Goal: Information Seeking & Learning: Learn about a topic

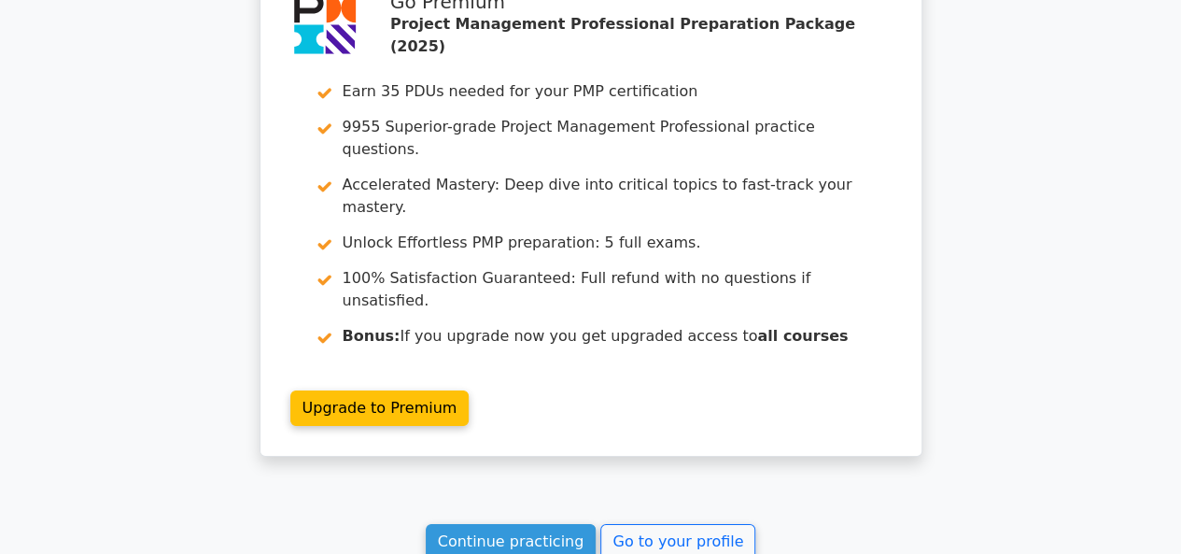
scroll to position [3108, 0]
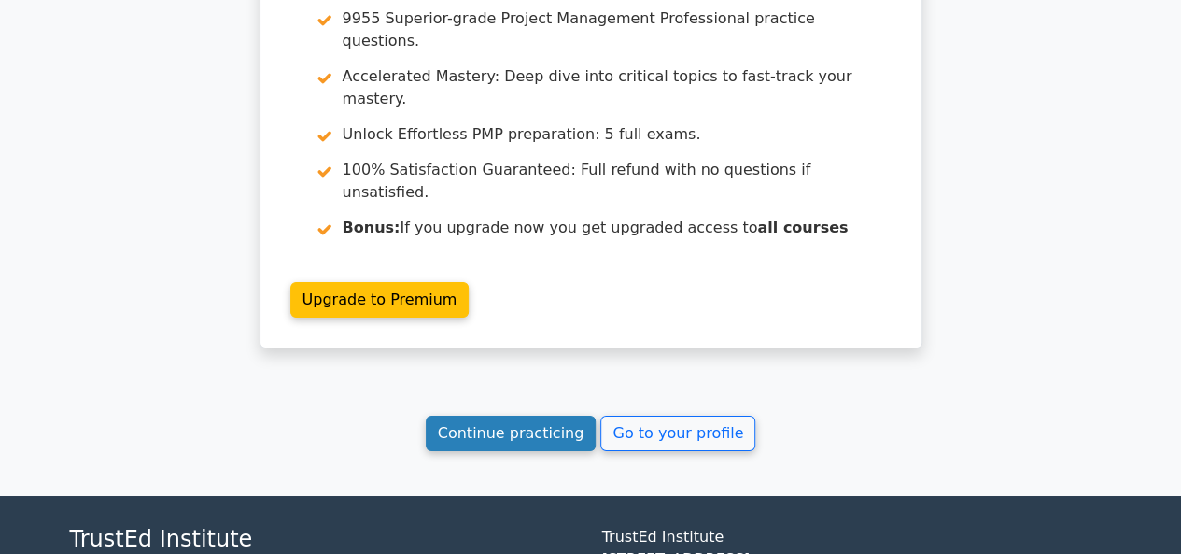
click at [531, 416] on link "Continue practicing" at bounding box center [511, 433] width 171 height 35
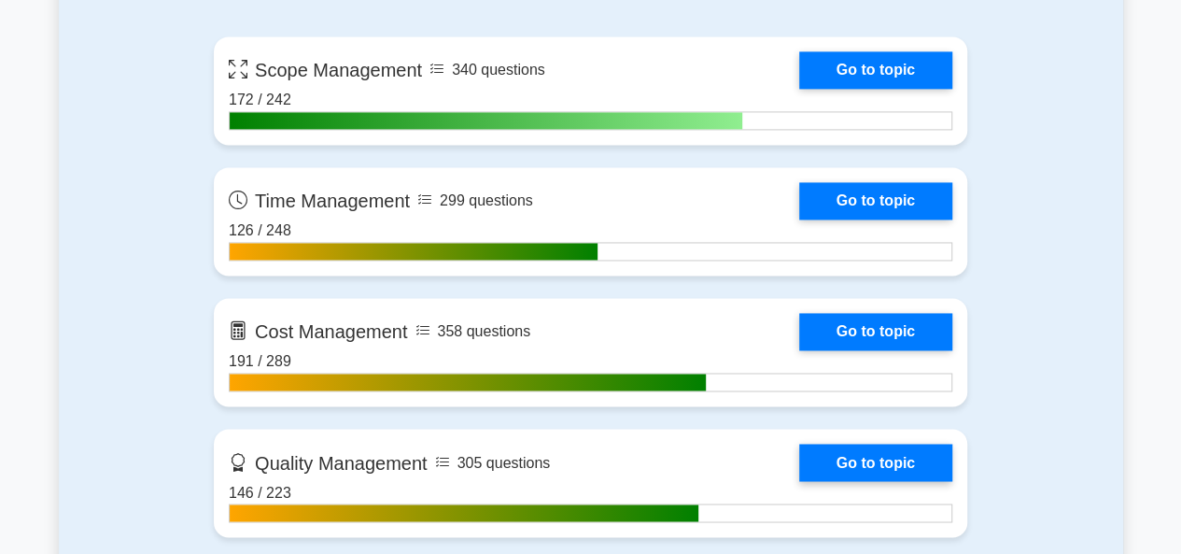
scroll to position [1681, 0]
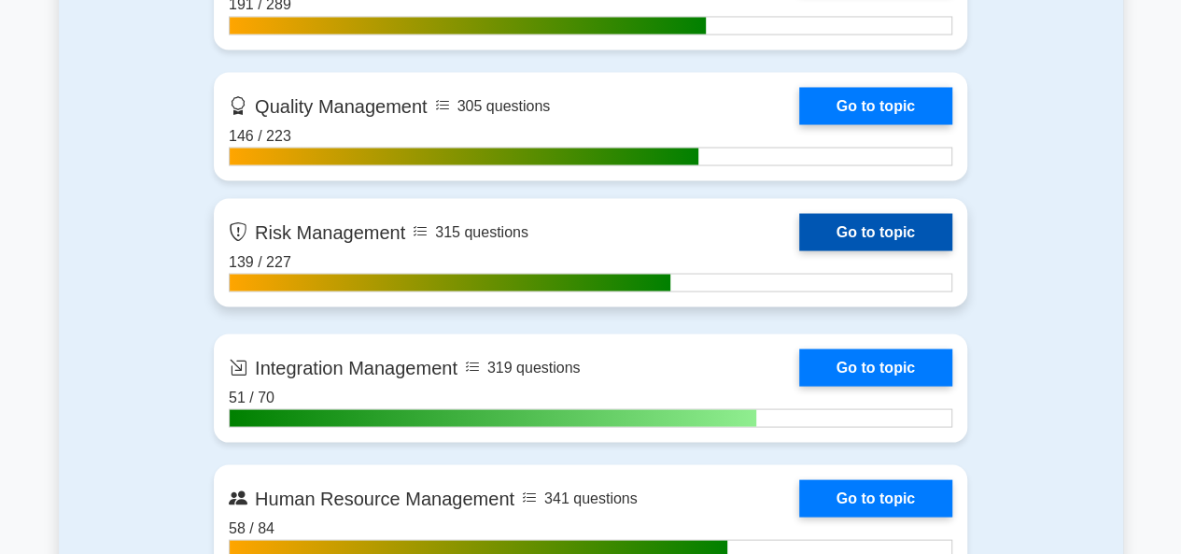
click at [872, 228] on link "Go to topic" at bounding box center [875, 231] width 153 height 37
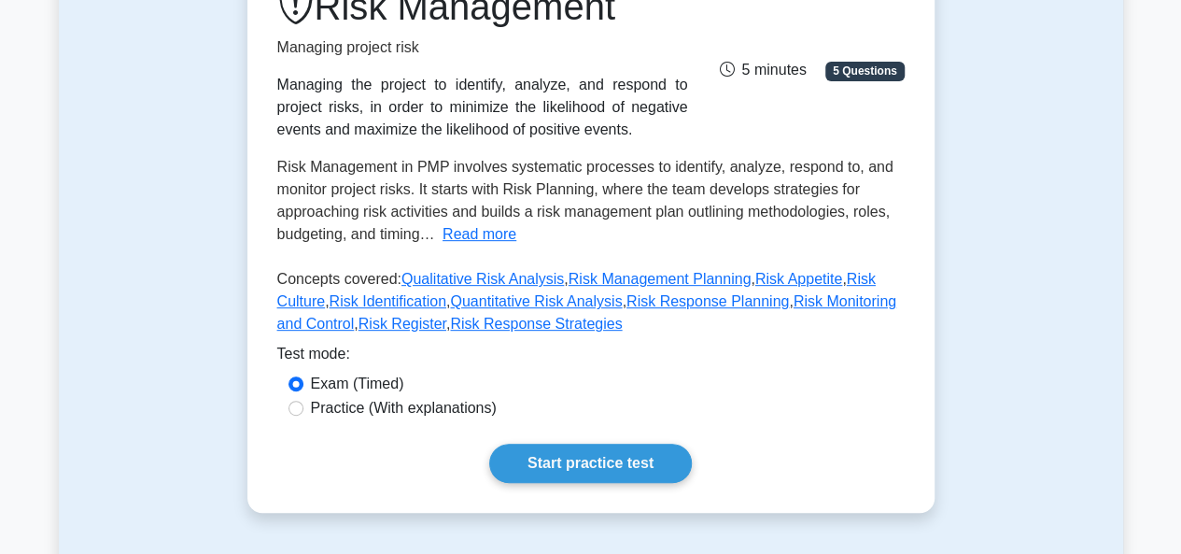
scroll to position [280, 0]
click at [620, 461] on link "Start practice test" at bounding box center [590, 463] width 203 height 39
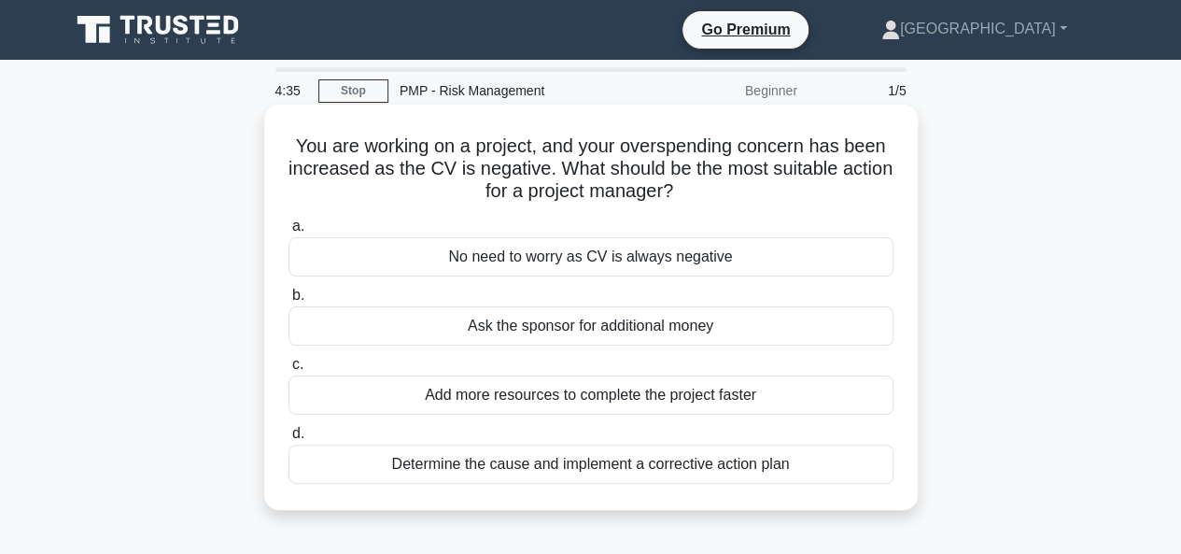
click at [553, 470] on div "Determine the cause and implement a corrective action plan" at bounding box center [591, 464] width 605 height 39
click at [289, 440] on input "d. Determine the cause and implement a corrective action plan" at bounding box center [289, 434] width 0 height 12
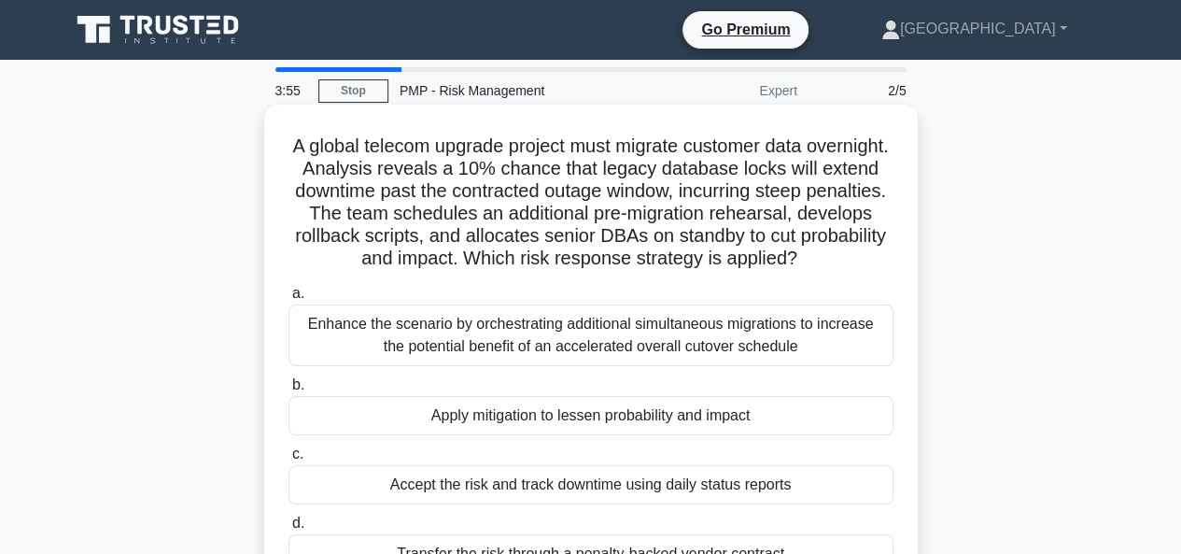
scroll to position [93, 0]
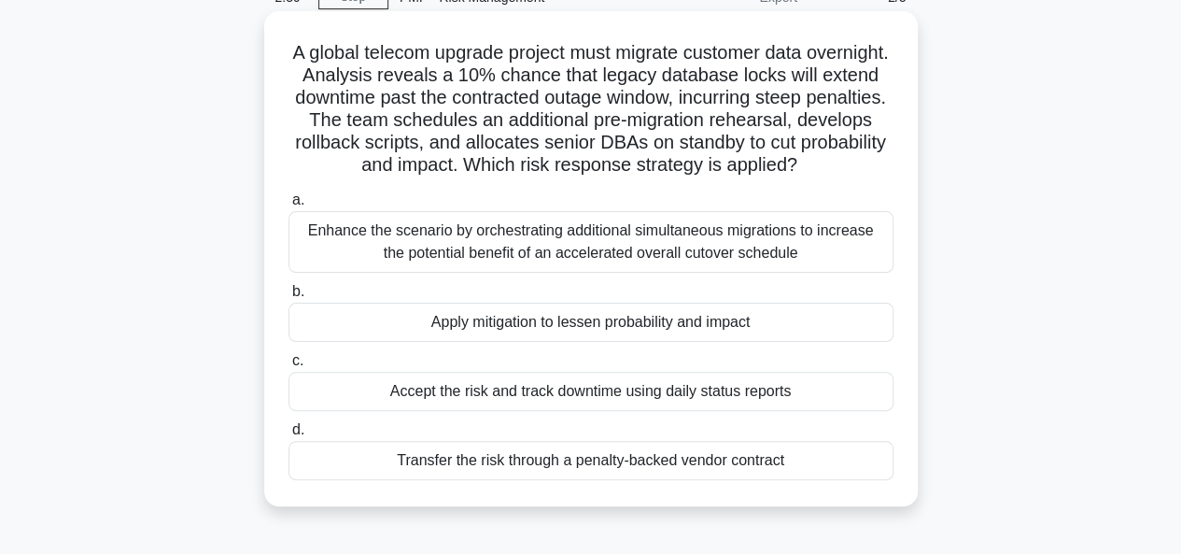
click at [605, 322] on div "Apply mitigation to lessen probability and impact" at bounding box center [591, 322] width 605 height 39
click at [289, 298] on input "b. Apply mitigation to lessen probability and impact" at bounding box center [289, 292] width 0 height 12
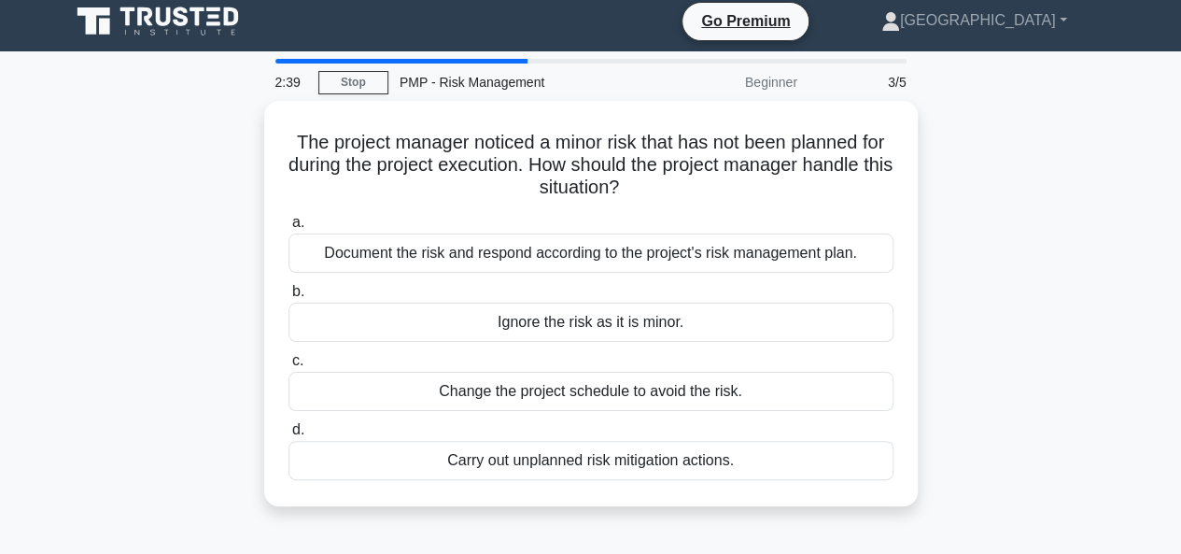
scroll to position [0, 0]
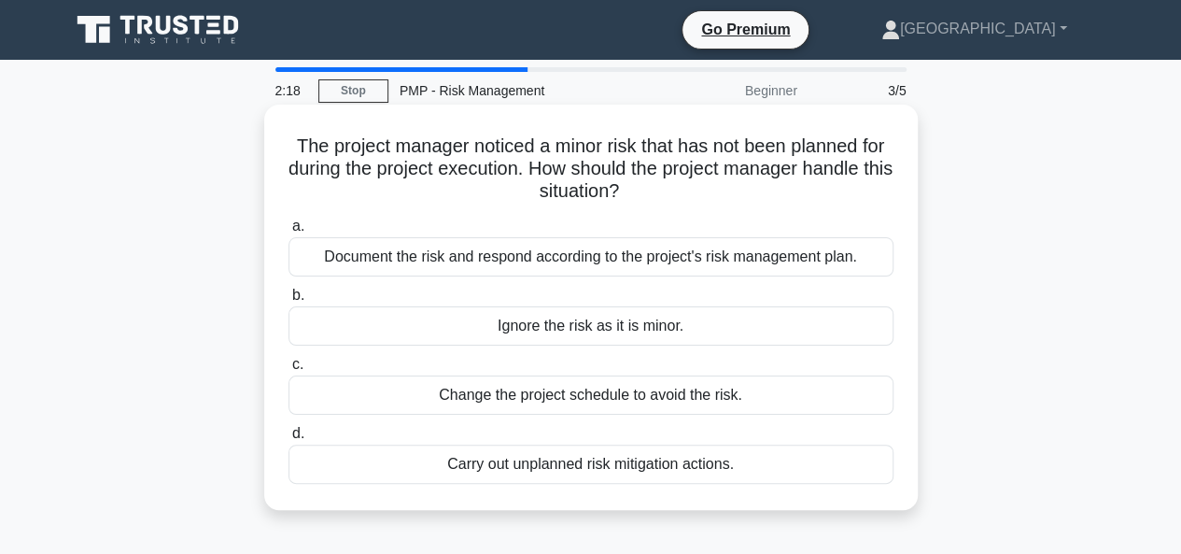
click at [566, 259] on div "Document the risk and respond according to the project's risk management plan." at bounding box center [591, 256] width 605 height 39
click at [289, 233] on input "a. Document the risk and respond according to the project's risk management pla…" at bounding box center [289, 226] width 0 height 12
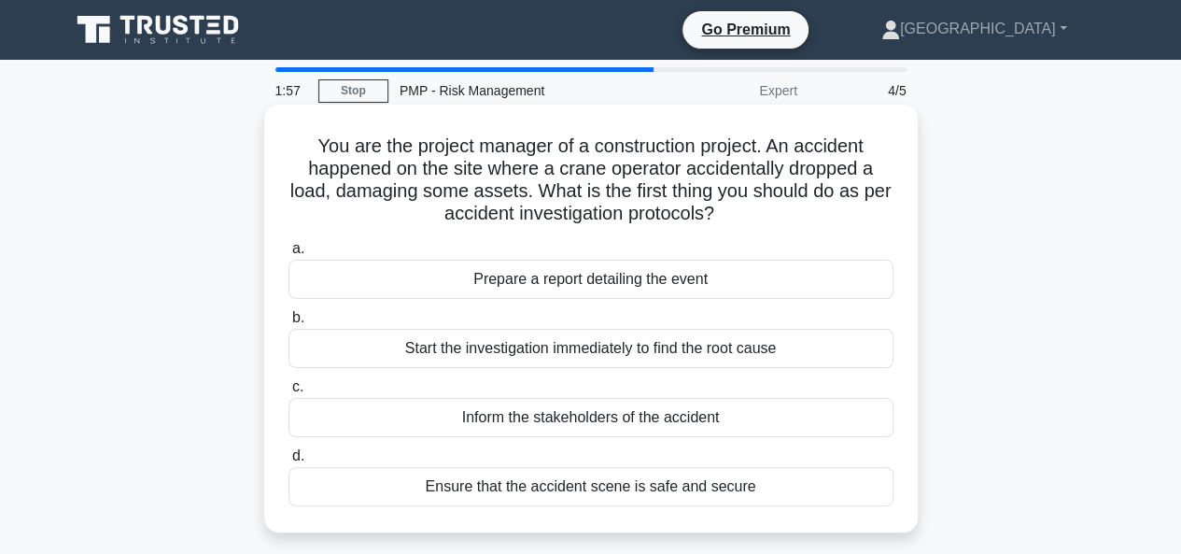
scroll to position [93, 0]
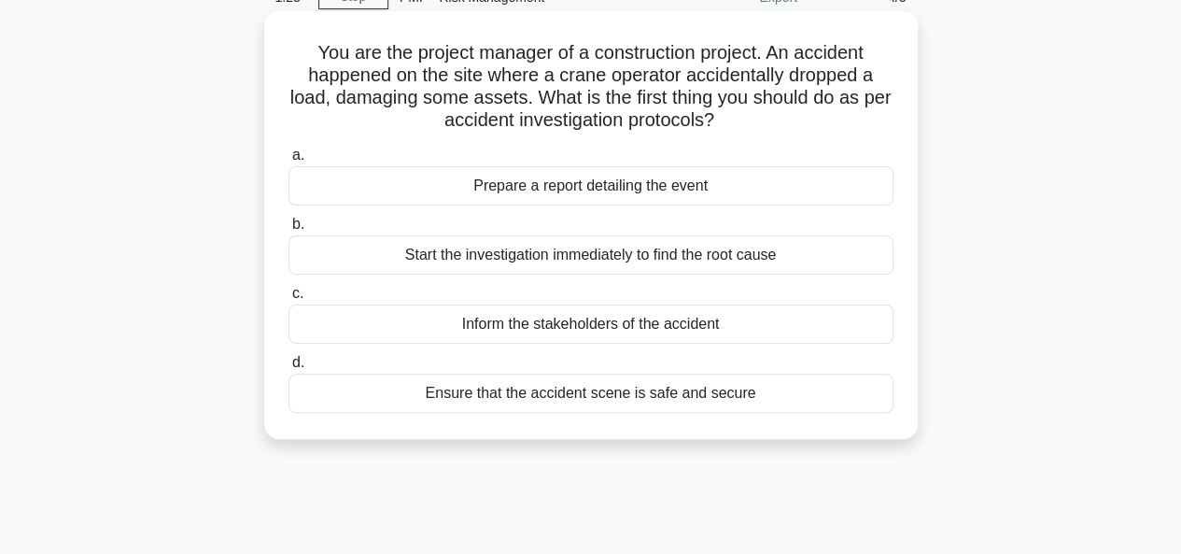
click at [596, 393] on div "Ensure that the accident scene is safe and secure" at bounding box center [591, 393] width 605 height 39
click at [289, 369] on input "d. Ensure that the accident scene is safe and secure" at bounding box center [289, 363] width 0 height 12
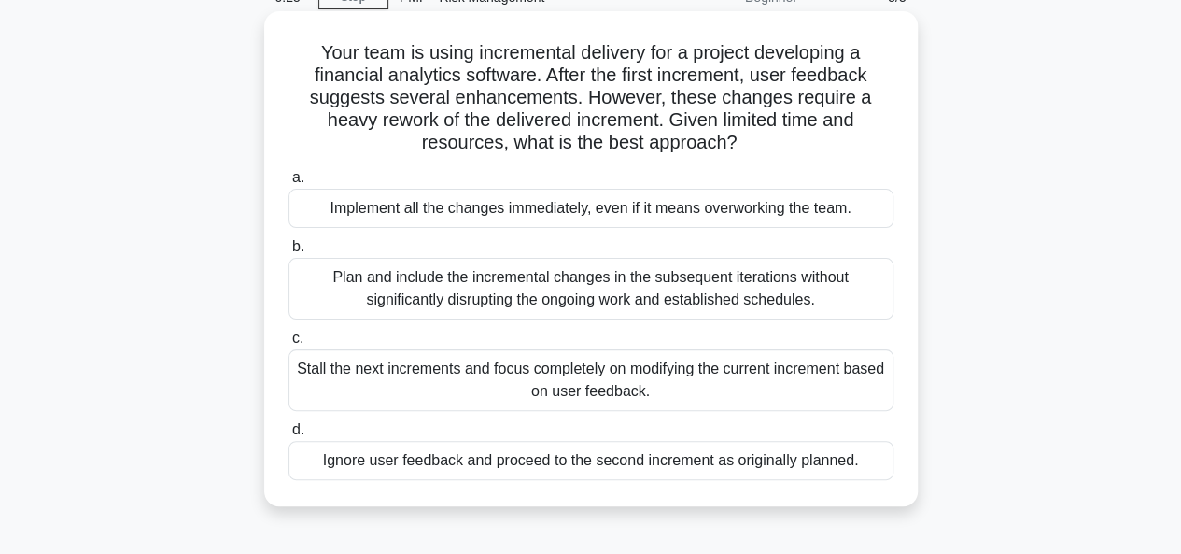
click at [572, 294] on div "Plan and include the incremental changes in the subsequent iterations without s…" at bounding box center [591, 289] width 605 height 62
click at [289, 253] on input "b. Plan and include the incremental changes in the subsequent iterations withou…" at bounding box center [289, 247] width 0 height 12
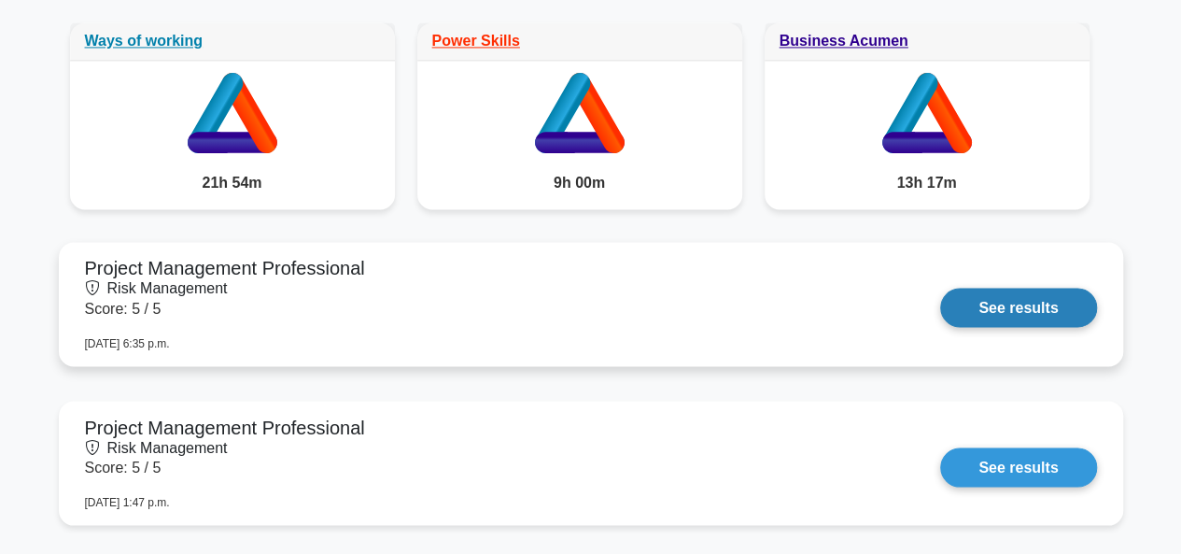
scroll to position [1494, 0]
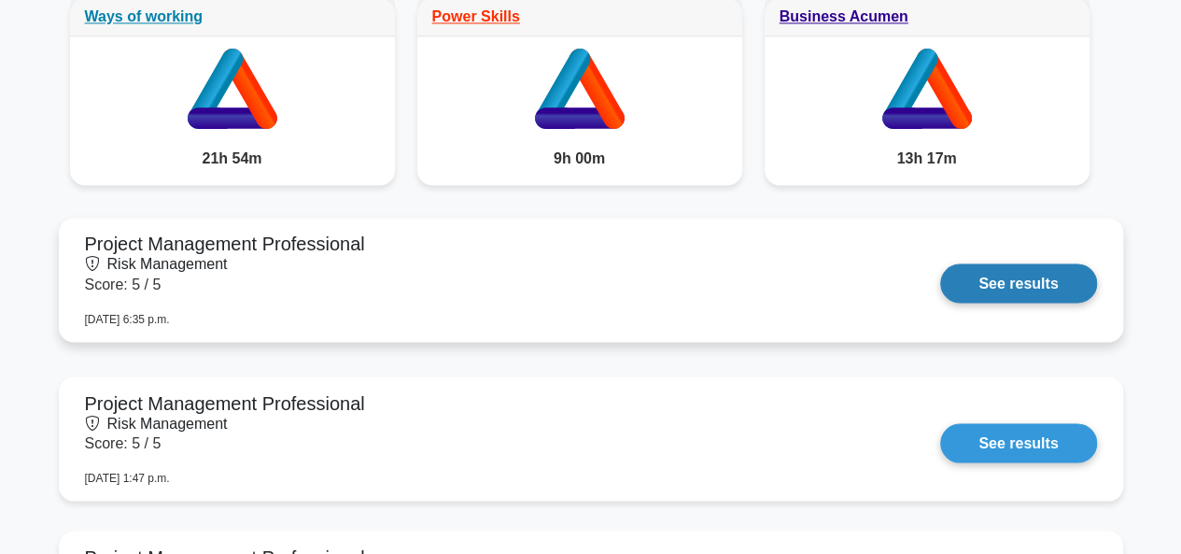
click at [1017, 290] on link "See results" at bounding box center [1019, 282] width 156 height 39
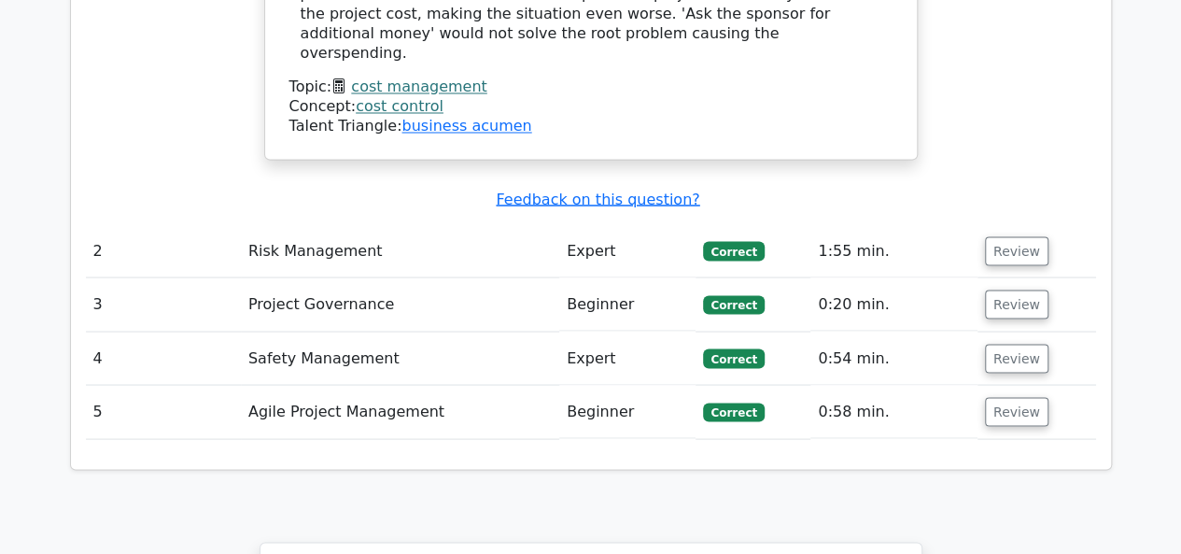
scroll to position [1681, 0]
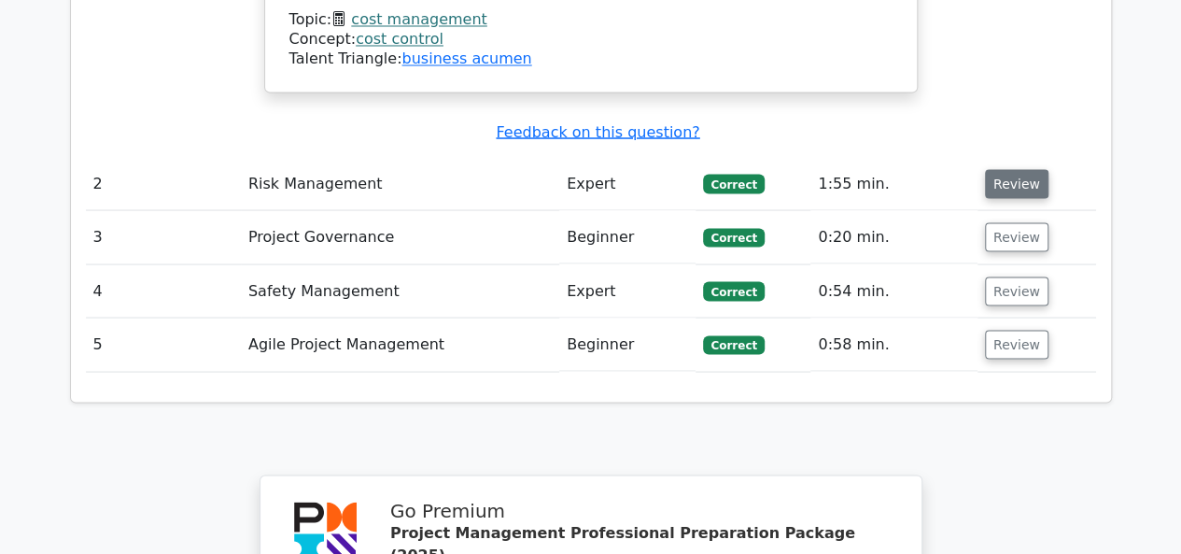
click at [1027, 169] on button "Review" at bounding box center [1017, 183] width 64 height 29
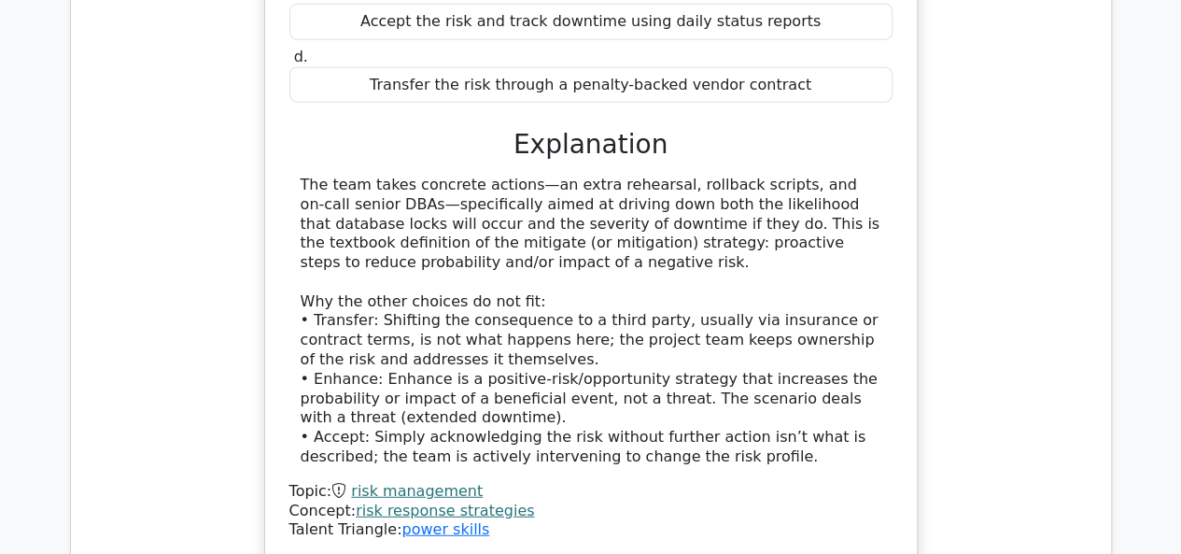
scroll to position [2522, 0]
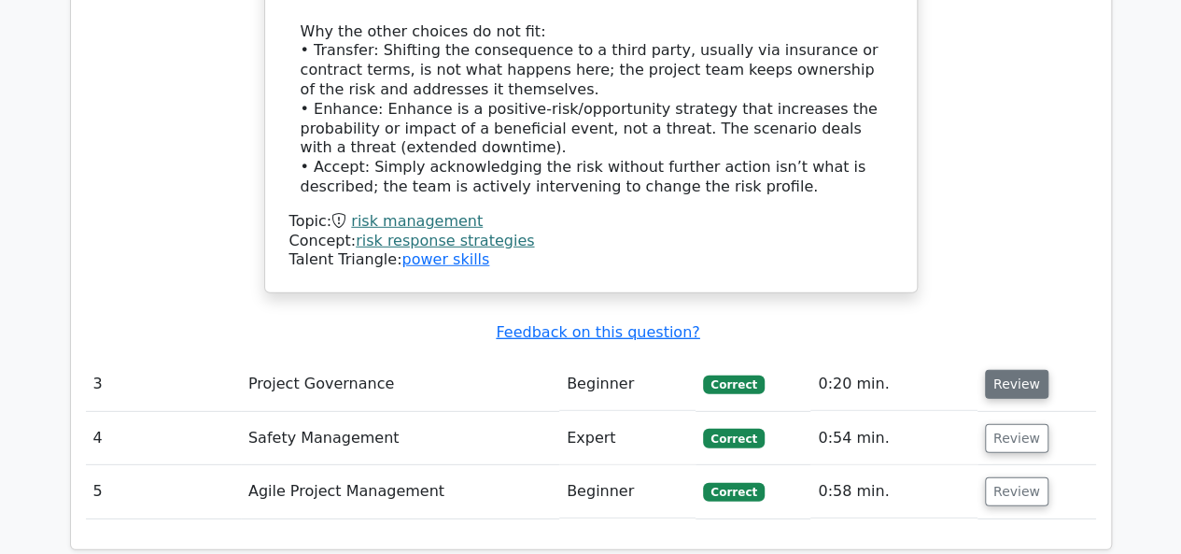
click at [1000, 370] on button "Review" at bounding box center [1017, 384] width 64 height 29
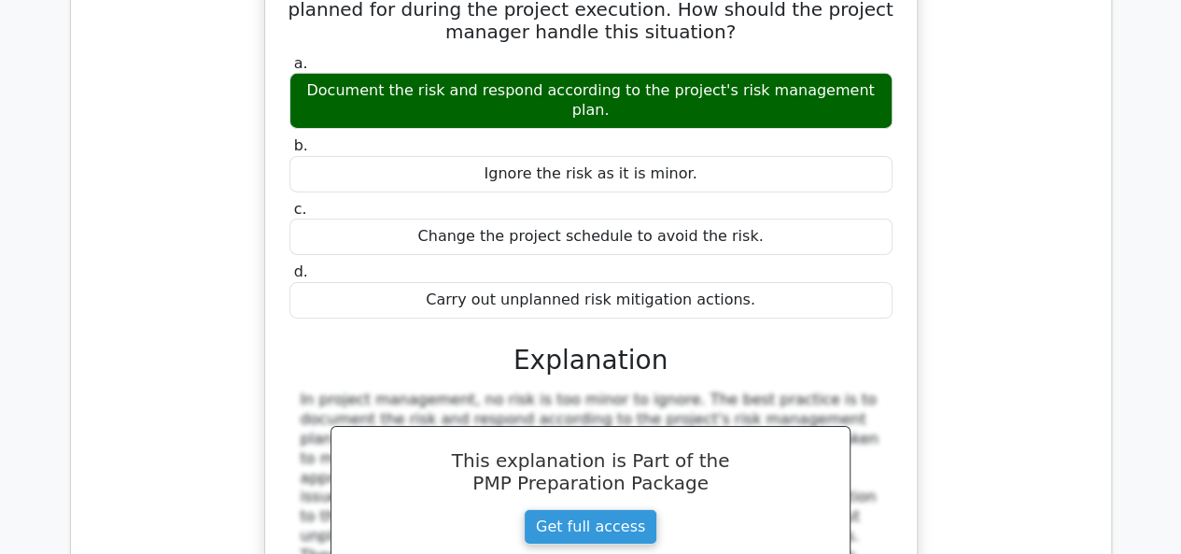
scroll to position [3362, 0]
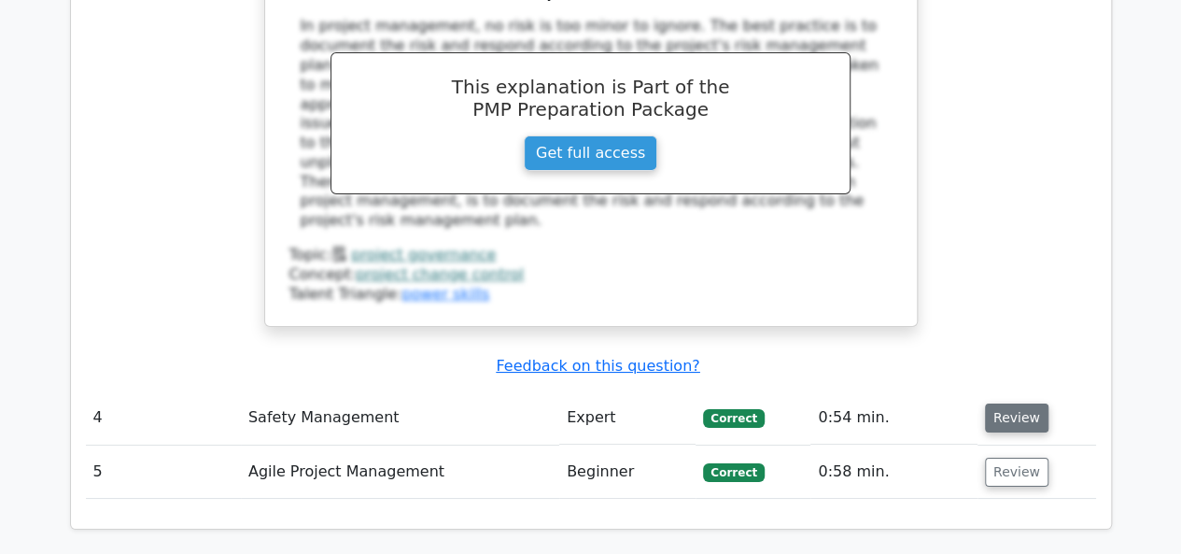
click at [1033, 403] on button "Review" at bounding box center [1017, 417] width 64 height 29
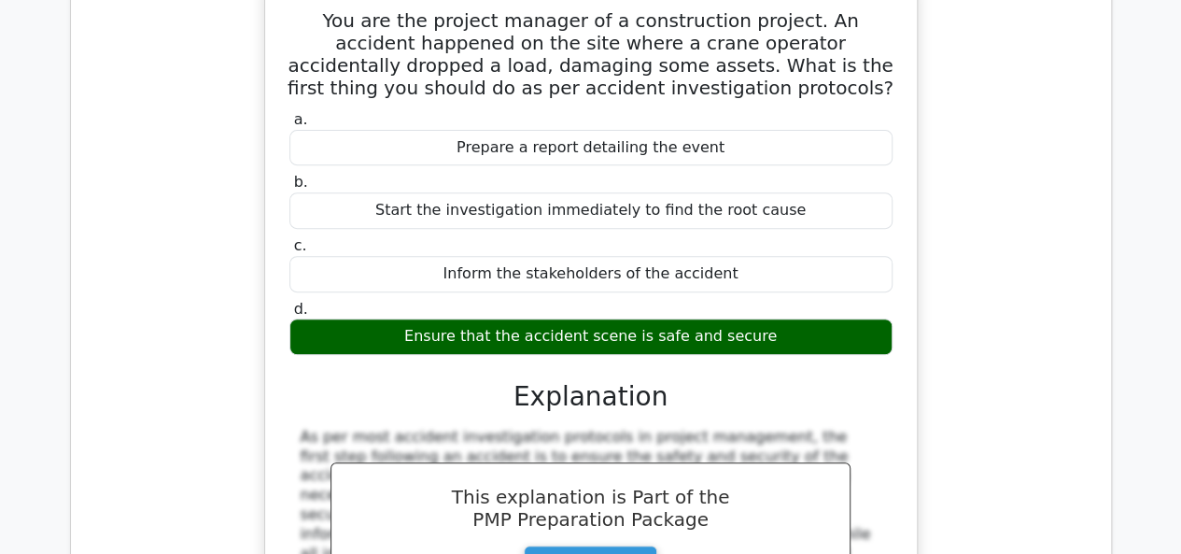
scroll to position [4203, 0]
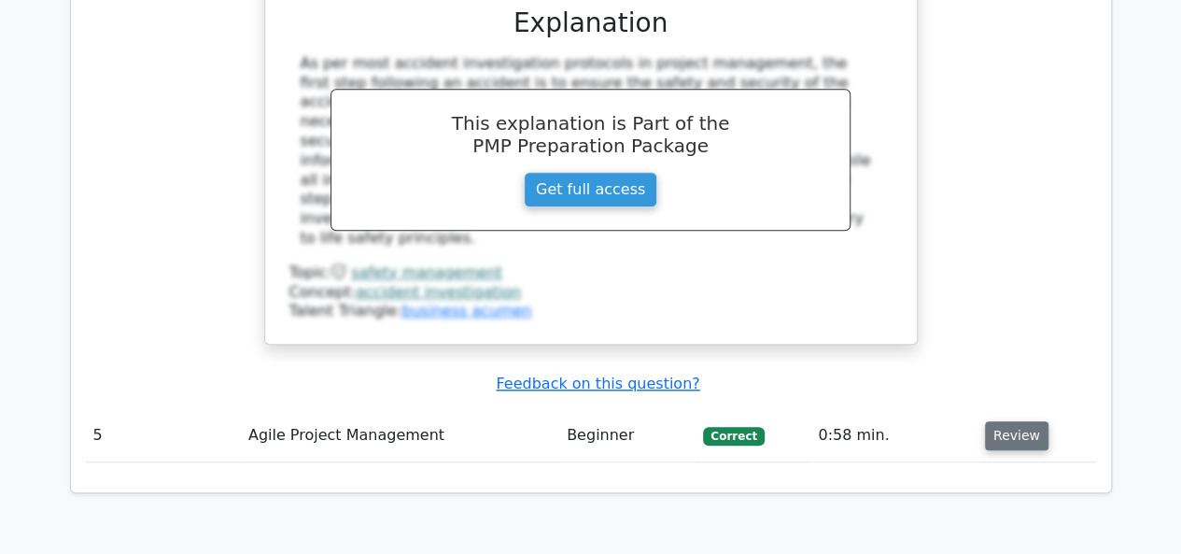
click at [1029, 421] on button "Review" at bounding box center [1017, 435] width 64 height 29
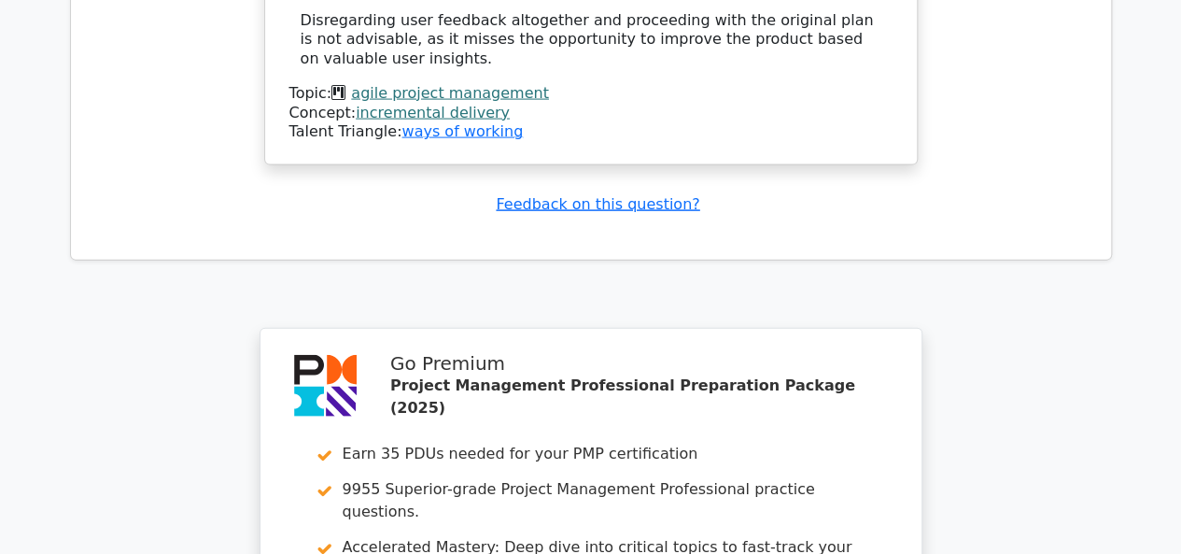
scroll to position [5869, 0]
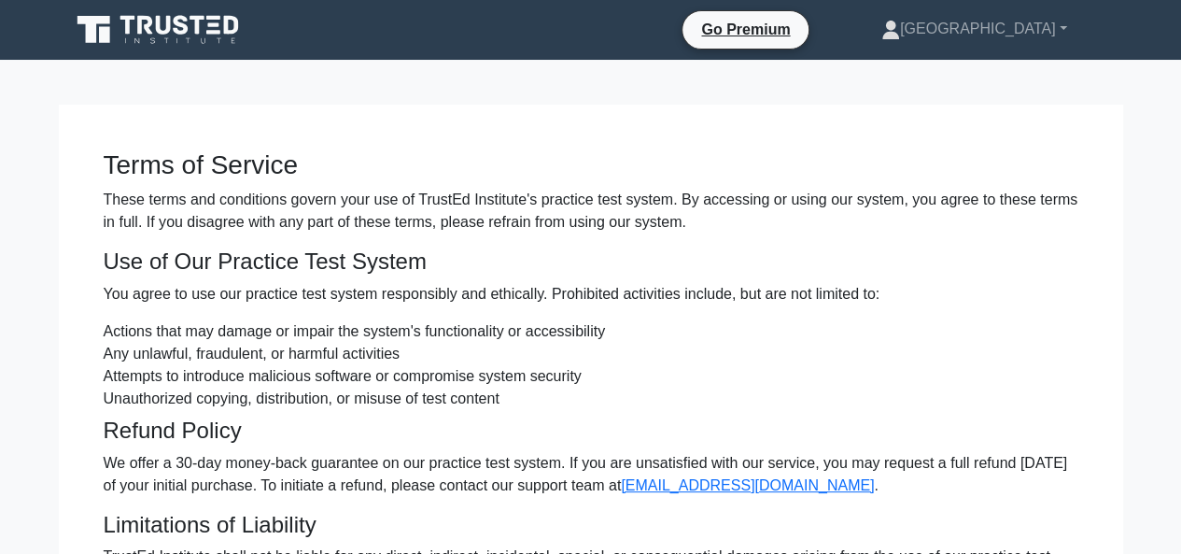
click at [161, 474] on p "We offer a 30-day money-back guarantee on our practice test system. If you are …" at bounding box center [591, 474] width 975 height 45
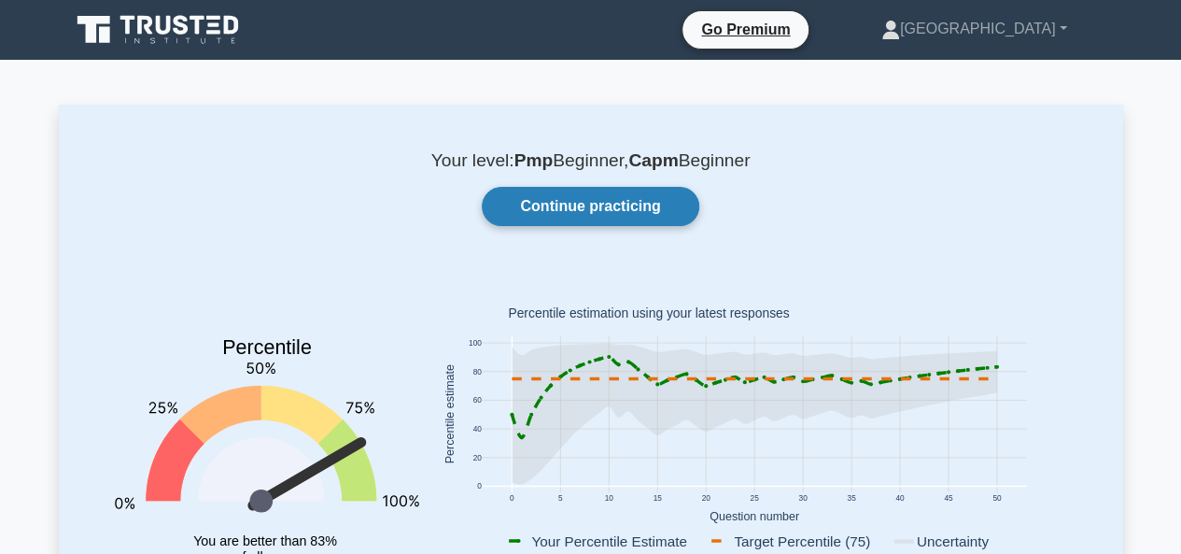
click at [633, 221] on link "Continue practicing" at bounding box center [590, 206] width 217 height 39
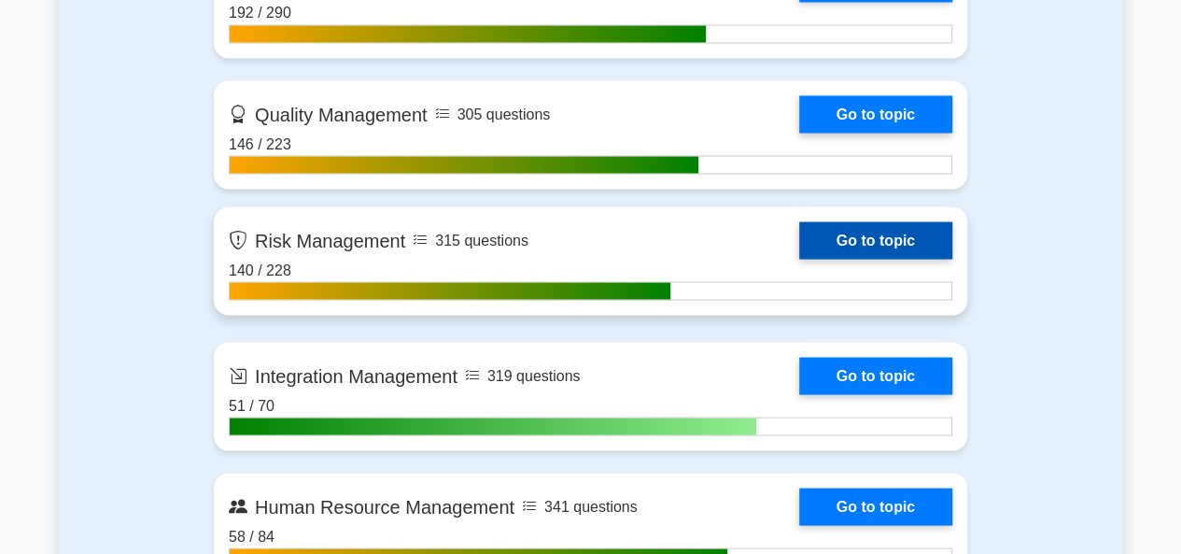
scroll to position [1681, 0]
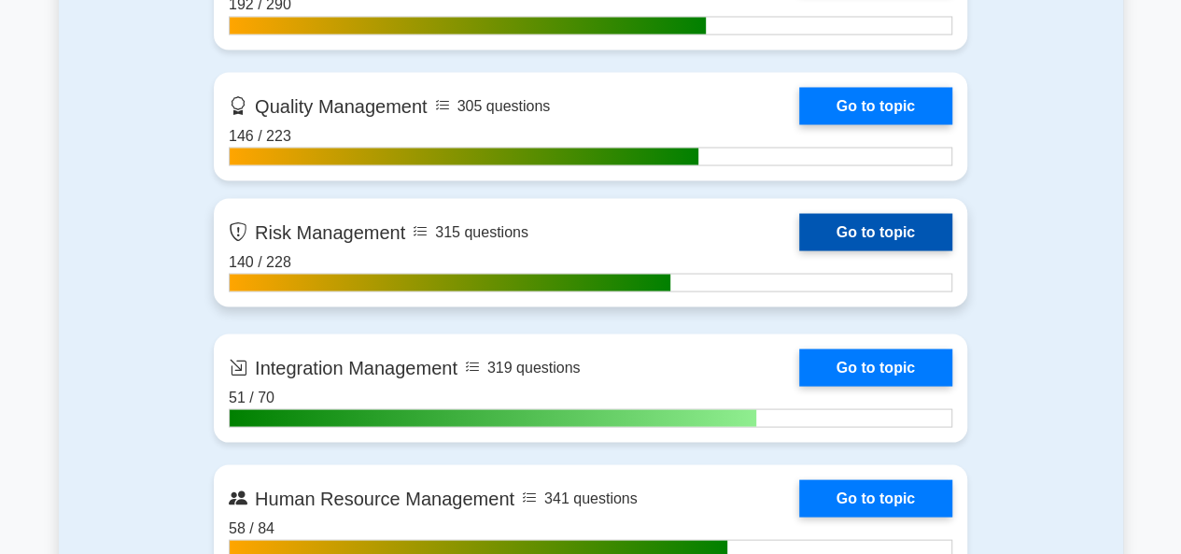
click at [861, 222] on link "Go to topic" at bounding box center [875, 231] width 153 height 37
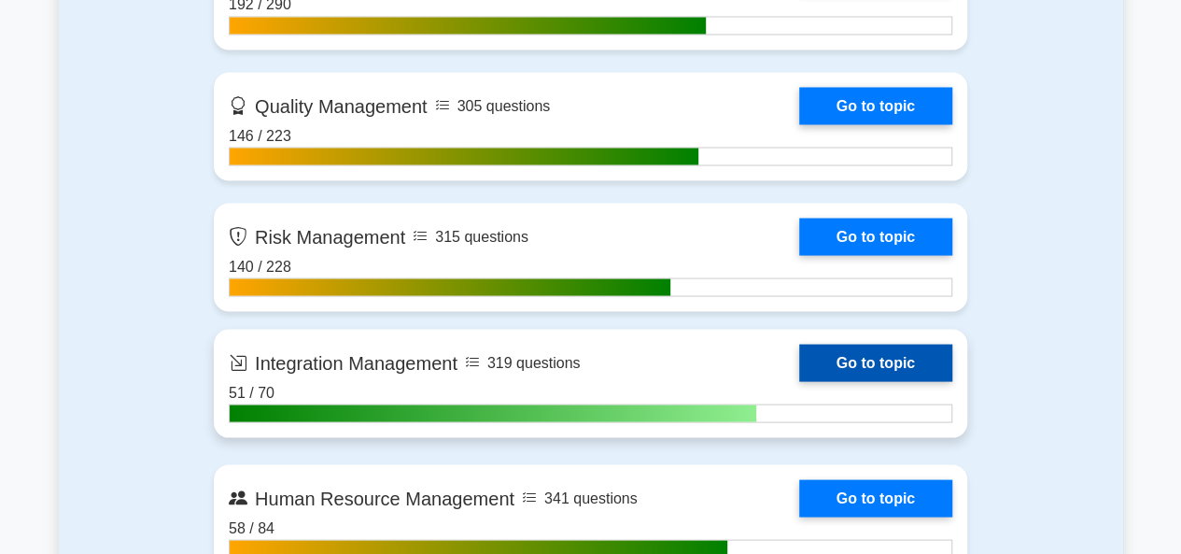
click at [845, 363] on link "Go to topic" at bounding box center [875, 362] width 153 height 37
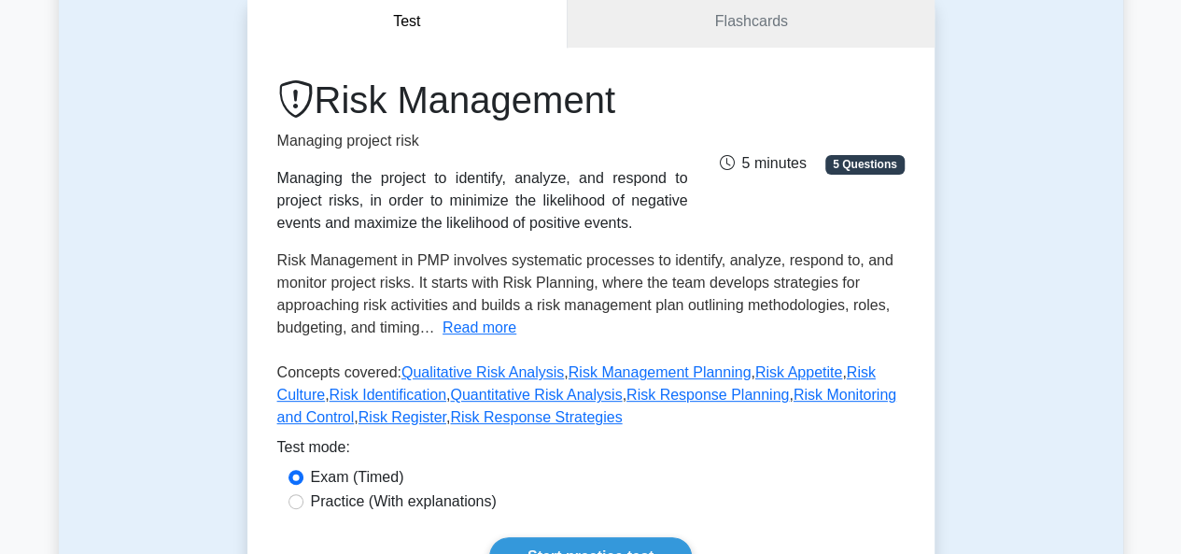
scroll to position [280, 0]
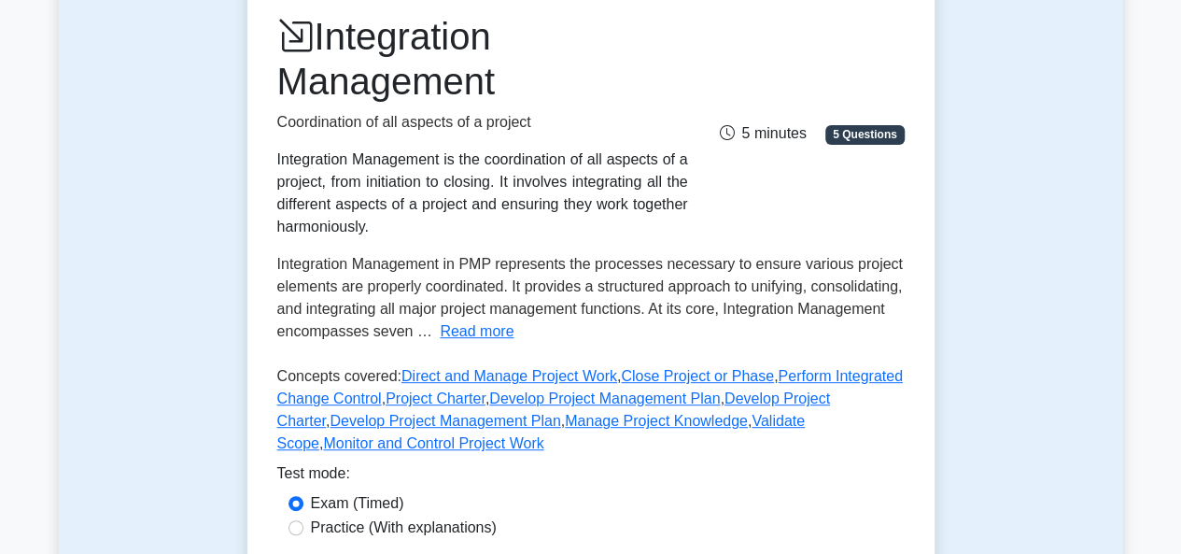
scroll to position [280, 0]
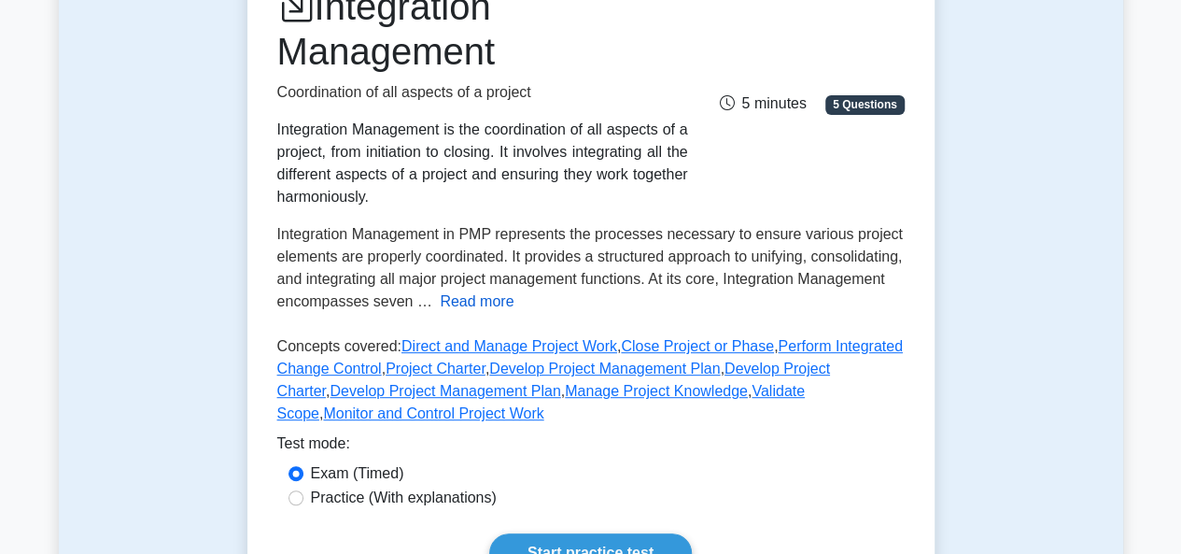
click at [514, 300] on button "Read more" at bounding box center [477, 301] width 74 height 22
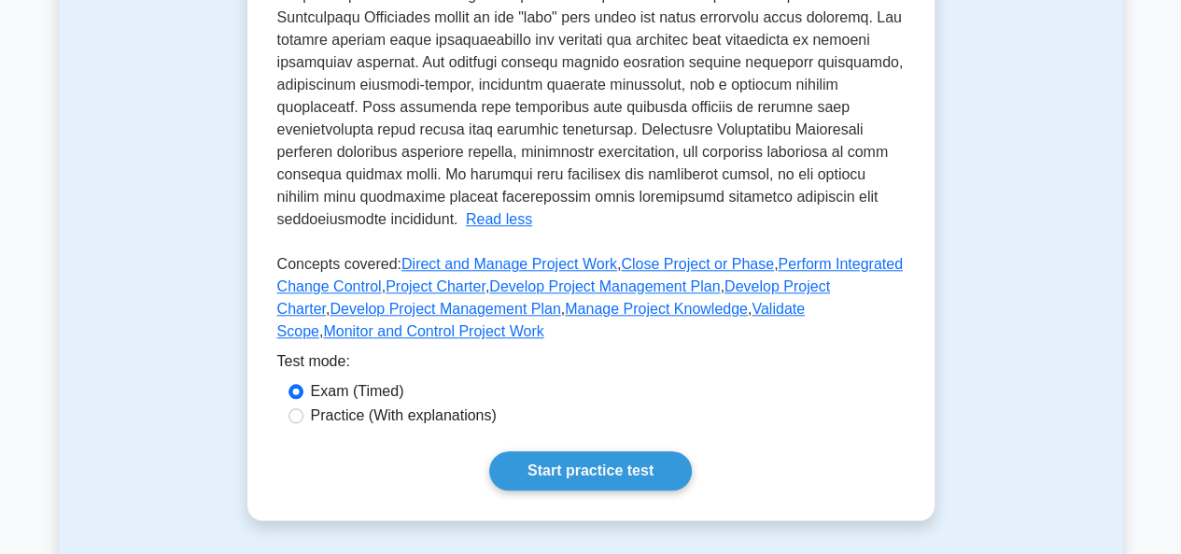
scroll to position [841, 0]
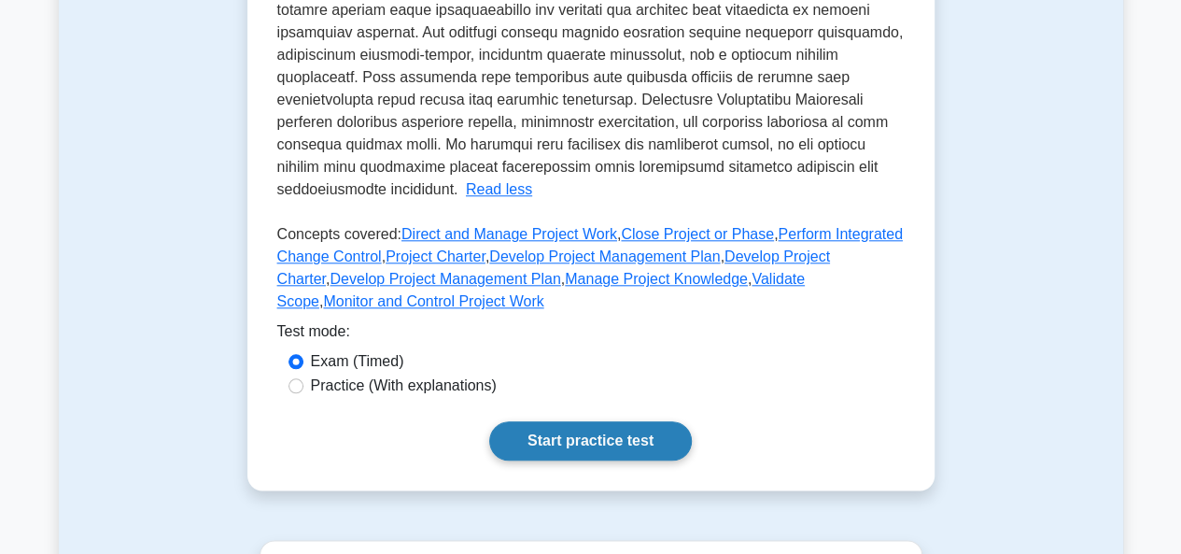
click at [581, 421] on link "Start practice test" at bounding box center [590, 440] width 203 height 39
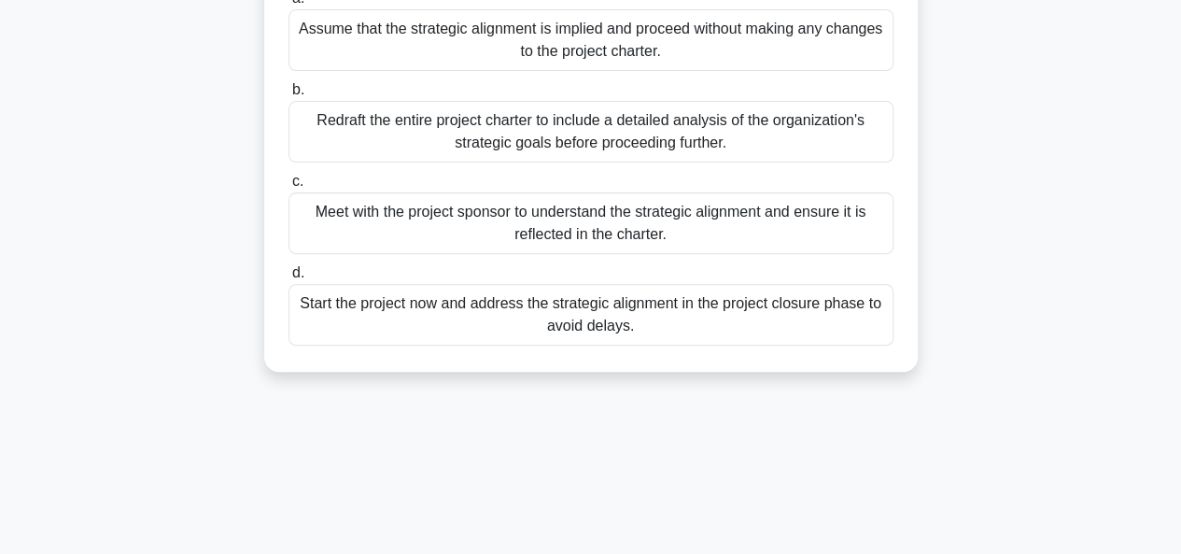
scroll to position [280, 0]
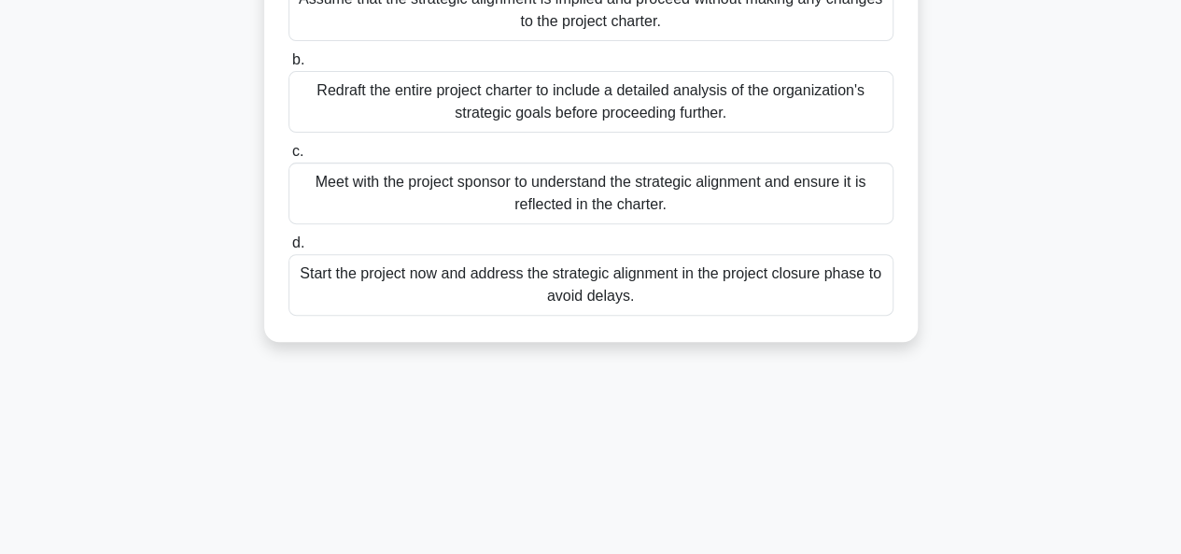
click at [568, 201] on div "Meet with the project sponsor to understand the strategic alignment and ensure …" at bounding box center [591, 194] width 605 height 62
click at [289, 158] on input "c. Meet with the project sponsor to understand the strategic alignment and ensu…" at bounding box center [289, 152] width 0 height 12
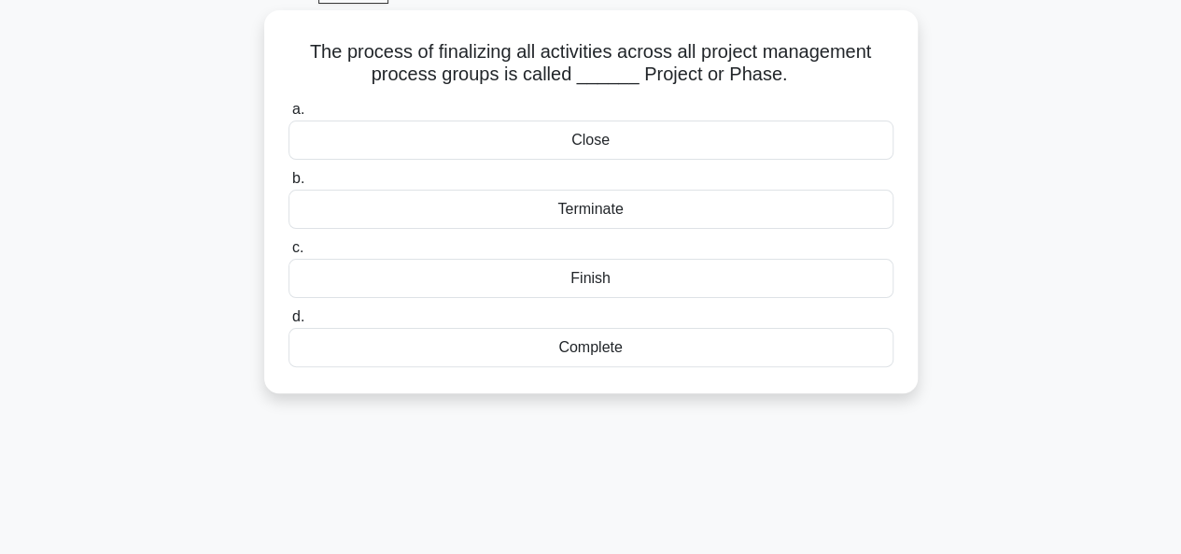
scroll to position [0, 0]
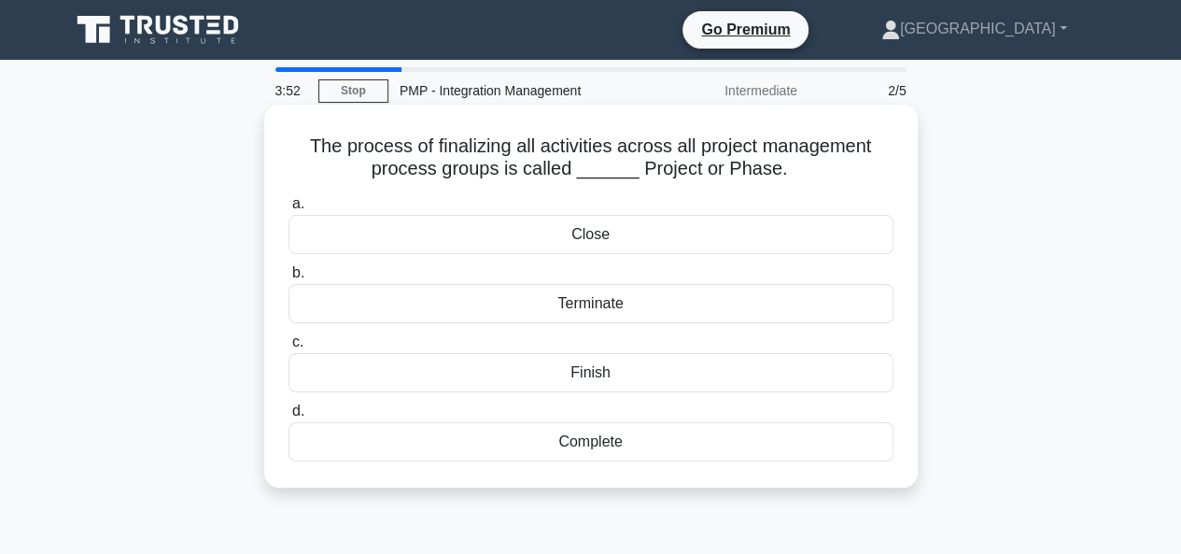
click at [593, 241] on div "Close" at bounding box center [591, 234] width 605 height 39
click at [289, 210] on input "a. Close" at bounding box center [289, 204] width 0 height 12
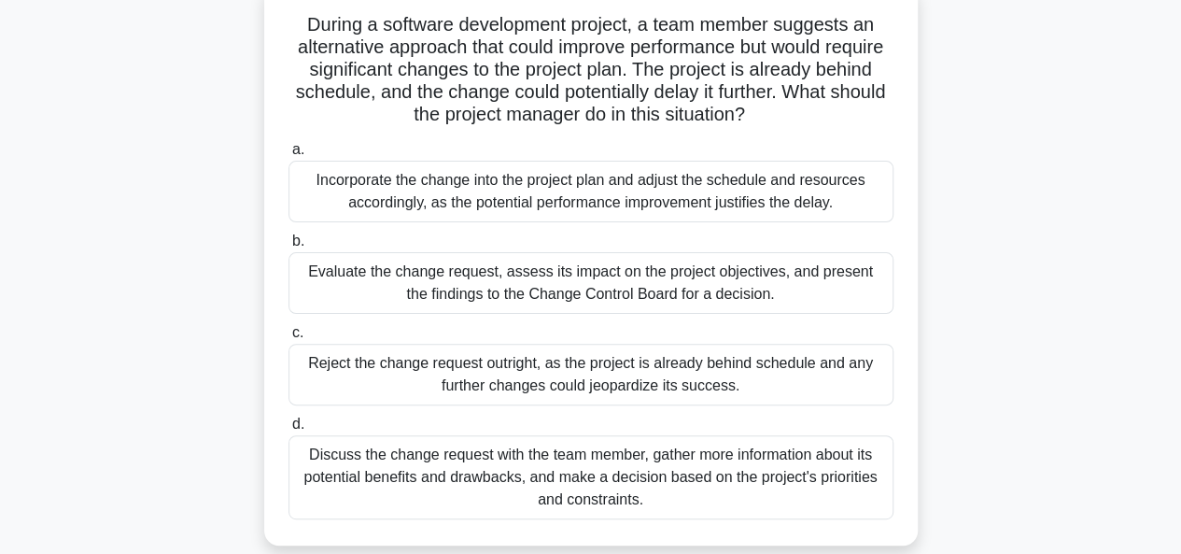
scroll to position [93, 0]
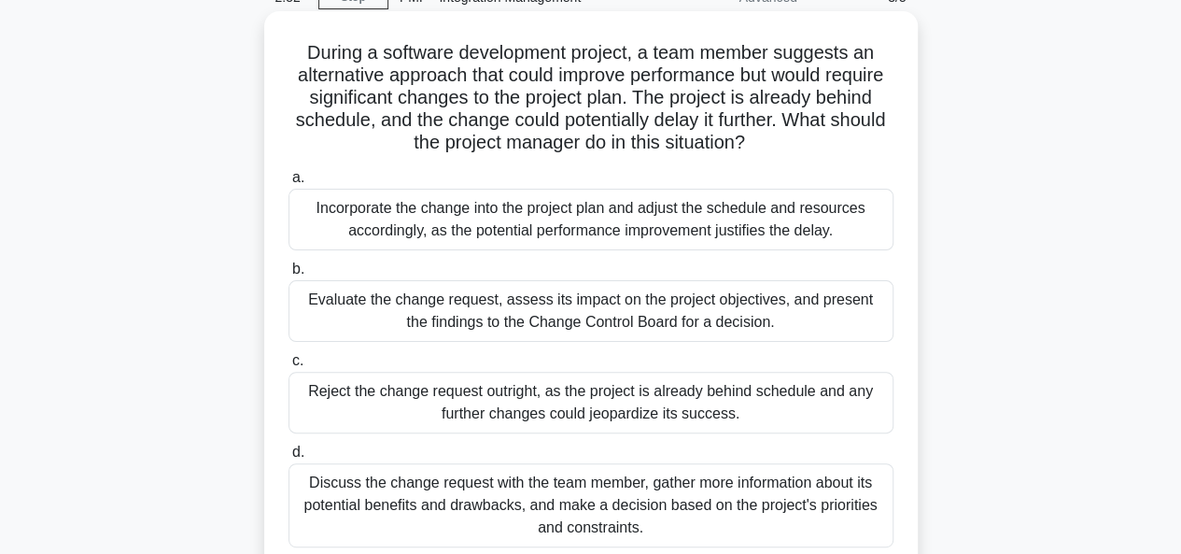
click at [566, 318] on div "Evaluate the change request, assess its impact on the project objectives, and p…" at bounding box center [591, 311] width 605 height 62
click at [289, 276] on input "b. Evaluate the change request, assess its impact on the project objectives, an…" at bounding box center [289, 269] width 0 height 12
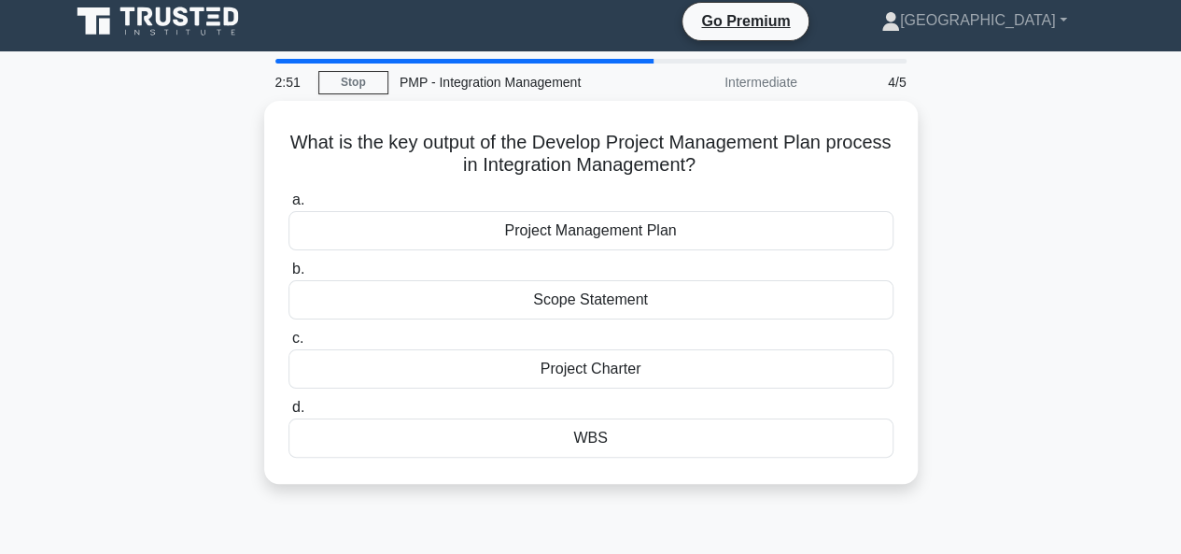
scroll to position [0, 0]
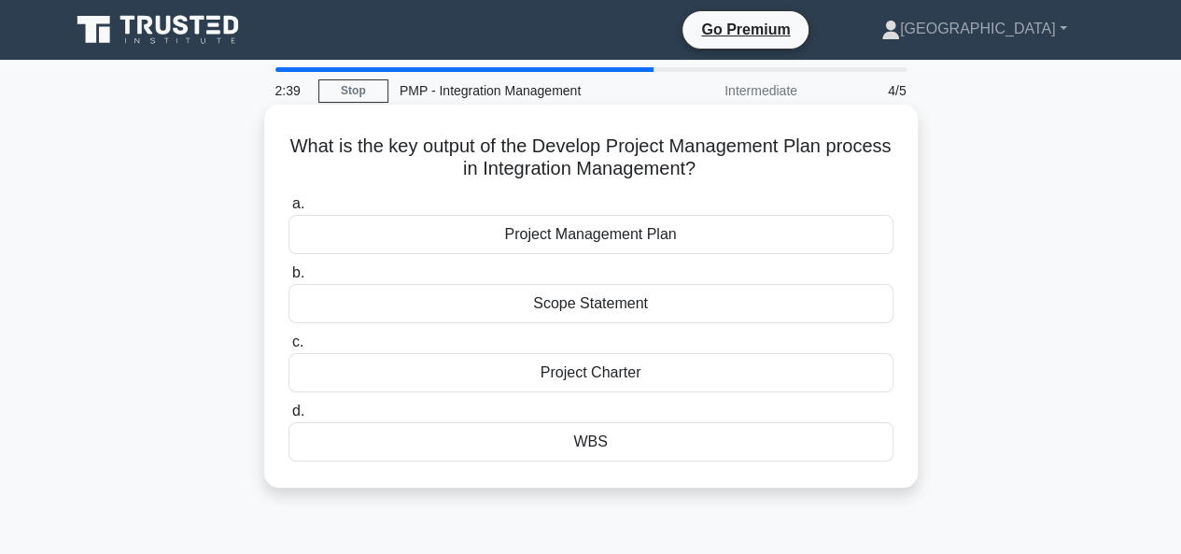
drag, startPoint x: 567, startPoint y: 149, endPoint x: 735, endPoint y: 166, distance: 169.0
click at [735, 166] on h5 "What is the key output of the Develop Project Management Plan process in Integr…" at bounding box center [591, 157] width 609 height 47
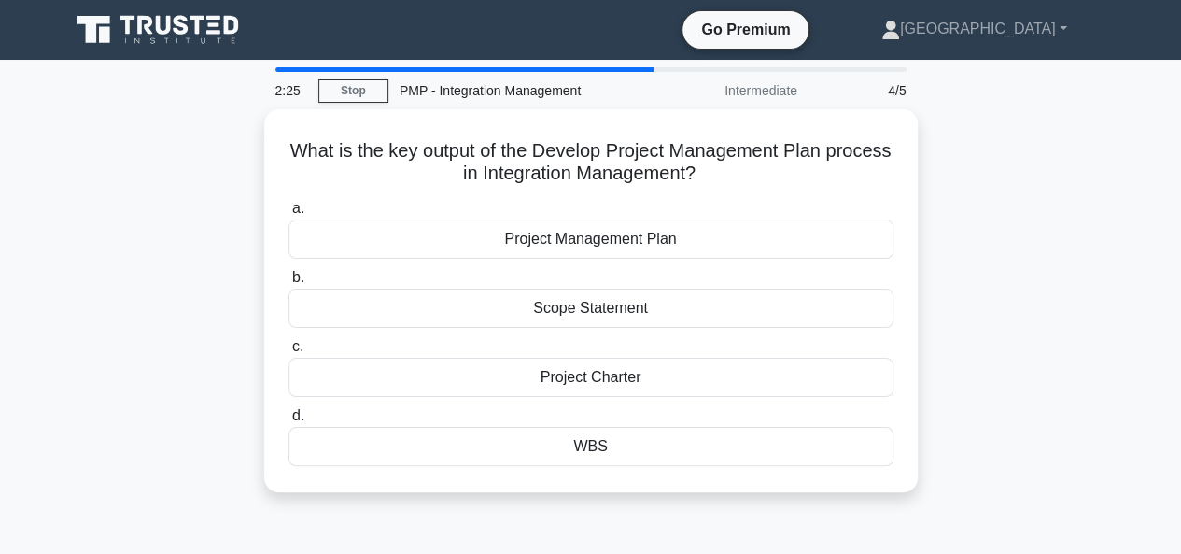
click at [1071, 193] on div "What is the key output of the Develop Project Management Plan process in Integr…" at bounding box center [591, 311] width 1065 height 405
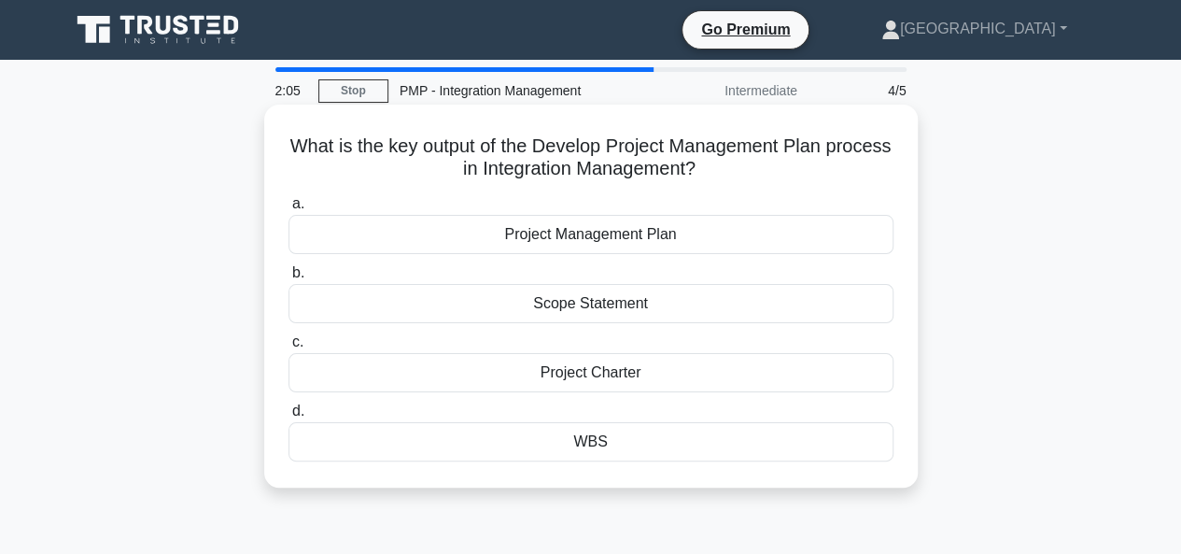
click at [590, 373] on div "Project Charter" at bounding box center [591, 372] width 605 height 39
click at [289, 348] on input "c. Project Charter" at bounding box center [289, 342] width 0 height 12
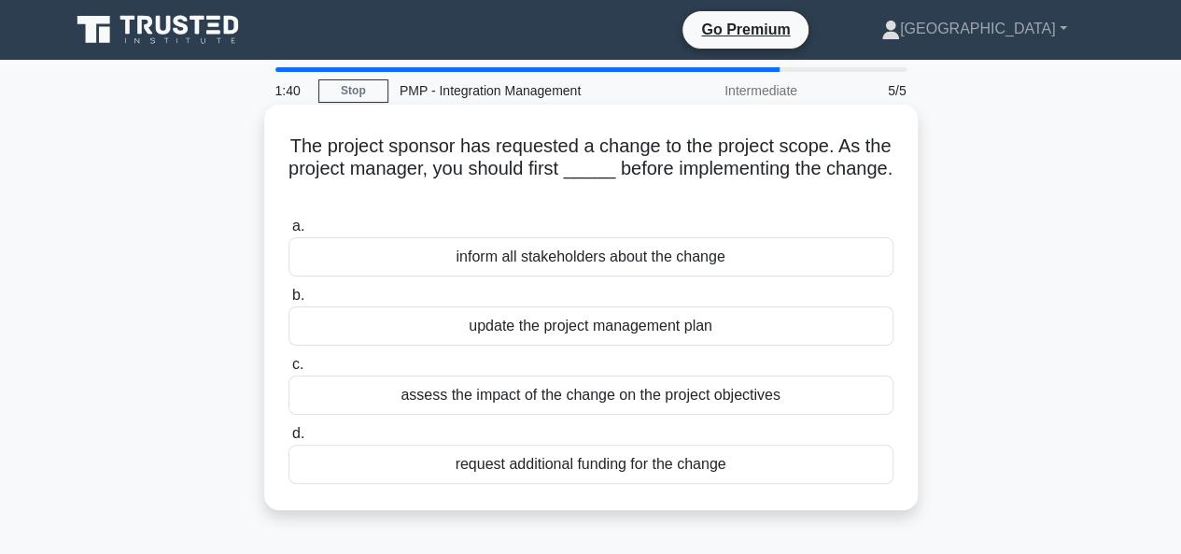
click at [572, 396] on div "assess the impact of the change on the project objectives" at bounding box center [591, 394] width 605 height 39
click at [289, 371] on input "c. assess the impact of the change on the project objectives" at bounding box center [289, 365] width 0 height 12
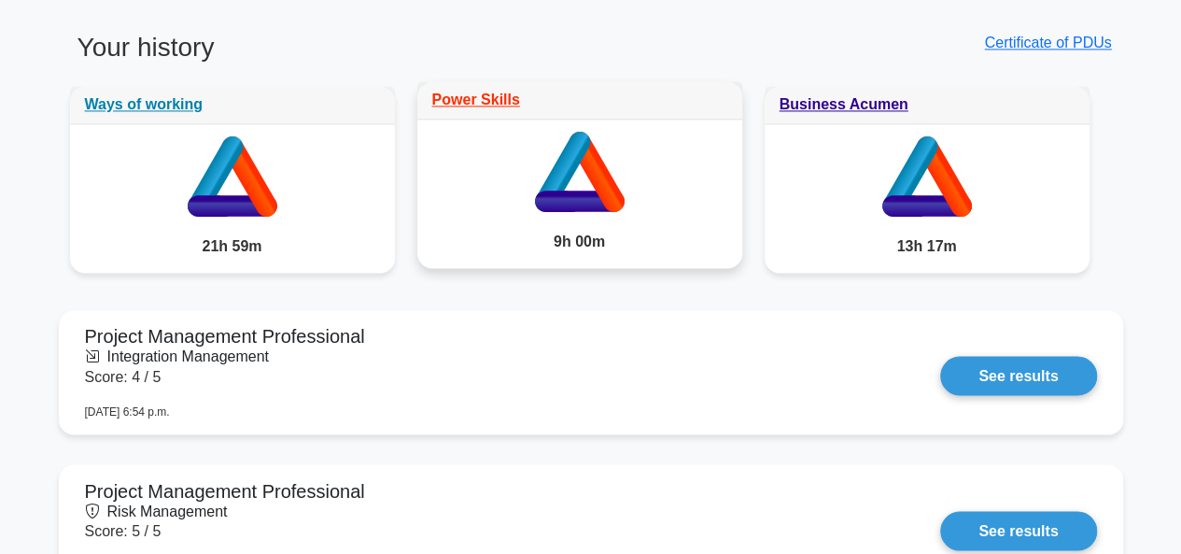
scroll to position [1494, 0]
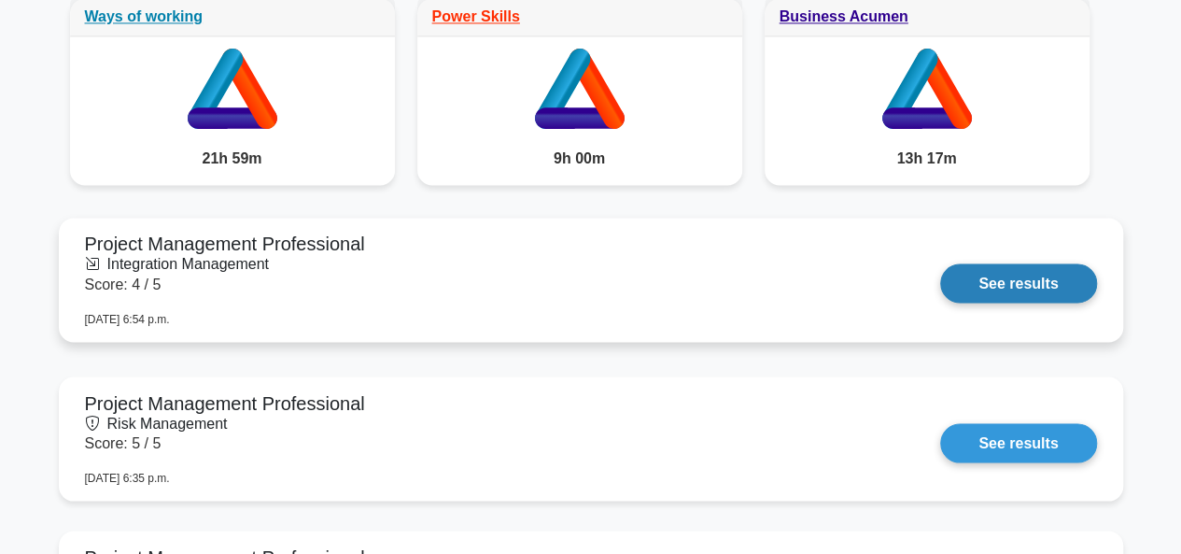
click at [1057, 277] on link "See results" at bounding box center [1019, 282] width 156 height 39
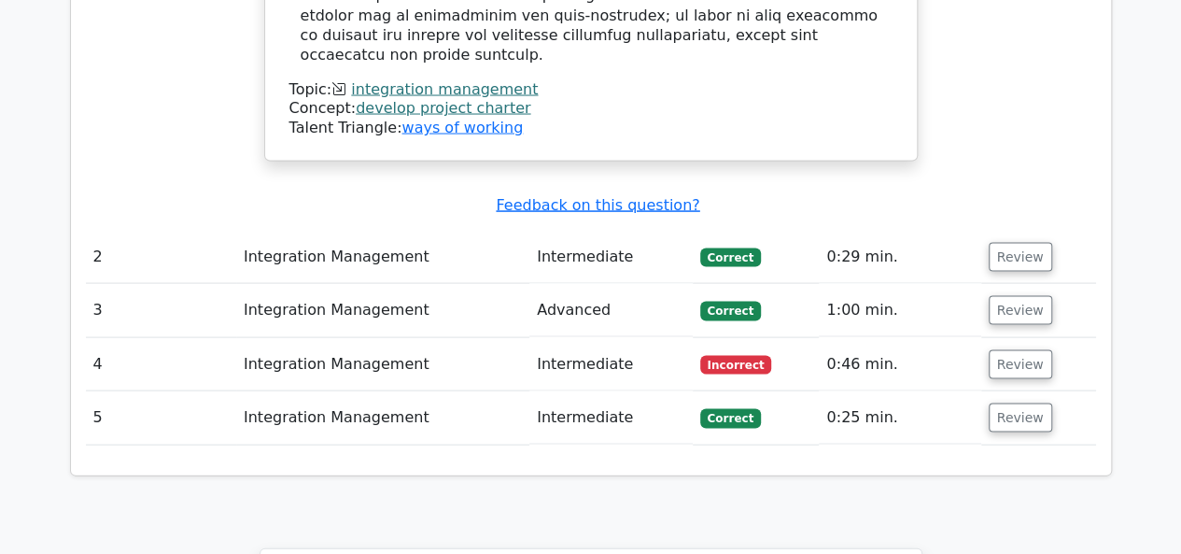
scroll to position [1868, 0]
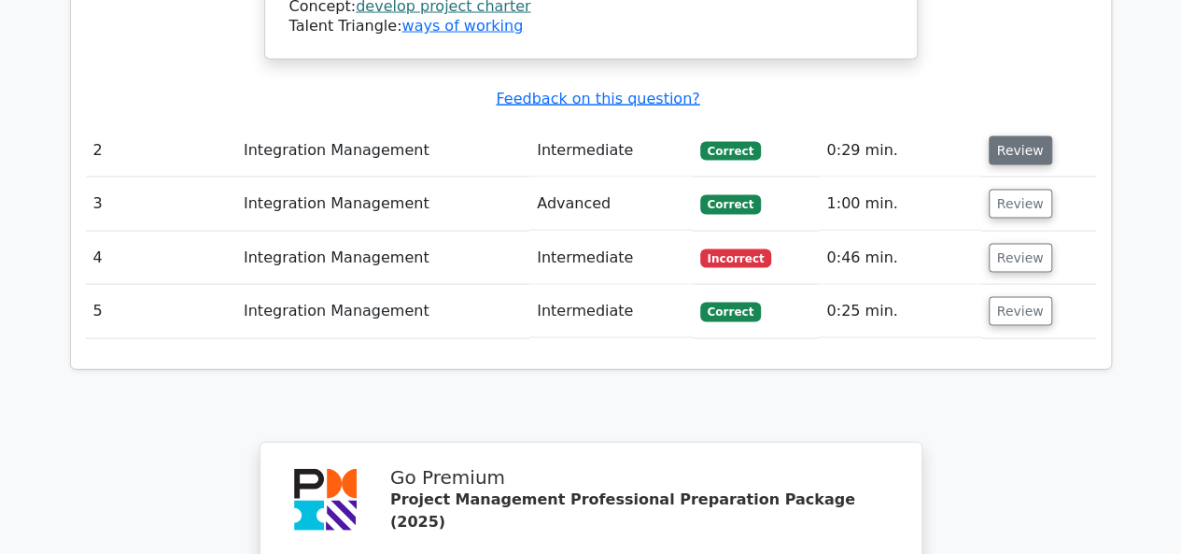
click at [1006, 136] on button "Review" at bounding box center [1021, 150] width 64 height 29
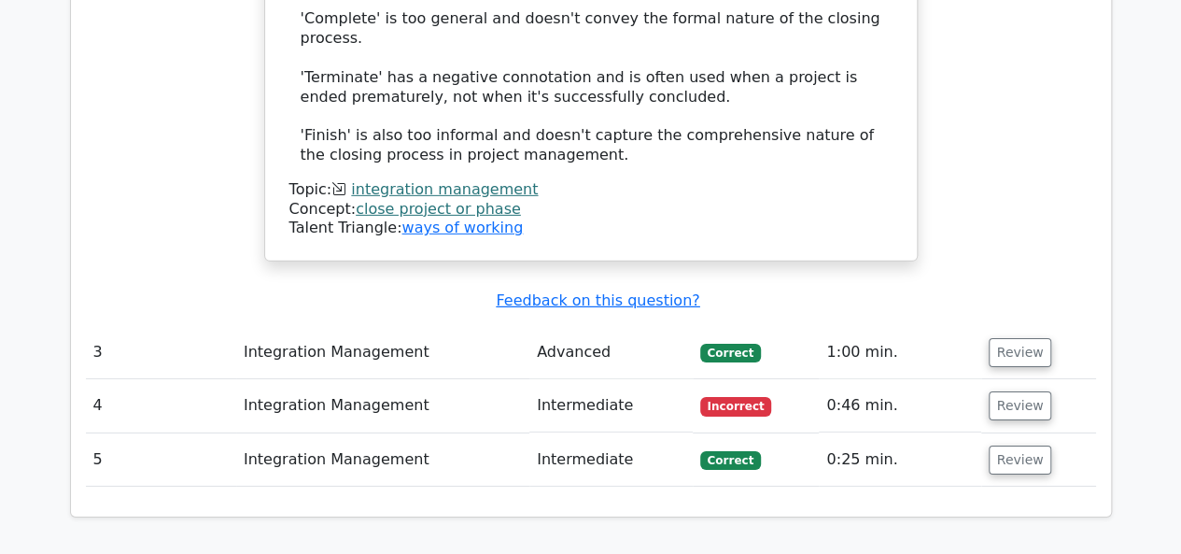
scroll to position [2895, 0]
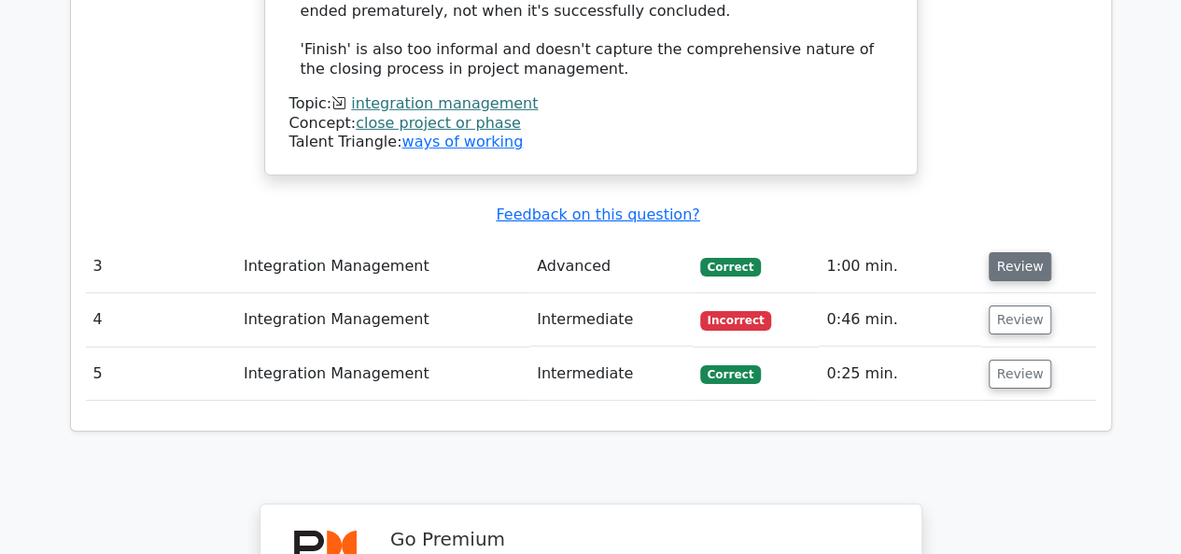
click at [1026, 252] on button "Review" at bounding box center [1021, 266] width 64 height 29
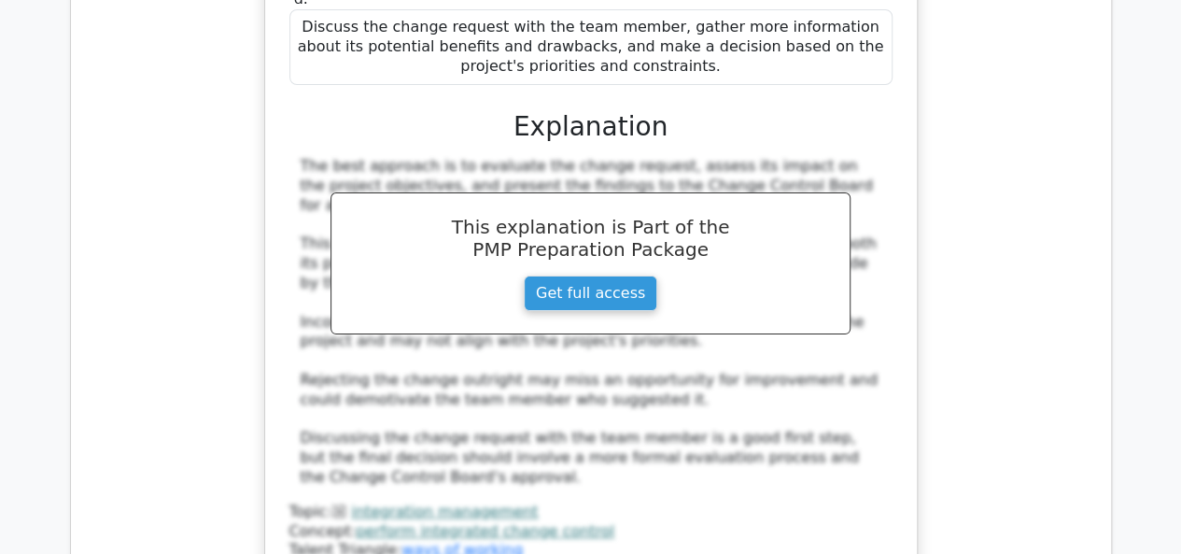
scroll to position [3923, 0]
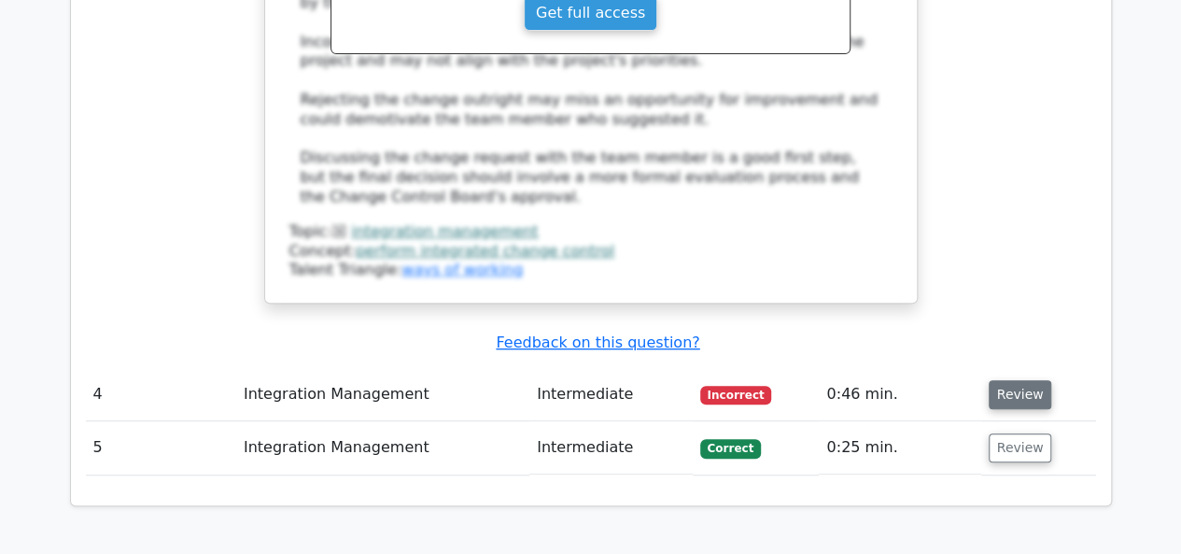
click at [994, 380] on button "Review" at bounding box center [1021, 394] width 64 height 29
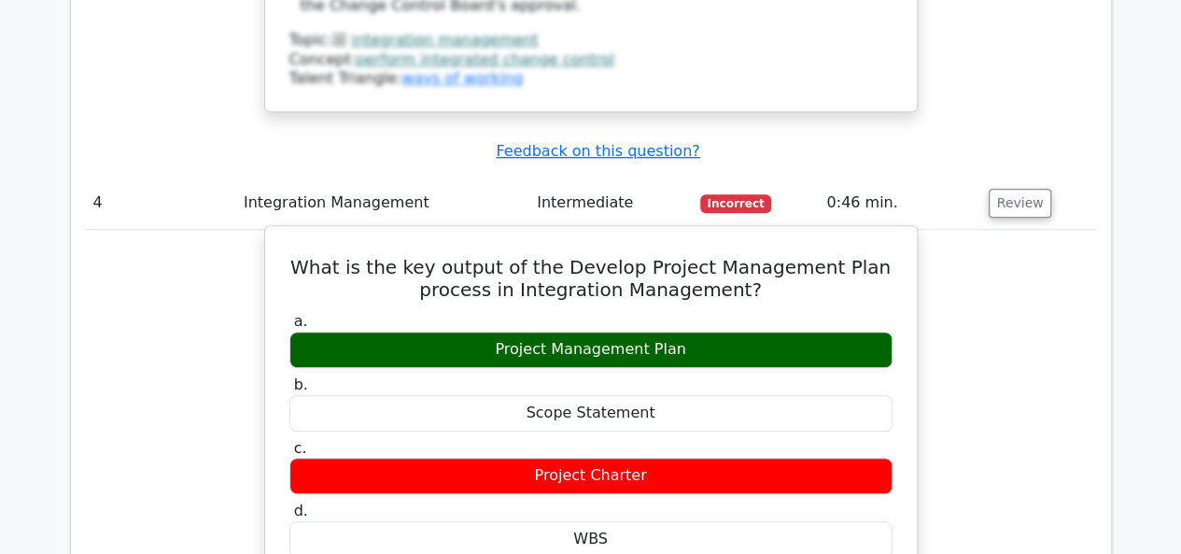
scroll to position [4109, 0]
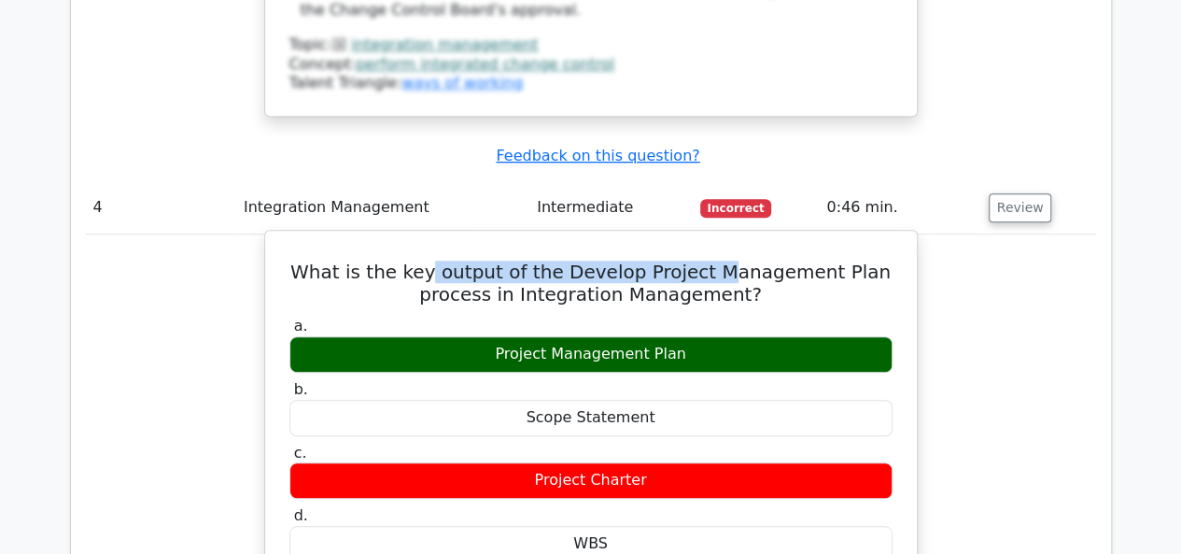
drag, startPoint x: 448, startPoint y: 96, endPoint x: 721, endPoint y: 111, distance: 273.1
click at [730, 261] on h5 "What is the key output of the Develop Project Management Plan process in Integr…" at bounding box center [591, 283] width 607 height 45
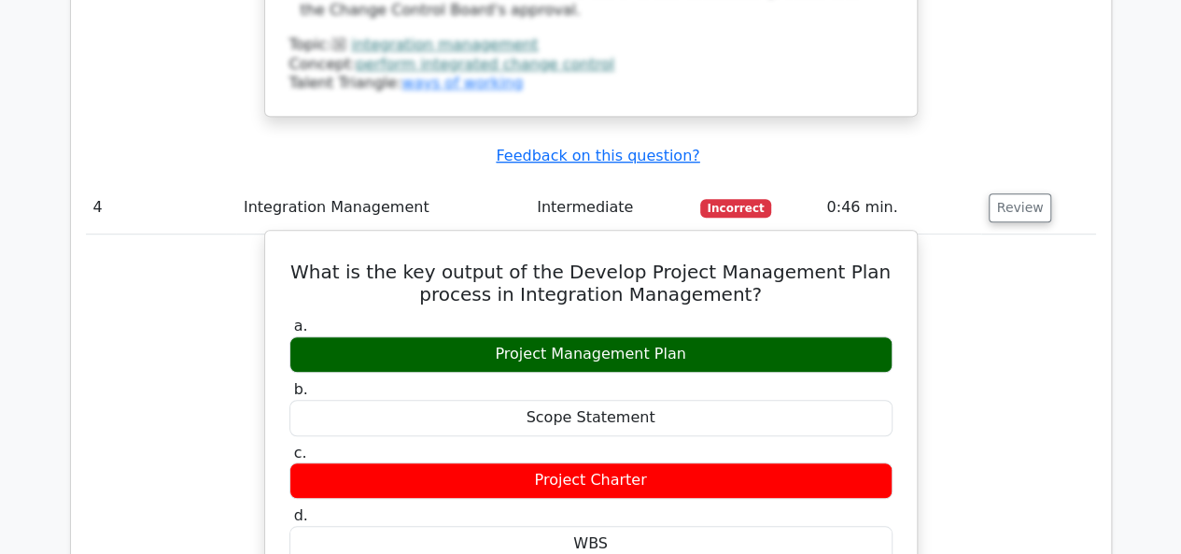
click at [606, 336] on div "Project Management Plan" at bounding box center [591, 354] width 603 height 36
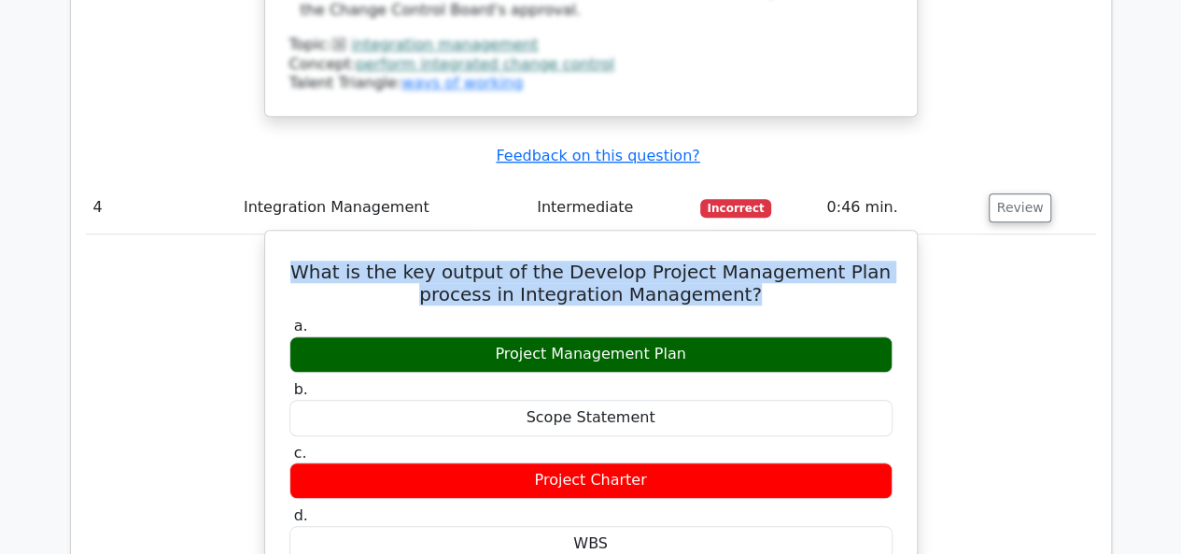
drag, startPoint x: 312, startPoint y: 91, endPoint x: 738, endPoint y: 129, distance: 427.6
click at [745, 261] on h5 "What is the key output of the Develop Project Management Plan process in Integr…" at bounding box center [591, 283] width 607 height 45
copy h5 "What is the key output of the Develop Project Management Plan process in Integr…"
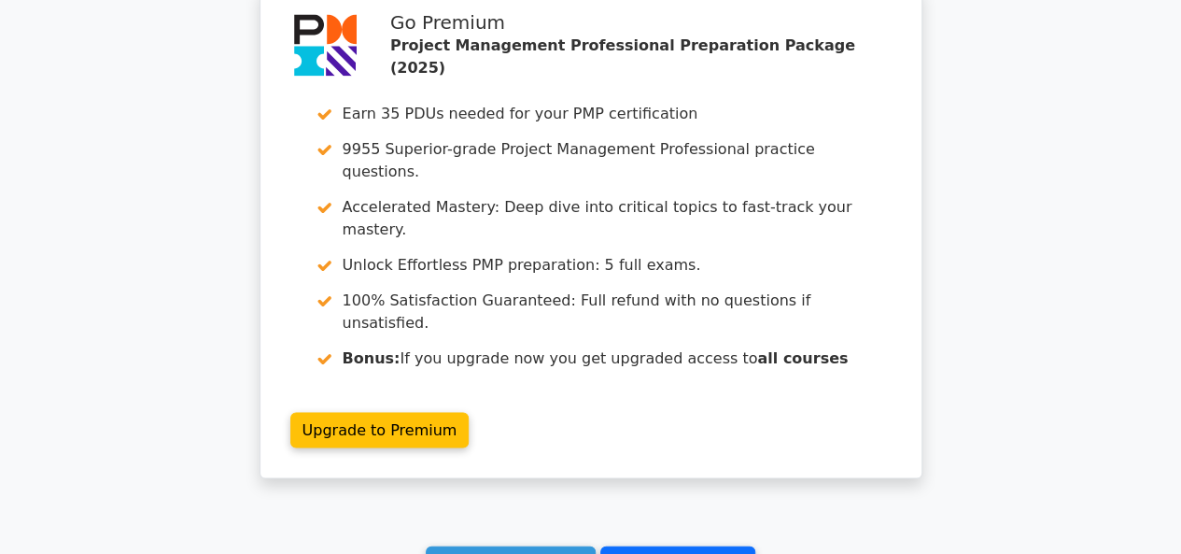
scroll to position [5329, 0]
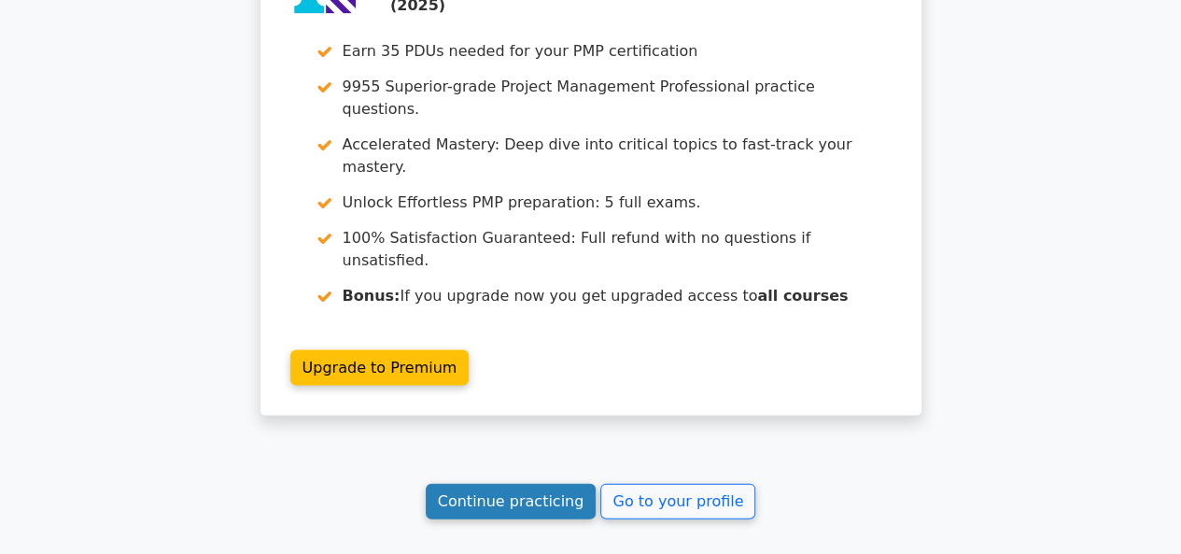
click at [545, 484] on link "Continue practicing" at bounding box center [511, 501] width 171 height 35
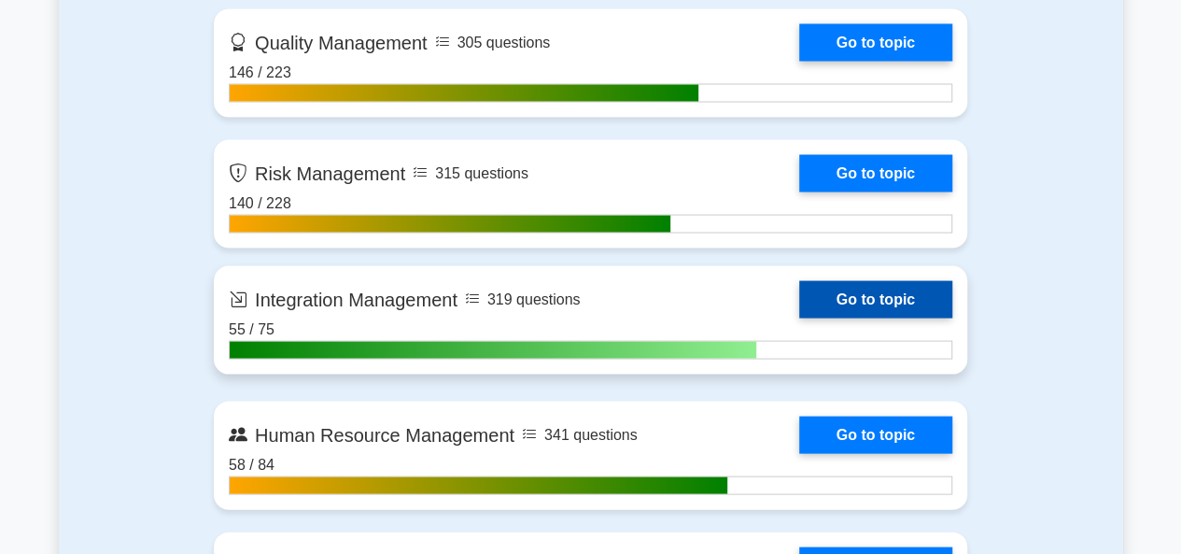
scroll to position [1775, 0]
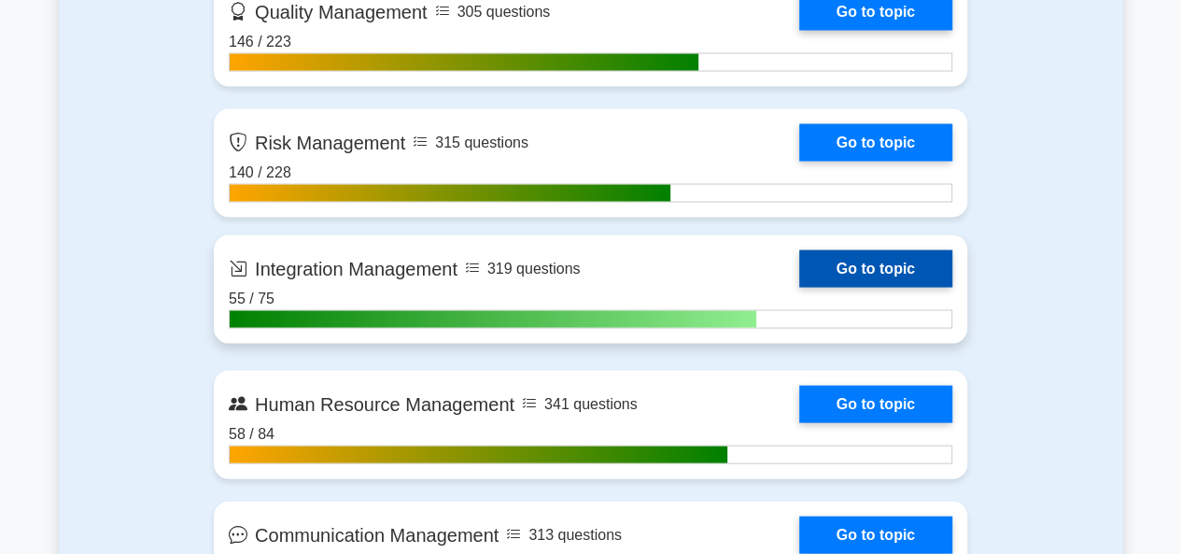
click at [855, 264] on link "Go to topic" at bounding box center [875, 268] width 153 height 37
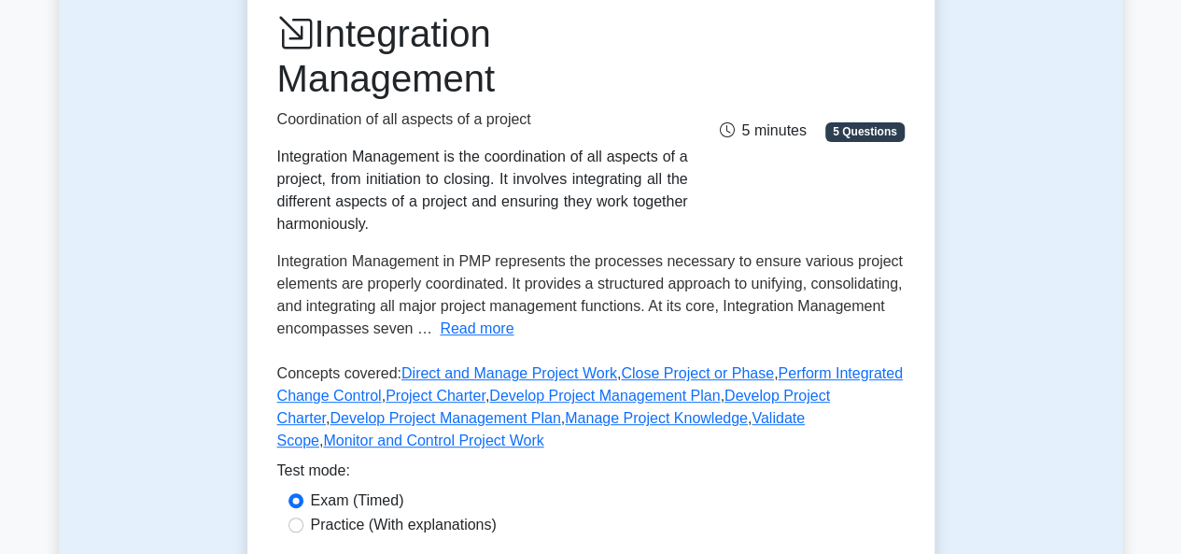
scroll to position [467, 0]
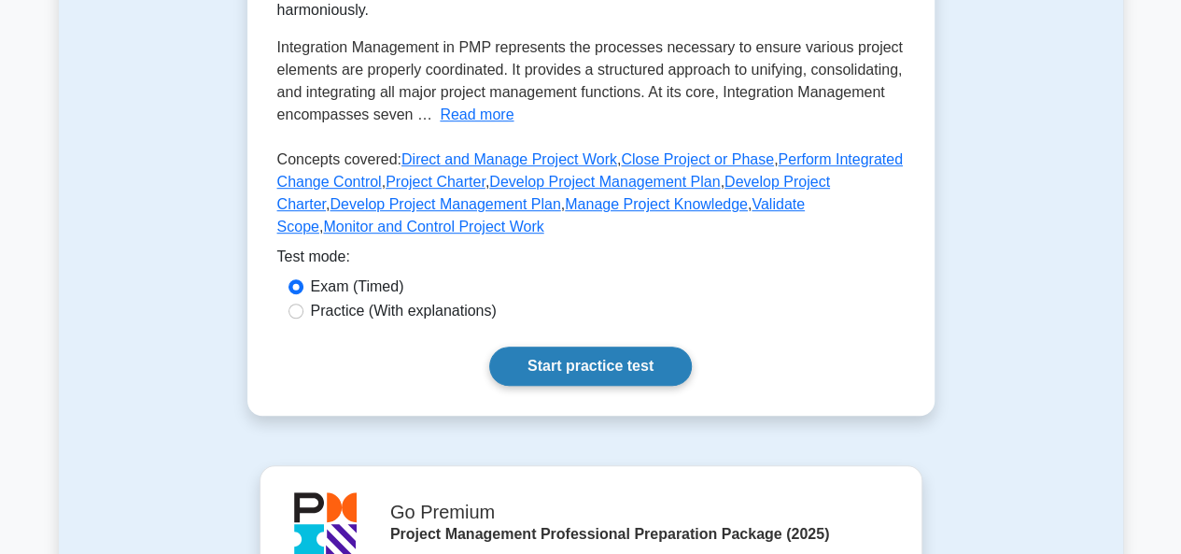
click at [594, 363] on link "Start practice test" at bounding box center [590, 366] width 203 height 39
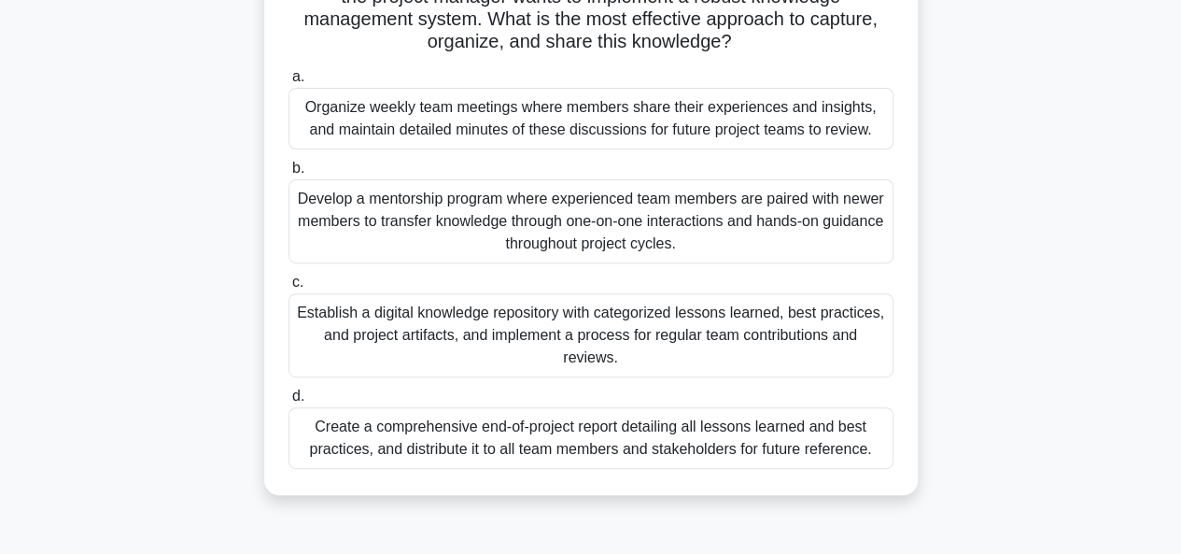
scroll to position [280, 0]
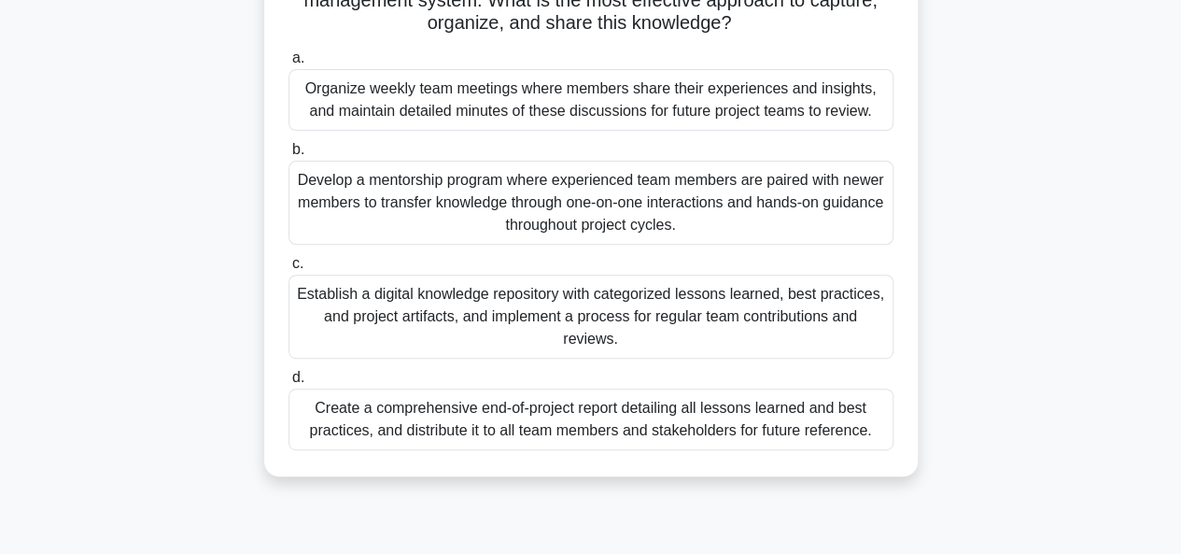
click at [605, 109] on div "Organize weekly team meetings where members share their experiences and insight…" at bounding box center [591, 100] width 605 height 62
click at [289, 64] on input "a. Organize weekly team meetings where members share their experiences and insi…" at bounding box center [289, 58] width 0 height 12
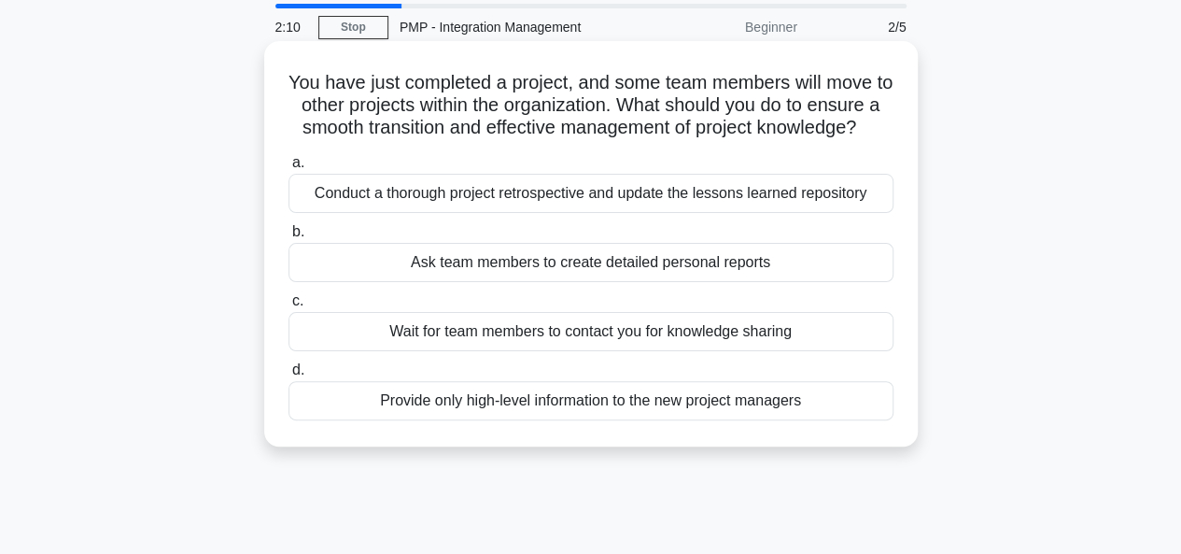
scroll to position [93, 0]
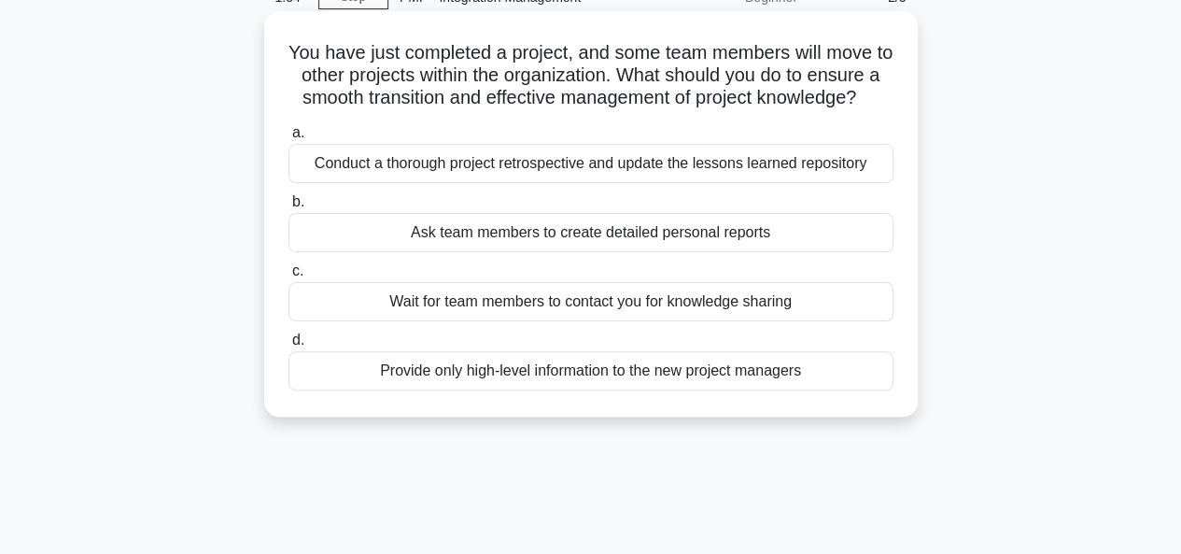
click at [570, 183] on div "Conduct a thorough project retrospective and update the lessons learned reposit…" at bounding box center [591, 163] width 605 height 39
click at [289, 139] on input "a. Conduct a thorough project retrospective and update the lessons learned repo…" at bounding box center [289, 133] width 0 height 12
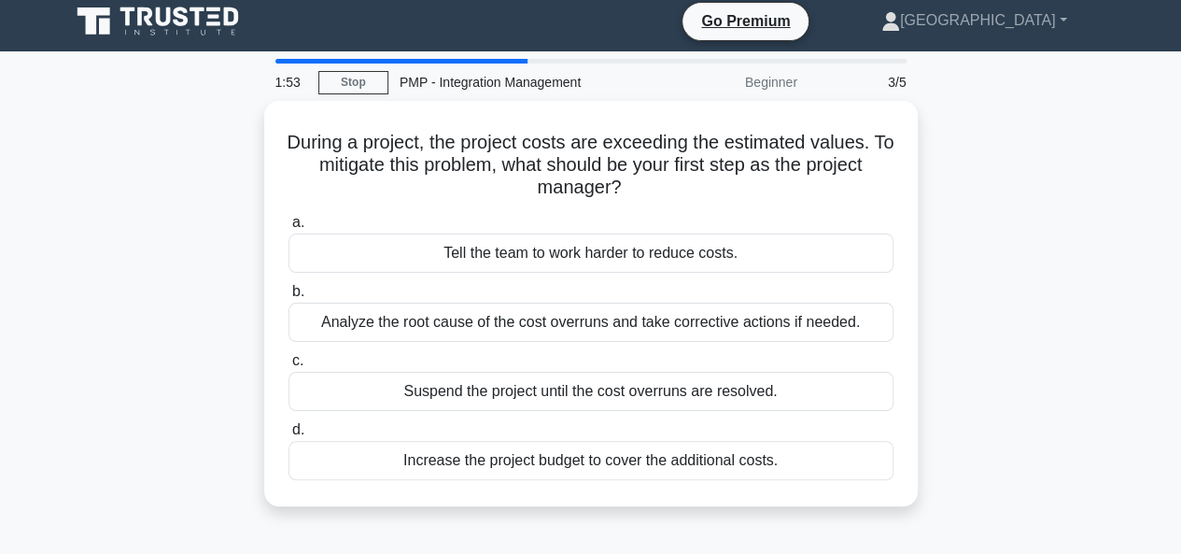
scroll to position [0, 0]
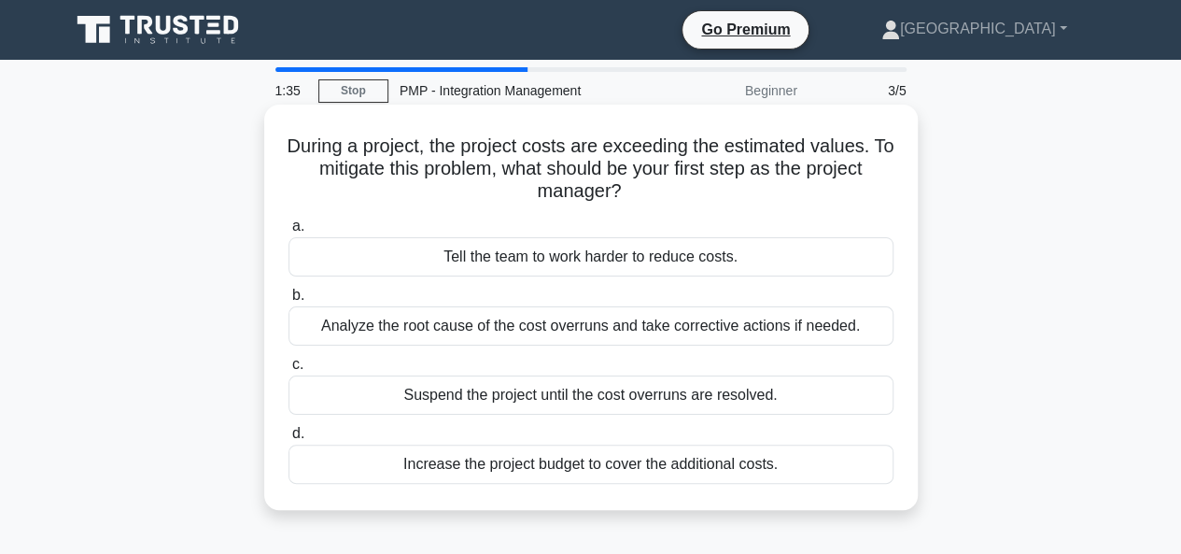
click at [496, 328] on div "Analyze the root cause of the cost overruns and take corrective actions if need…" at bounding box center [591, 325] width 605 height 39
click at [289, 302] on input "b. Analyze the root cause of the cost overruns and take corrective actions if n…" at bounding box center [289, 296] width 0 height 12
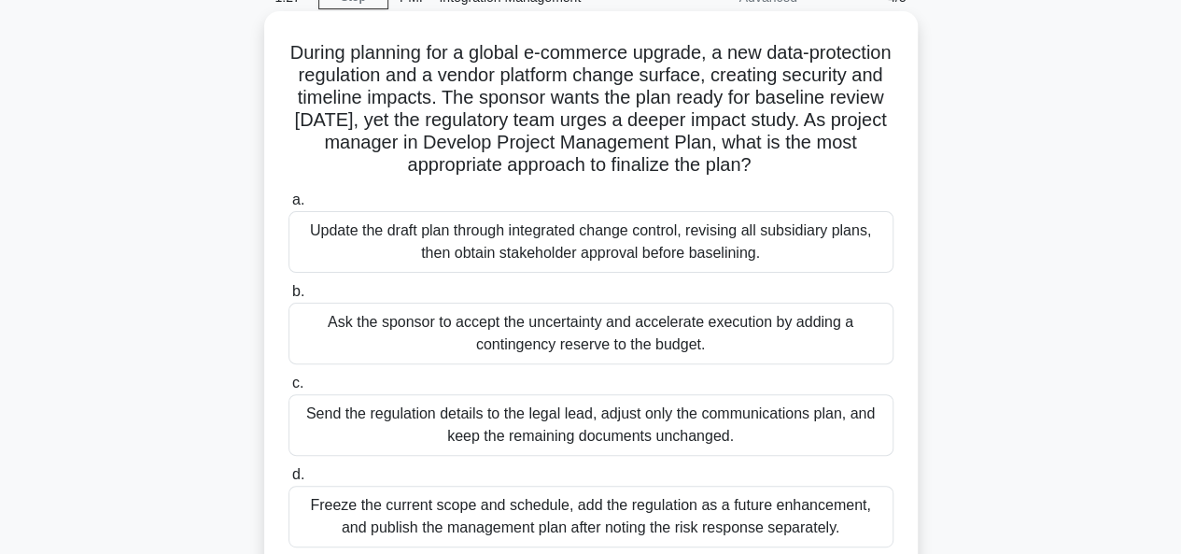
scroll to position [187, 0]
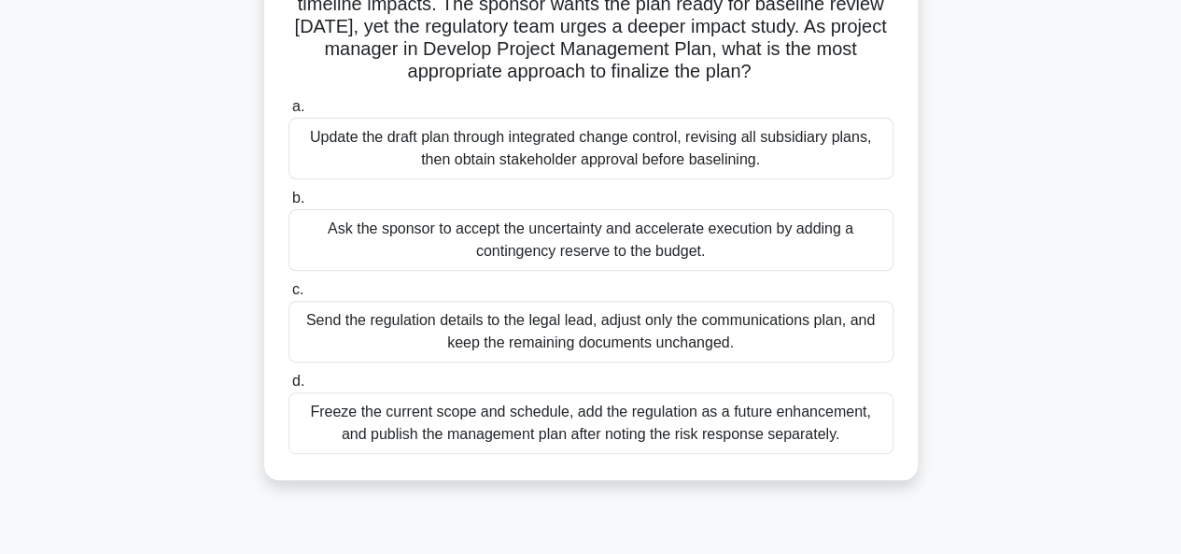
click at [510, 152] on div "Update the draft plan through integrated change control, revising all subsidiar…" at bounding box center [591, 149] width 605 height 62
click at [289, 113] on input "a. Update the draft plan through integrated change control, revising all subsid…" at bounding box center [289, 107] width 0 height 12
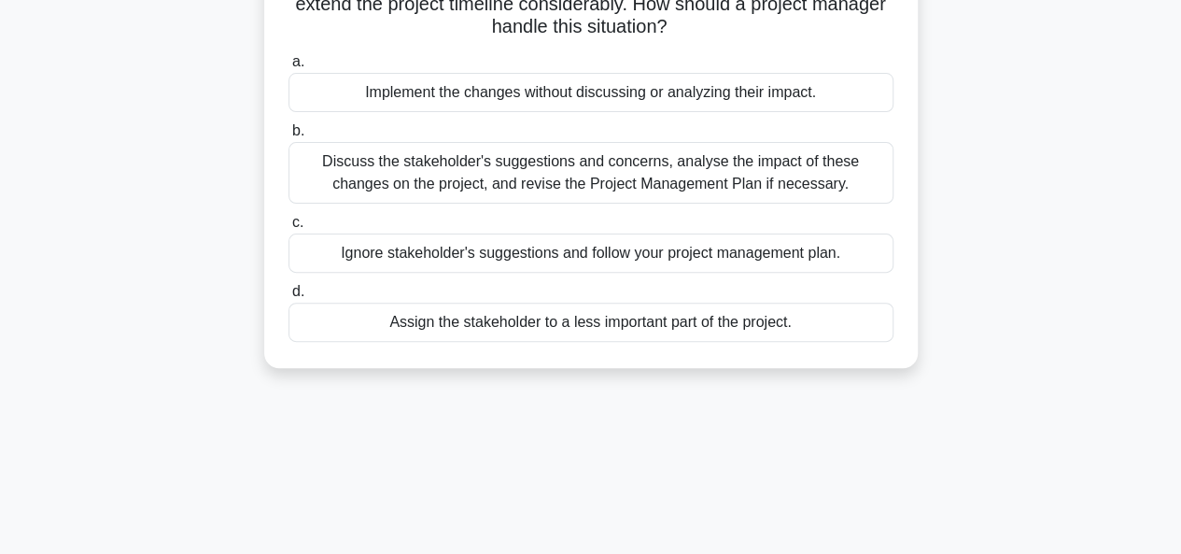
click at [615, 175] on div "Discuss the stakeholder's suggestions and concerns, analyse the impact of these…" at bounding box center [591, 173] width 605 height 62
click at [289, 137] on input "b. Discuss the stakeholder's suggestions and concerns, analyse the impact of th…" at bounding box center [289, 131] width 0 height 12
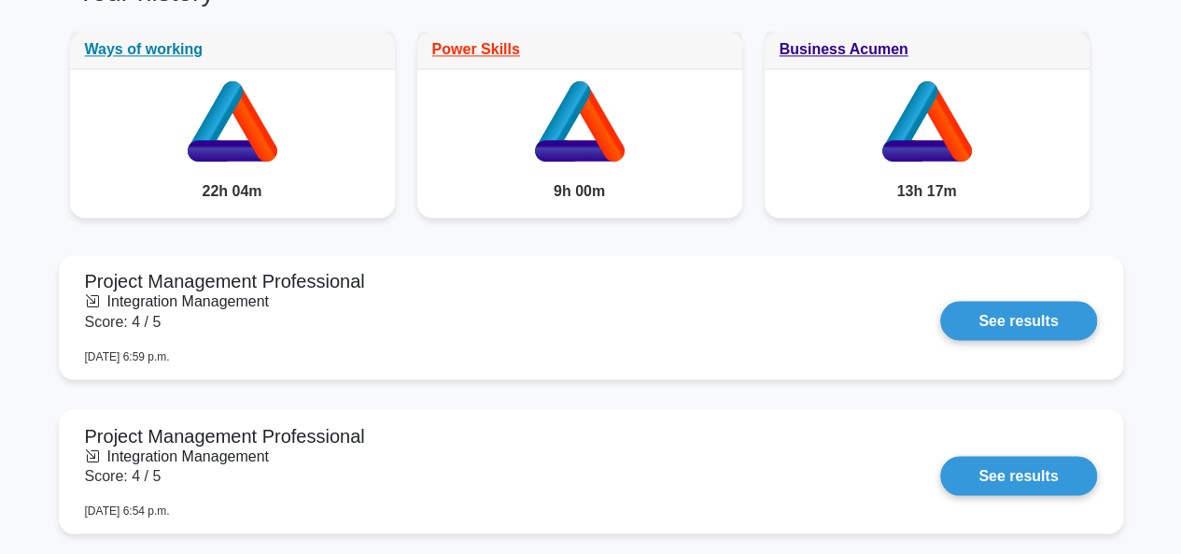
scroll to position [1588, 0]
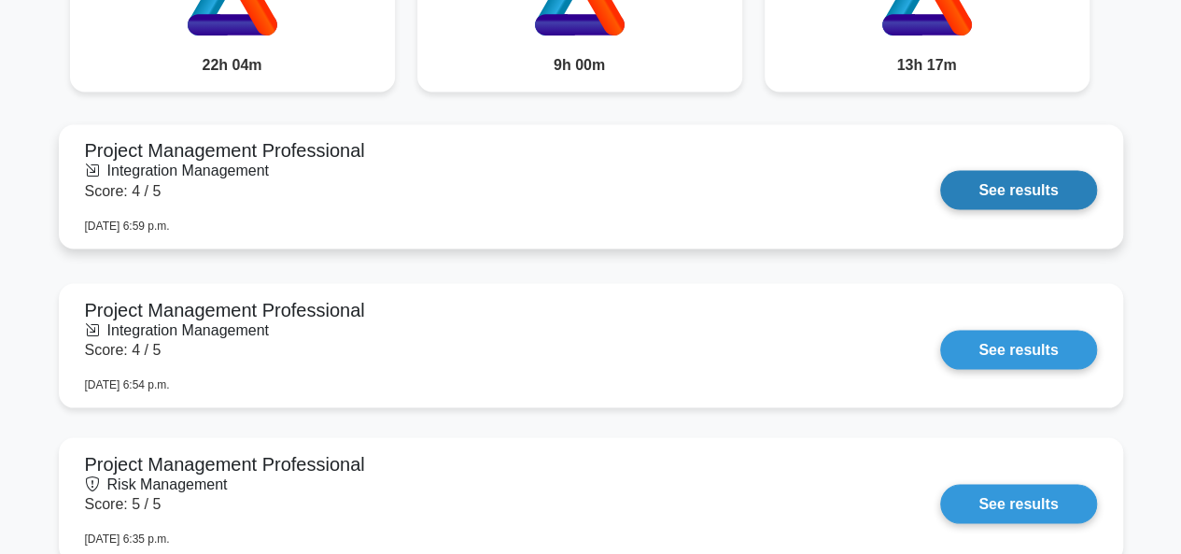
click at [1030, 185] on link "See results" at bounding box center [1019, 189] width 156 height 39
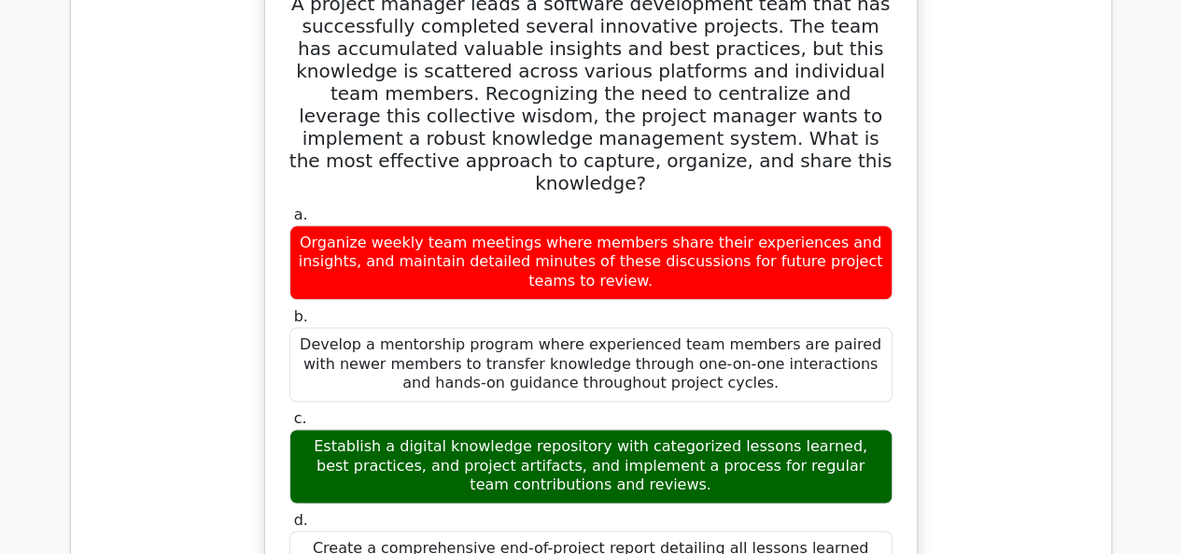
scroll to position [1214, 0]
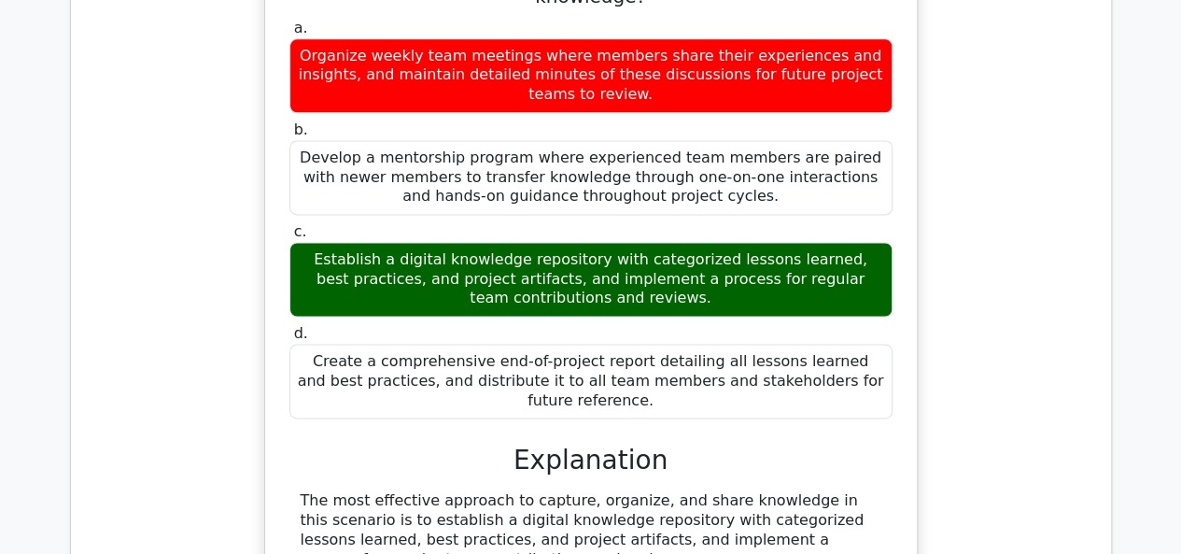
click at [403, 242] on div "Establish a digital knowledge repository with categorized lessons learned, best…" at bounding box center [591, 279] width 603 height 75
drag, startPoint x: 400, startPoint y: 210, endPoint x: 638, endPoint y: 236, distance: 239.6
click at [638, 242] on div "Establish a digital knowledge repository with categorized lessons learned, best…" at bounding box center [591, 279] width 603 height 75
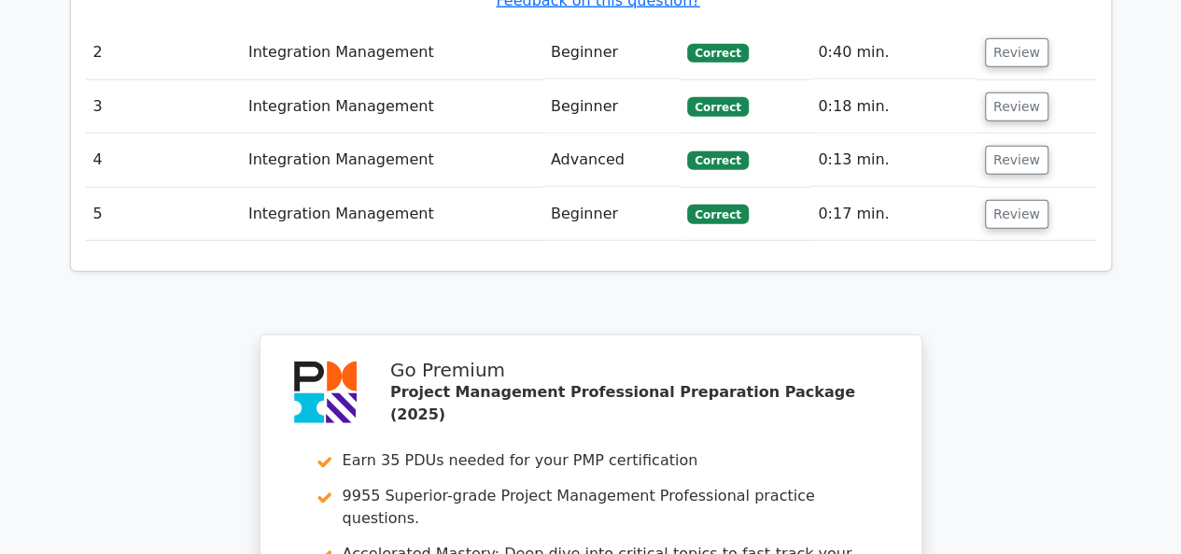
scroll to position [2895, 0]
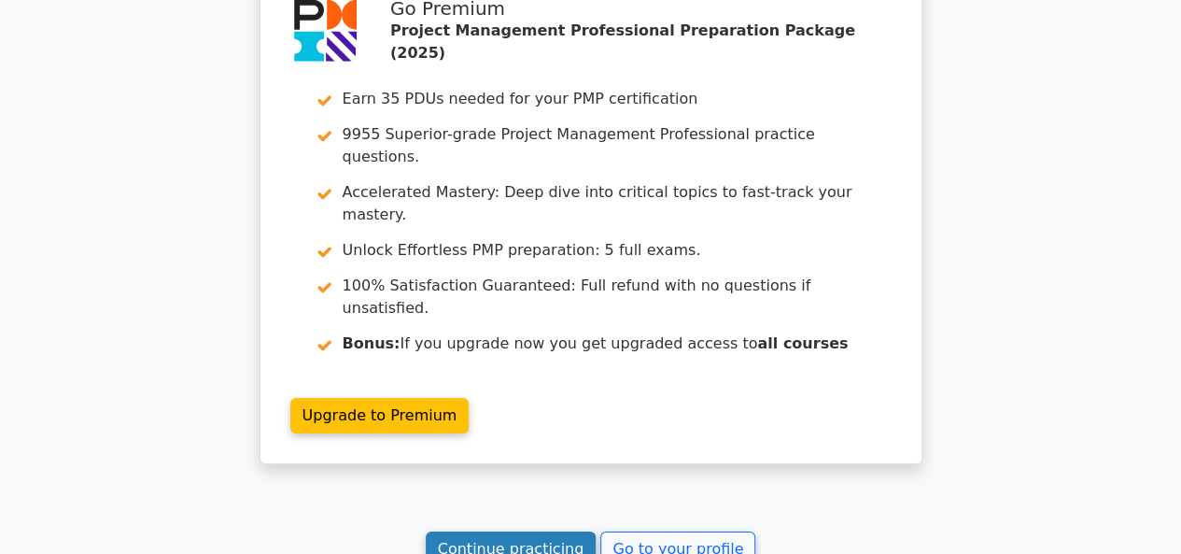
click at [501, 531] on link "Continue practicing" at bounding box center [511, 548] width 171 height 35
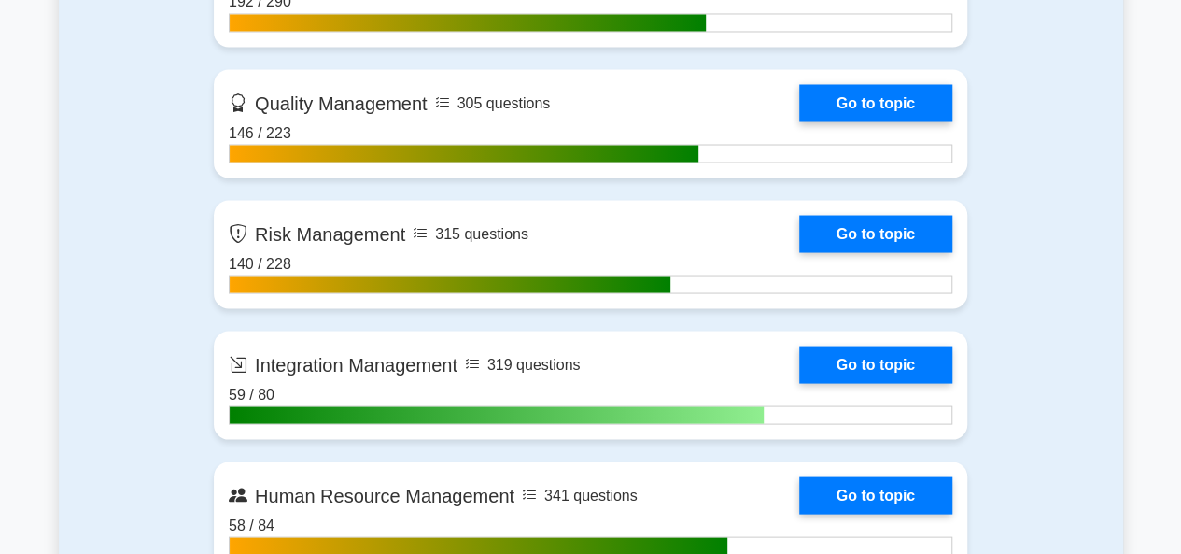
scroll to position [1868, 0]
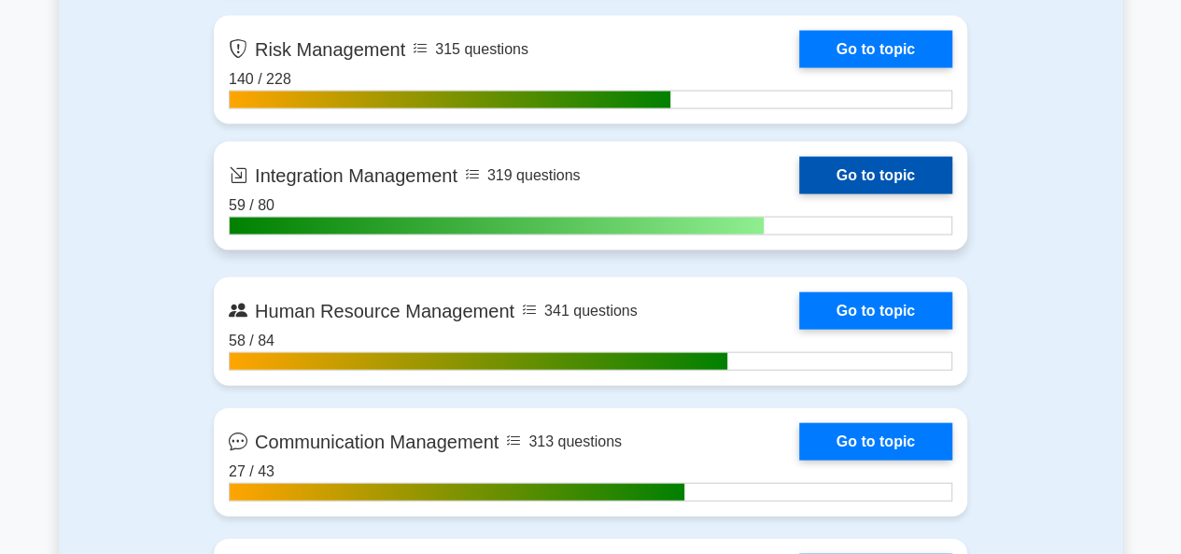
click at [886, 169] on link "Go to topic" at bounding box center [875, 175] width 153 height 37
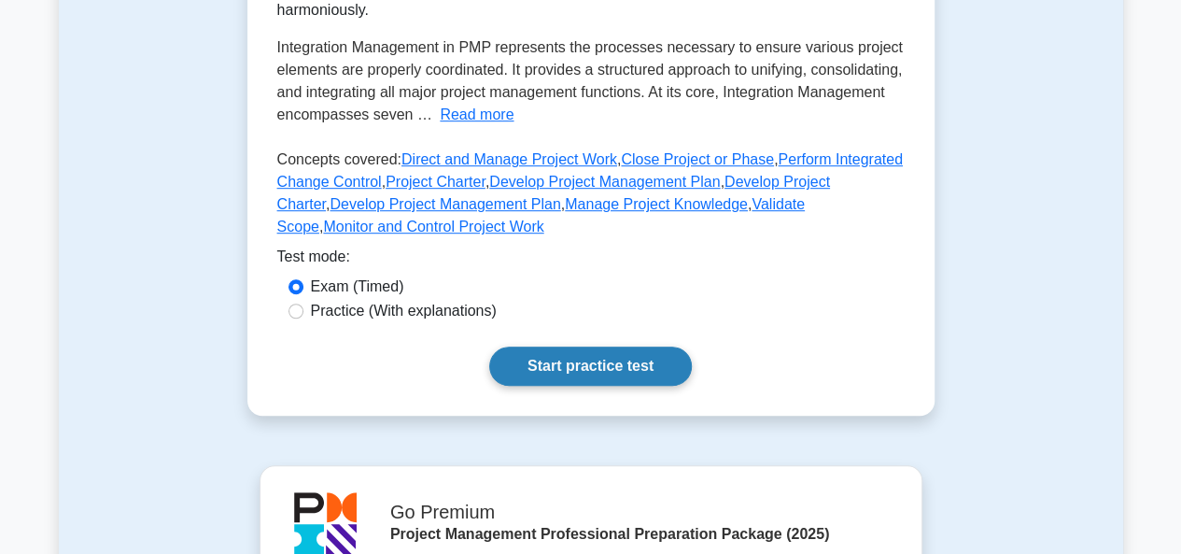
click at [555, 347] on link "Start practice test" at bounding box center [590, 366] width 203 height 39
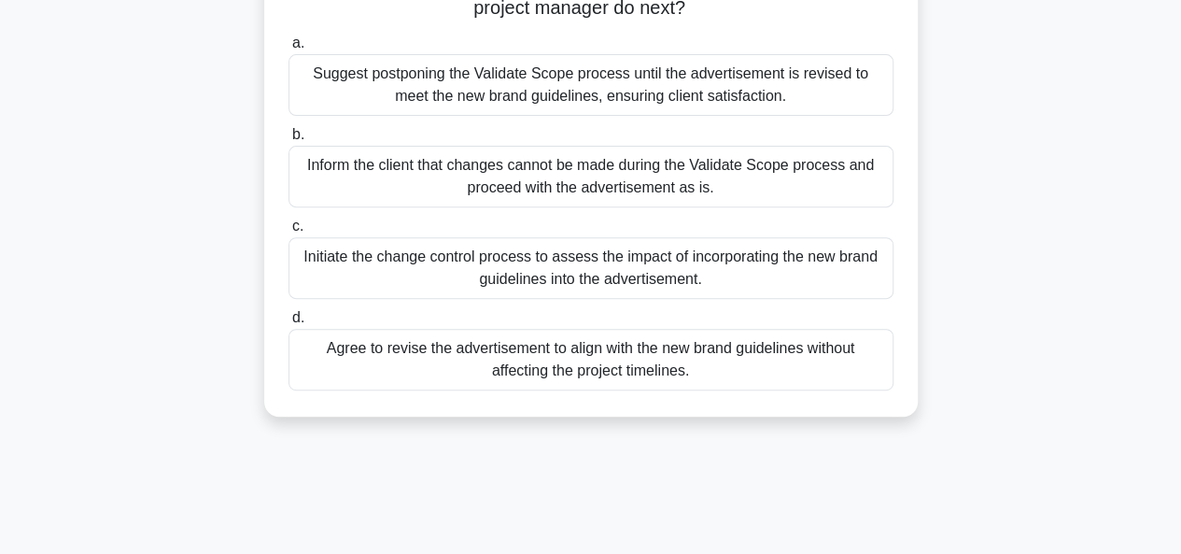
scroll to position [280, 0]
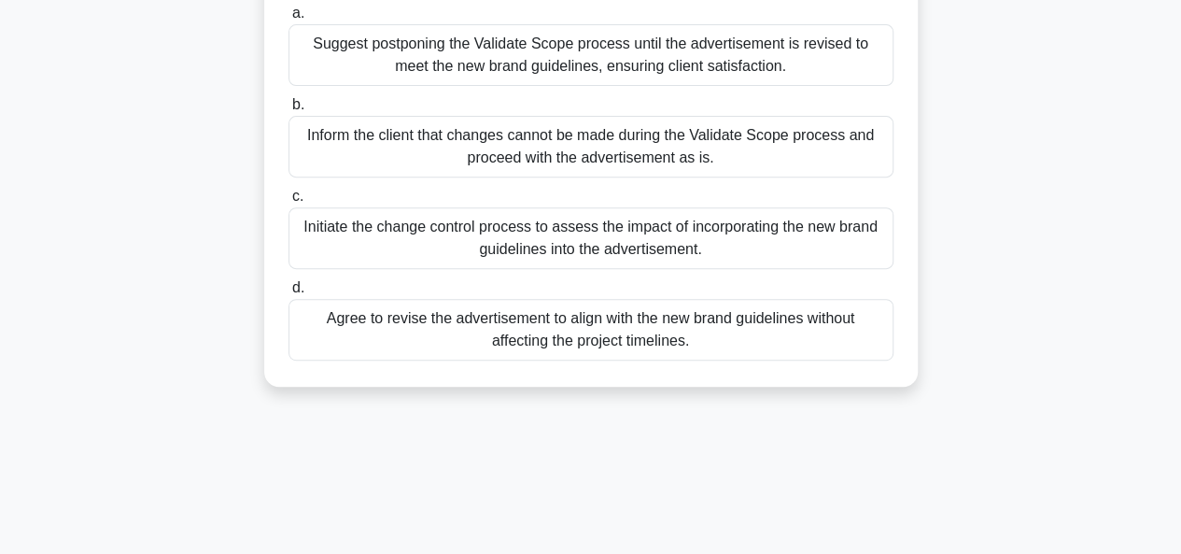
click at [545, 245] on div "Initiate the change control process to assess the impact of incorporating the n…" at bounding box center [591, 238] width 605 height 62
click at [289, 203] on input "c. Initiate the change control process to assess the impact of incorporating th…" at bounding box center [289, 197] width 0 height 12
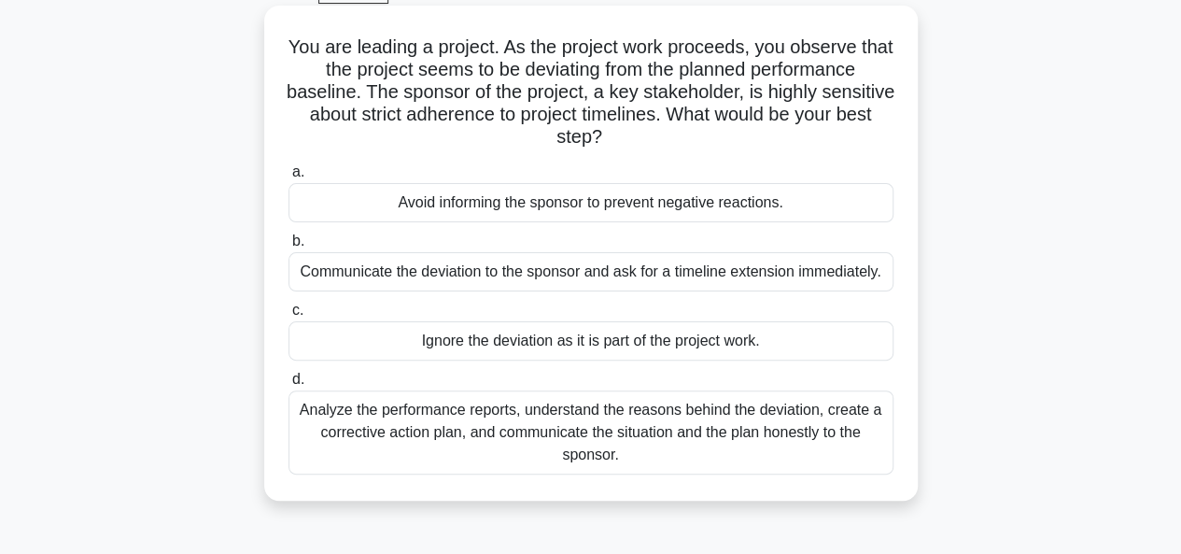
scroll to position [187, 0]
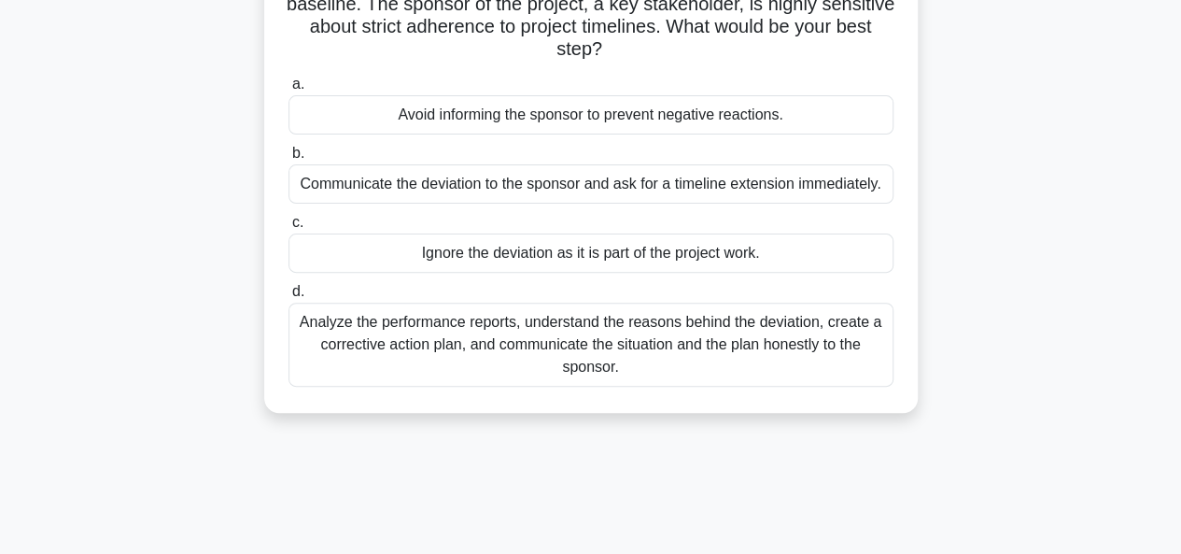
click at [441, 339] on div "Analyze the performance reports, understand the reasons behind the deviation, c…" at bounding box center [591, 345] width 605 height 84
click at [289, 298] on input "d. Analyze the performance reports, understand the reasons behind the deviation…" at bounding box center [289, 292] width 0 height 12
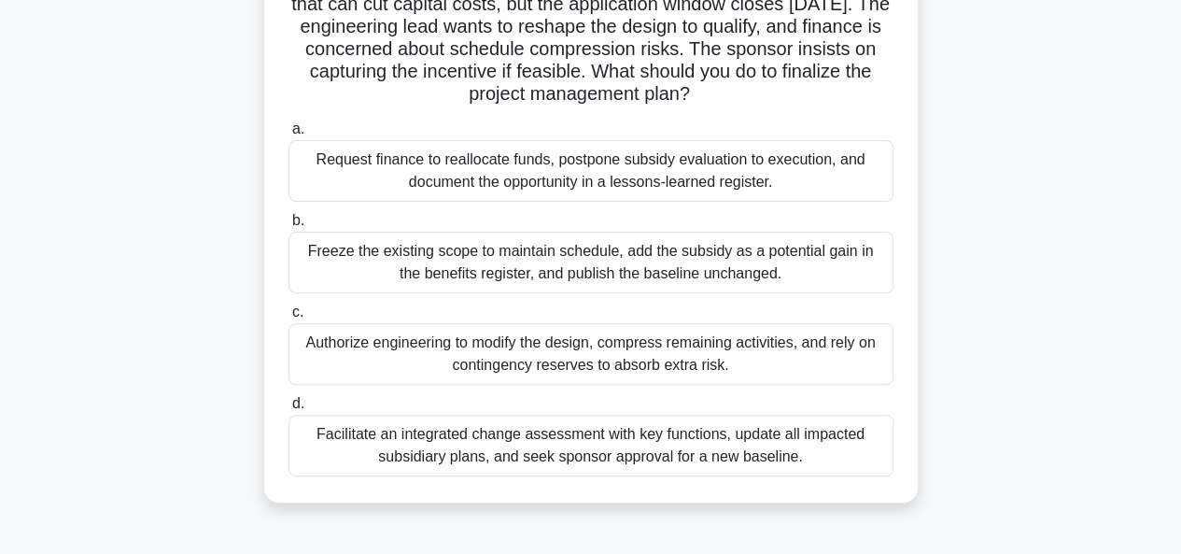
click at [525, 451] on div "Facilitate an integrated change assessment with key functions, update all impac…" at bounding box center [591, 446] width 605 height 62
click at [289, 410] on input "d. Facilitate an integrated change assessment with key functions, update all im…" at bounding box center [289, 404] width 0 height 12
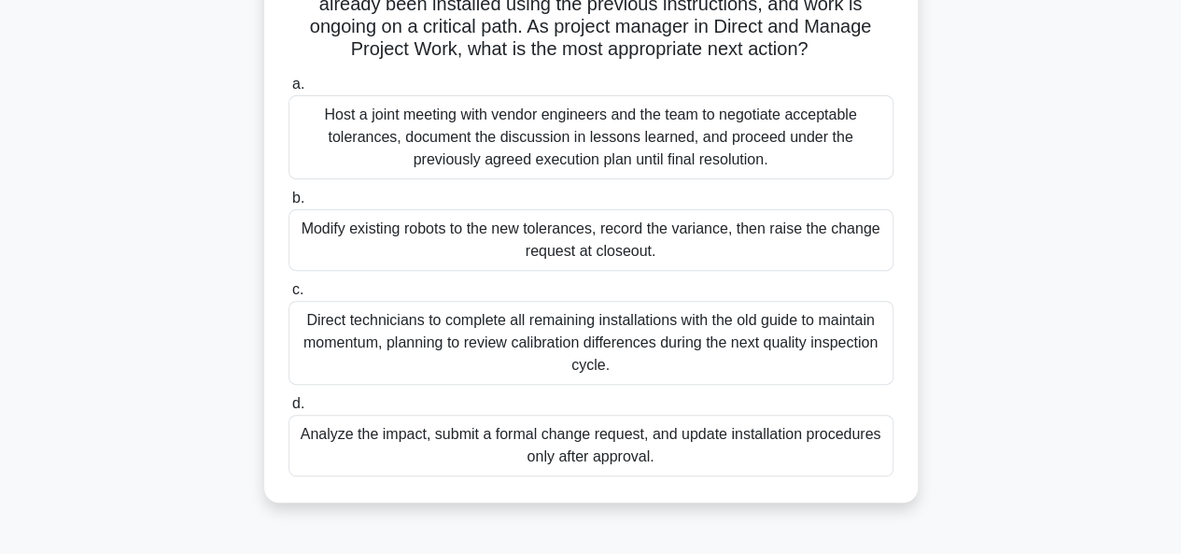
click at [562, 456] on div "Analyze the impact, submit a formal change request, and update installation pro…" at bounding box center [591, 446] width 605 height 62
click at [289, 410] on input "d. Analyze the impact, submit a formal change request, and update installation …" at bounding box center [289, 404] width 0 height 12
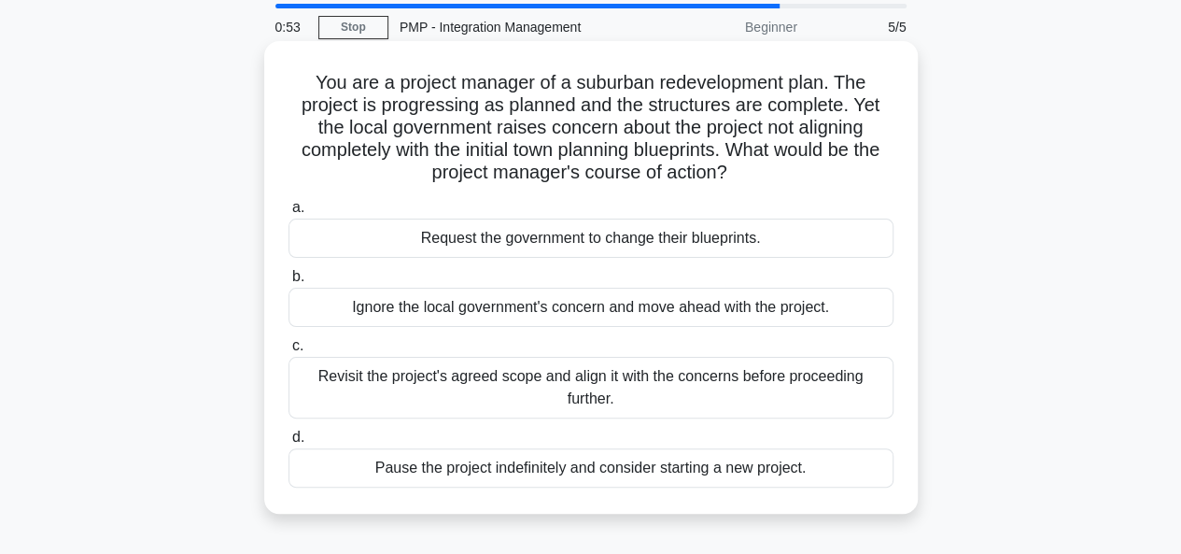
scroll to position [93, 0]
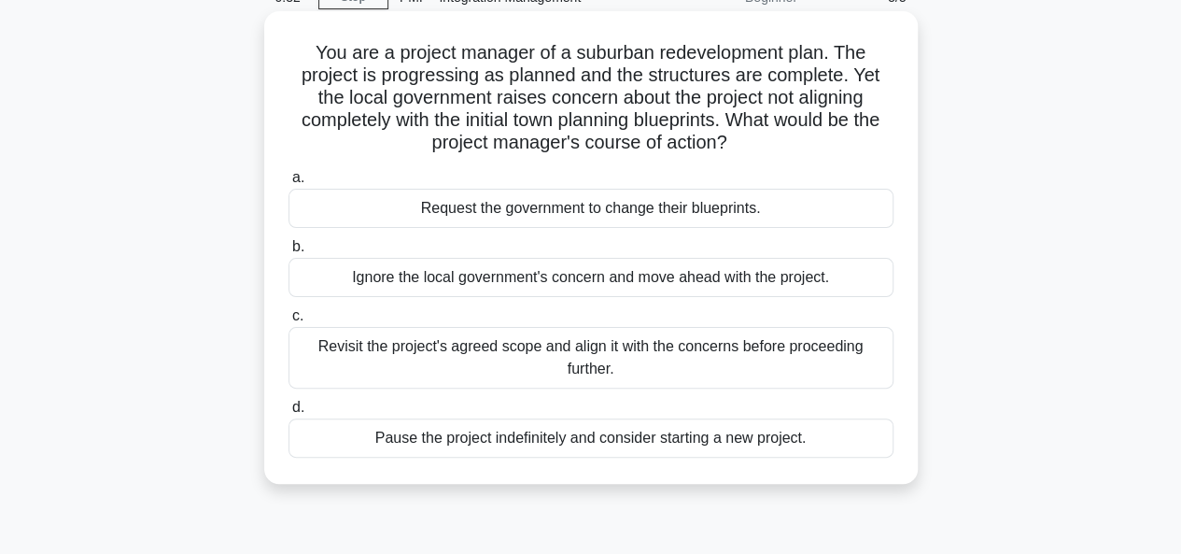
click at [504, 365] on div "Revisit the project's agreed scope and align it with the concerns before procee…" at bounding box center [591, 358] width 605 height 62
click at [289, 322] on input "c. Revisit the project's agreed scope and align it with the concerns before pro…" at bounding box center [289, 316] width 0 height 12
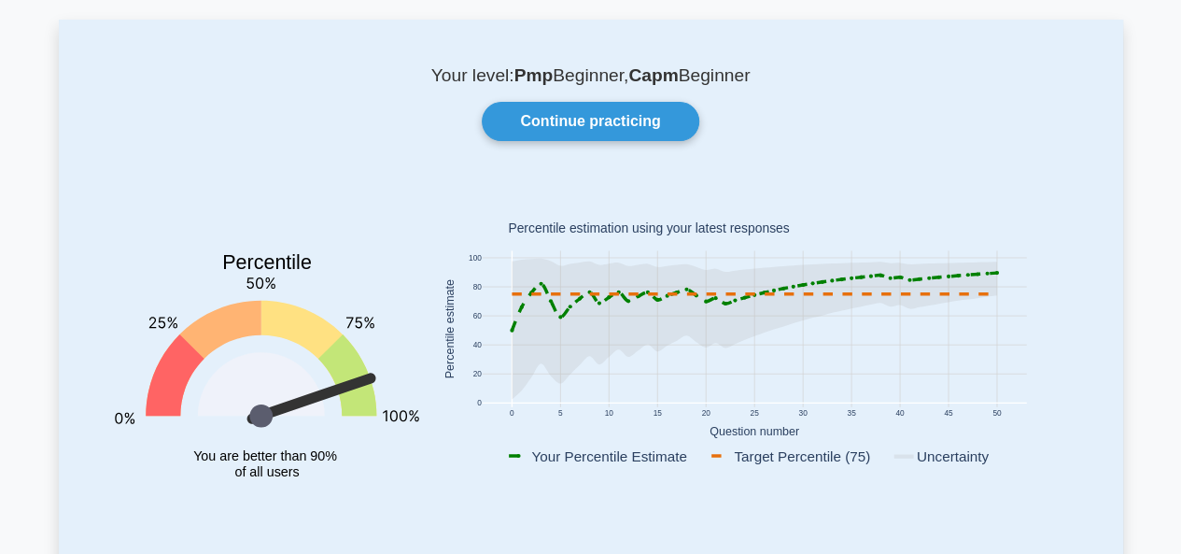
scroll to position [48, 0]
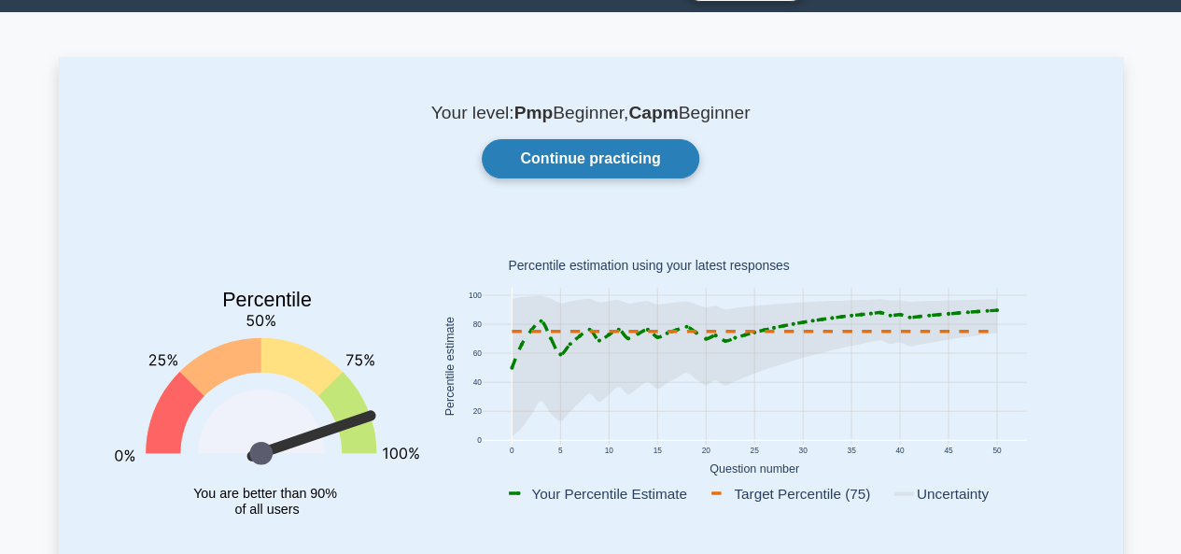
click at [622, 155] on link "Continue practicing" at bounding box center [590, 158] width 217 height 39
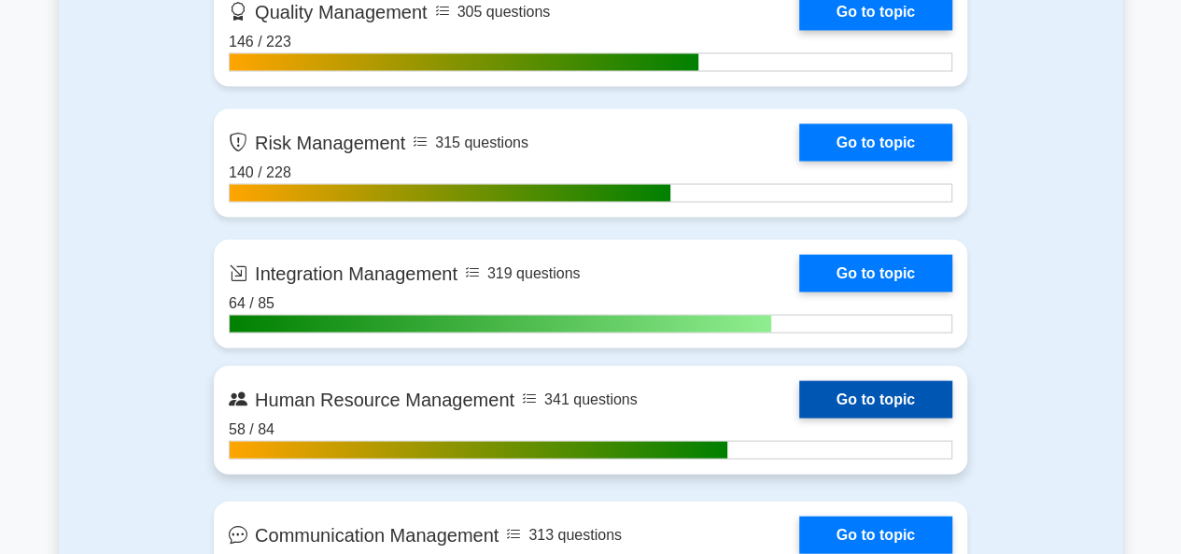
scroll to position [1868, 0]
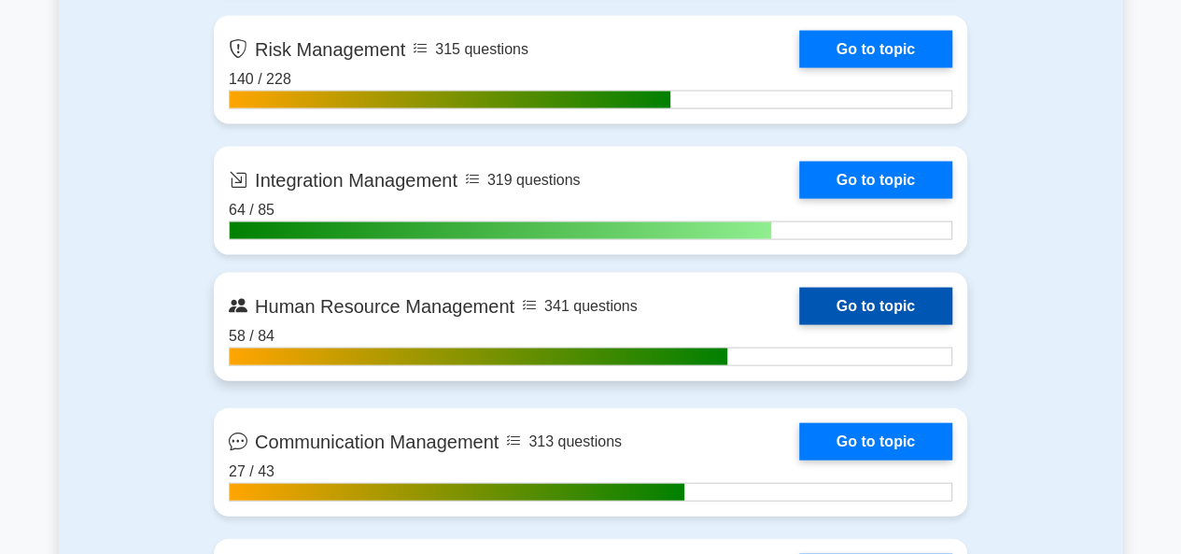
click at [904, 300] on link "Go to topic" at bounding box center [875, 306] width 153 height 37
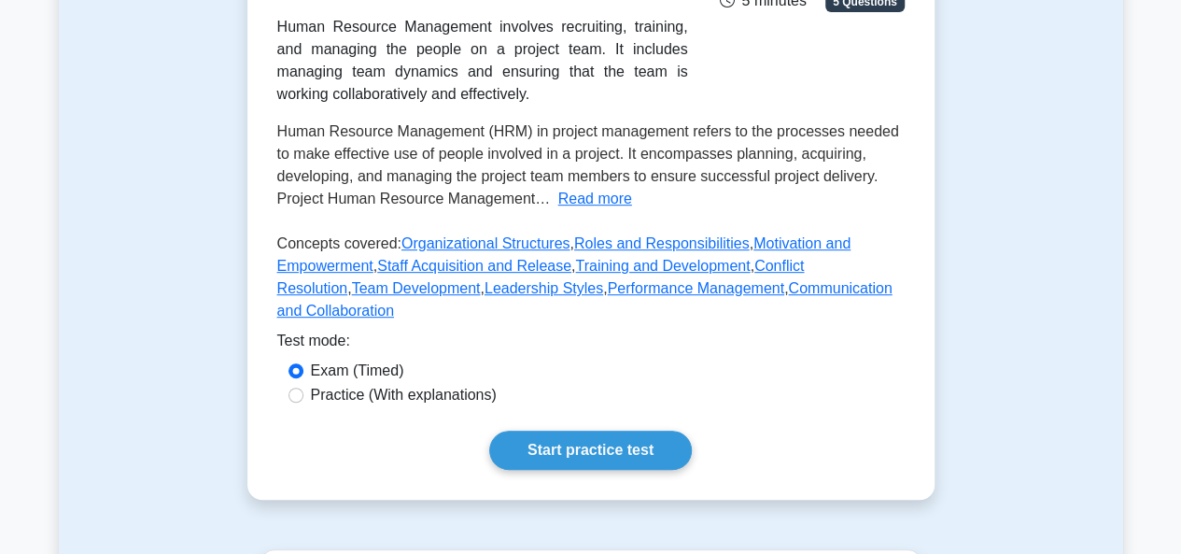
scroll to position [467, 0]
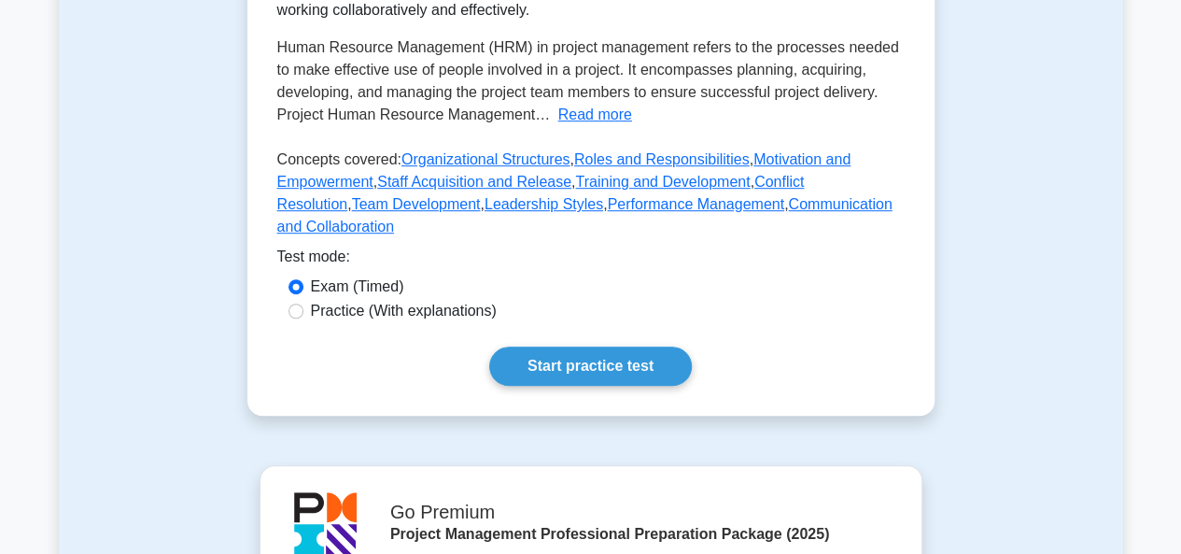
click at [587, 120] on button "Read more" at bounding box center [596, 115] width 74 height 22
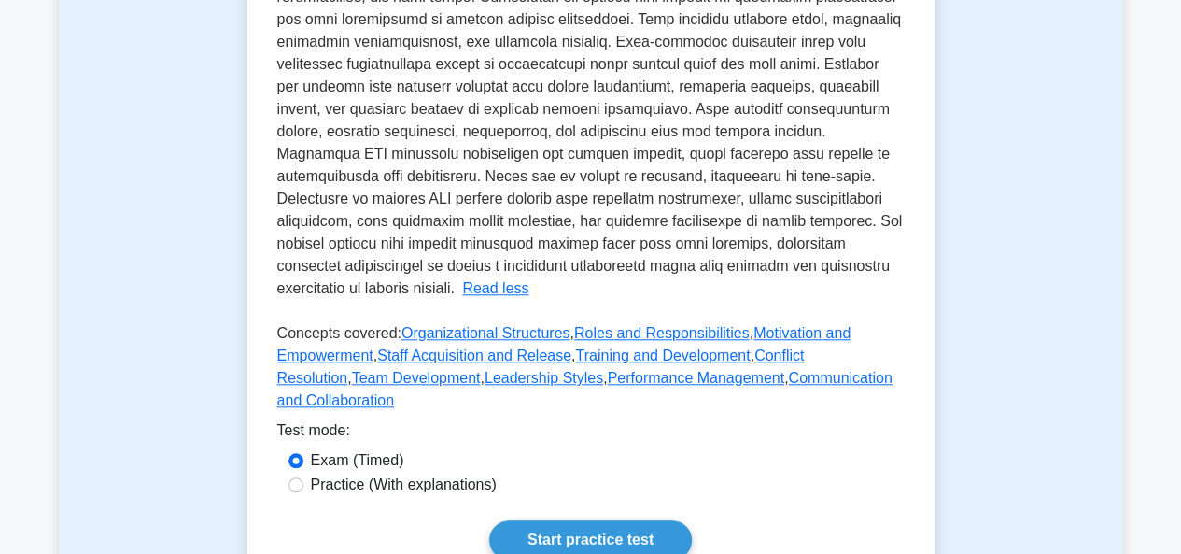
scroll to position [747, 0]
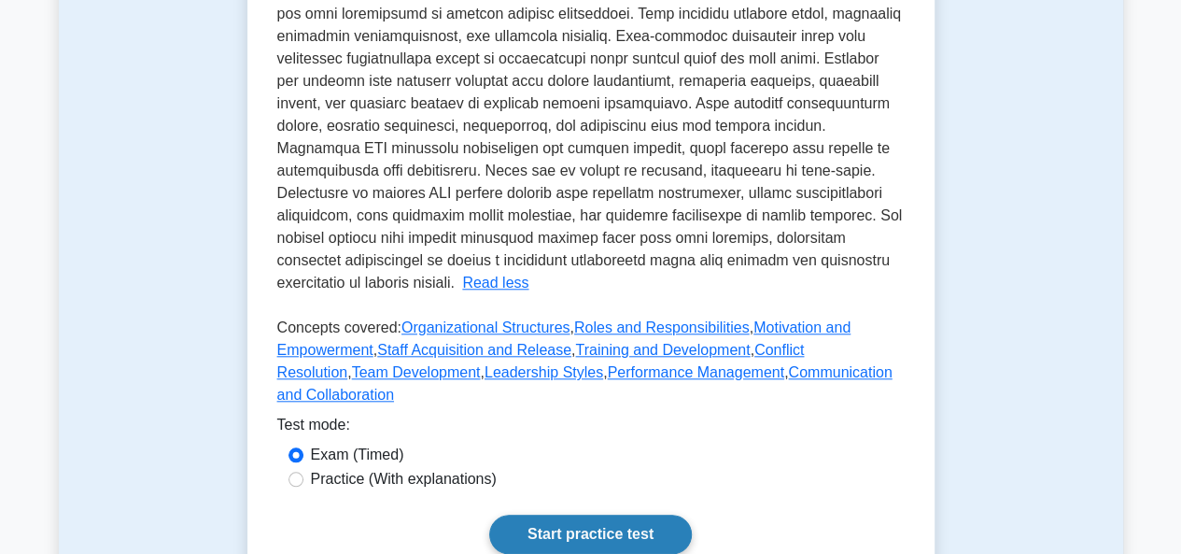
click at [601, 515] on link "Start practice test" at bounding box center [590, 534] width 203 height 39
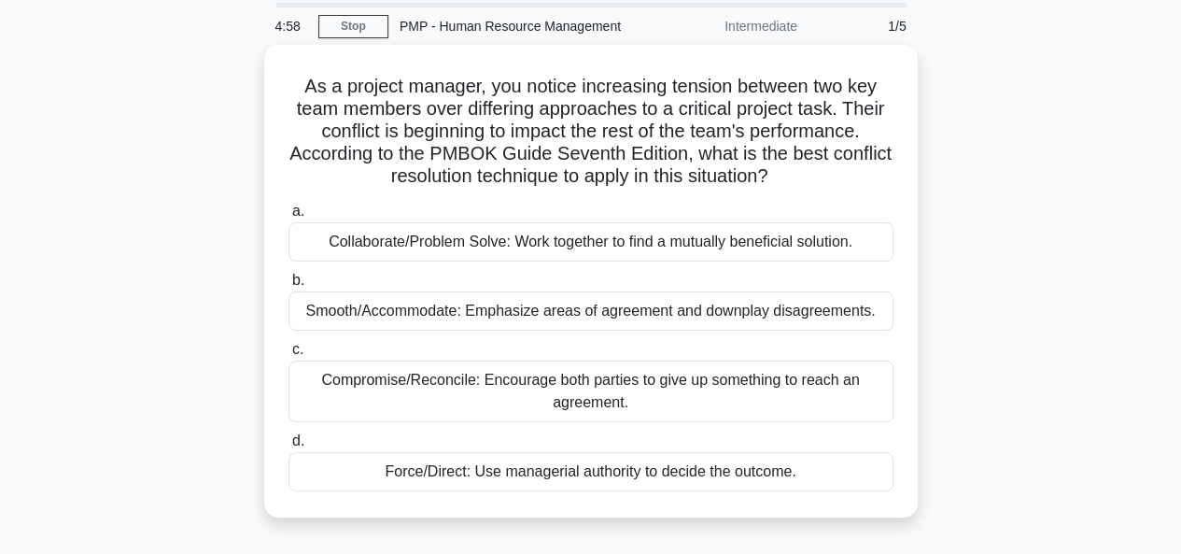
scroll to position [93, 0]
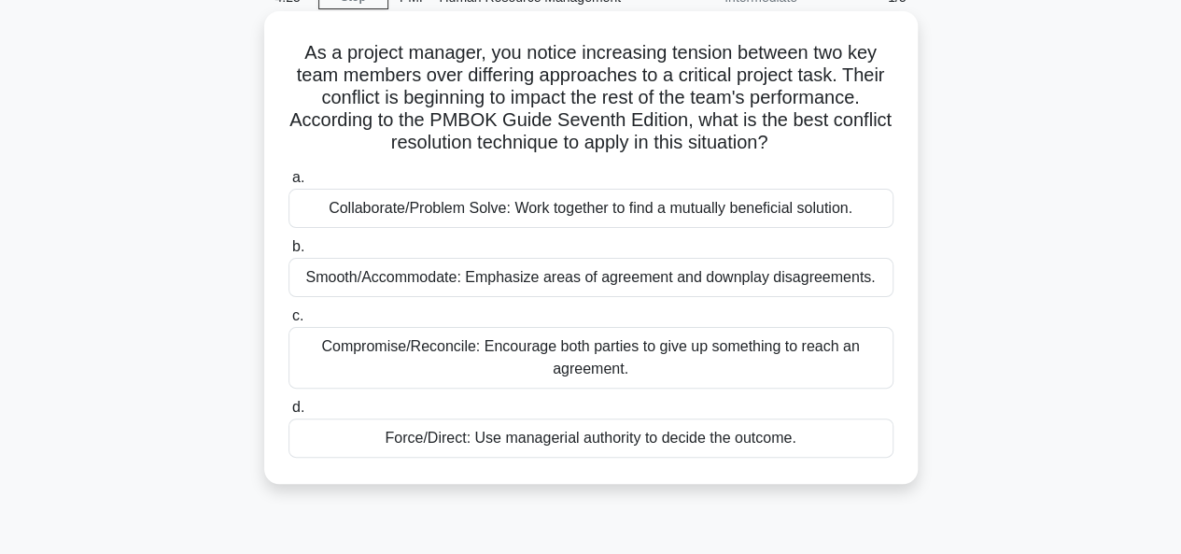
click at [576, 206] on div "Collaborate/Problem Solve: Work together to find a mutually beneficial solution." at bounding box center [591, 208] width 605 height 39
click at [289, 184] on input "a. Collaborate/Problem Solve: Work together to find a mutually beneficial solut…" at bounding box center [289, 178] width 0 height 12
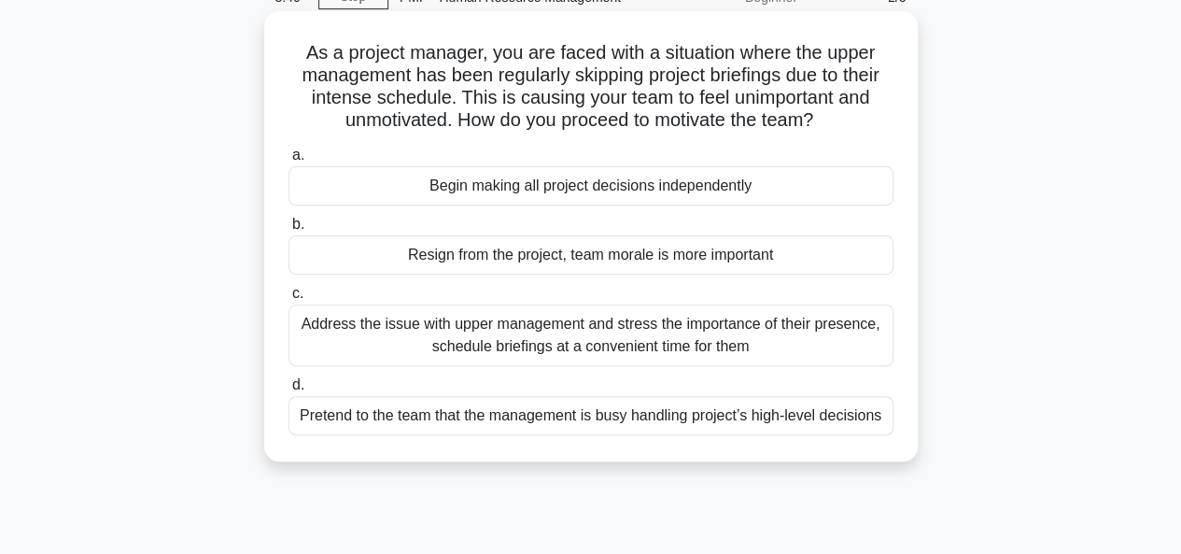
click at [537, 334] on div "Address the issue with upper management and stress the importance of their pres…" at bounding box center [591, 335] width 605 height 62
click at [289, 300] on input "c. Address the issue with upper management and stress the importance of their p…" at bounding box center [289, 294] width 0 height 12
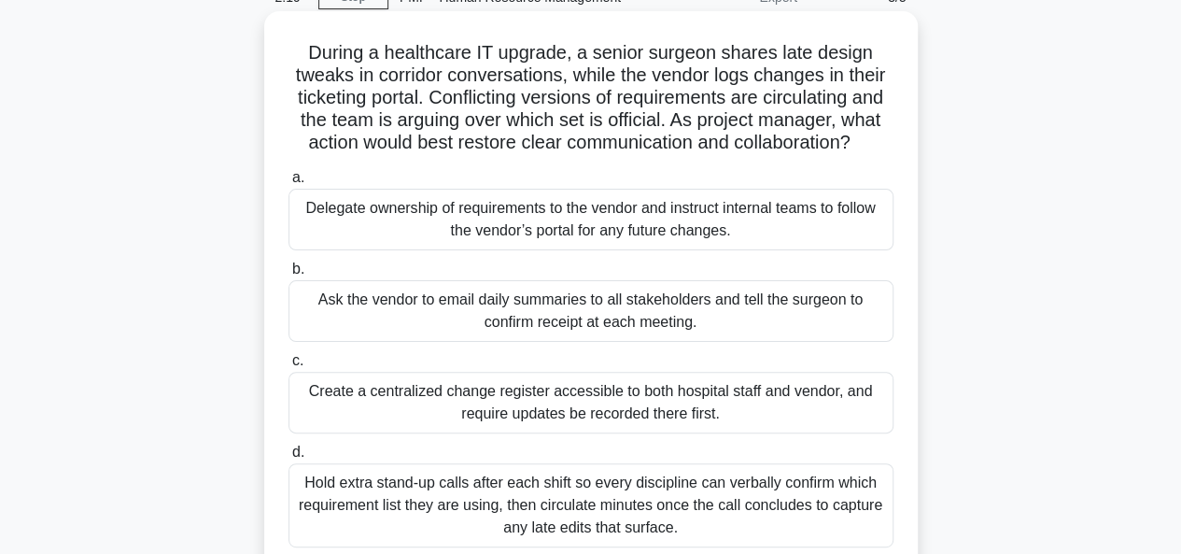
scroll to position [187, 0]
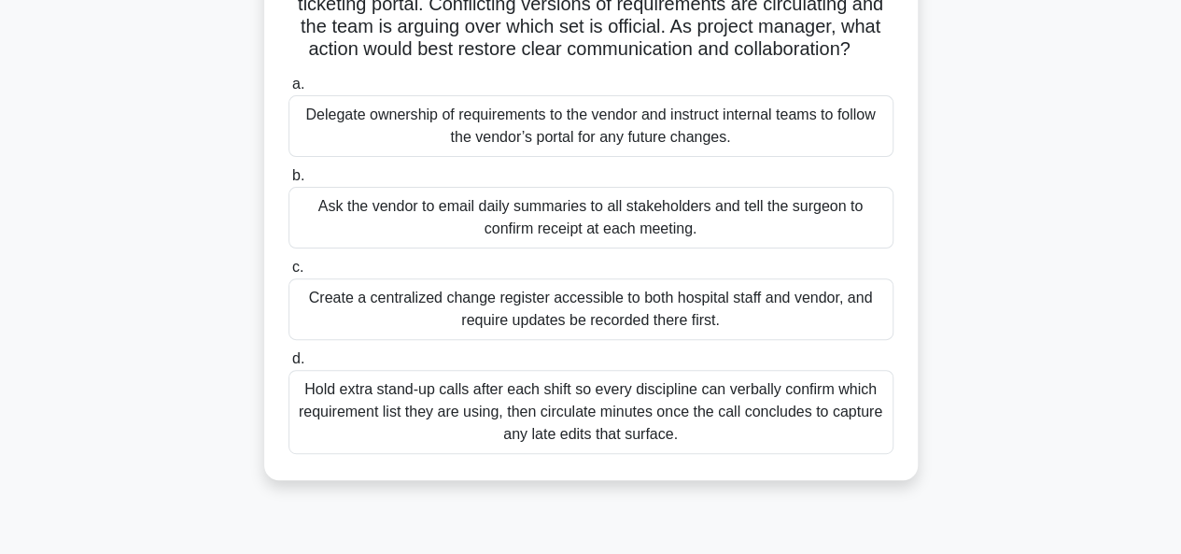
click at [568, 317] on div "Create a centralized change register accessible to both hospital staff and vend…" at bounding box center [591, 309] width 605 height 62
click at [289, 274] on input "c. Create a centralized change register accessible to both hospital staff and v…" at bounding box center [289, 268] width 0 height 12
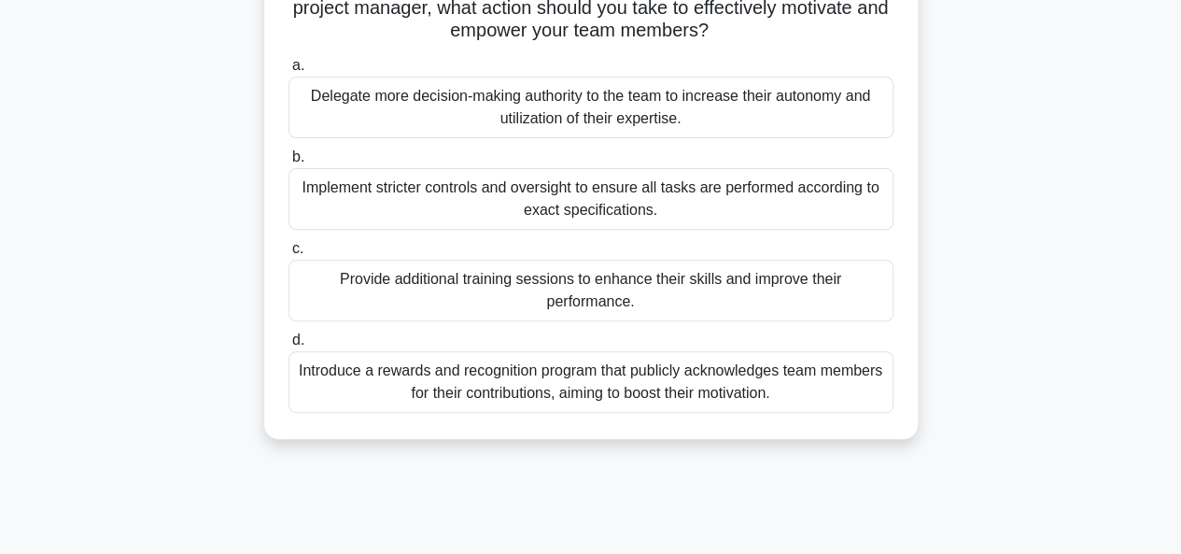
scroll to position [280, 0]
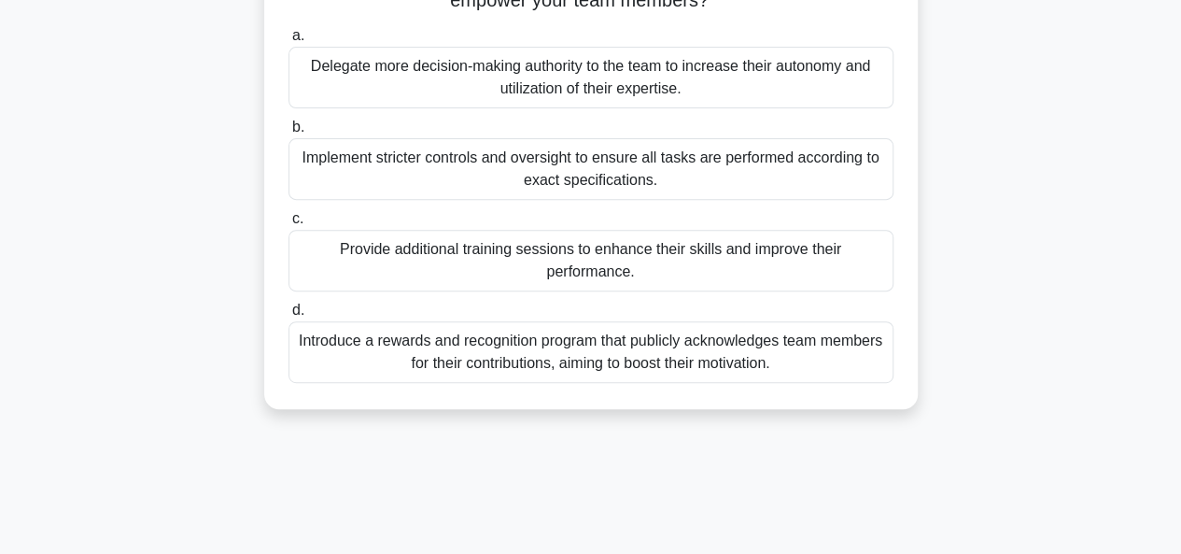
click at [530, 268] on div "Provide additional training sessions to enhance their skills and improve their …" at bounding box center [591, 261] width 605 height 62
click at [289, 225] on input "c. Provide additional training sessions to enhance their skills and improve the…" at bounding box center [289, 219] width 0 height 12
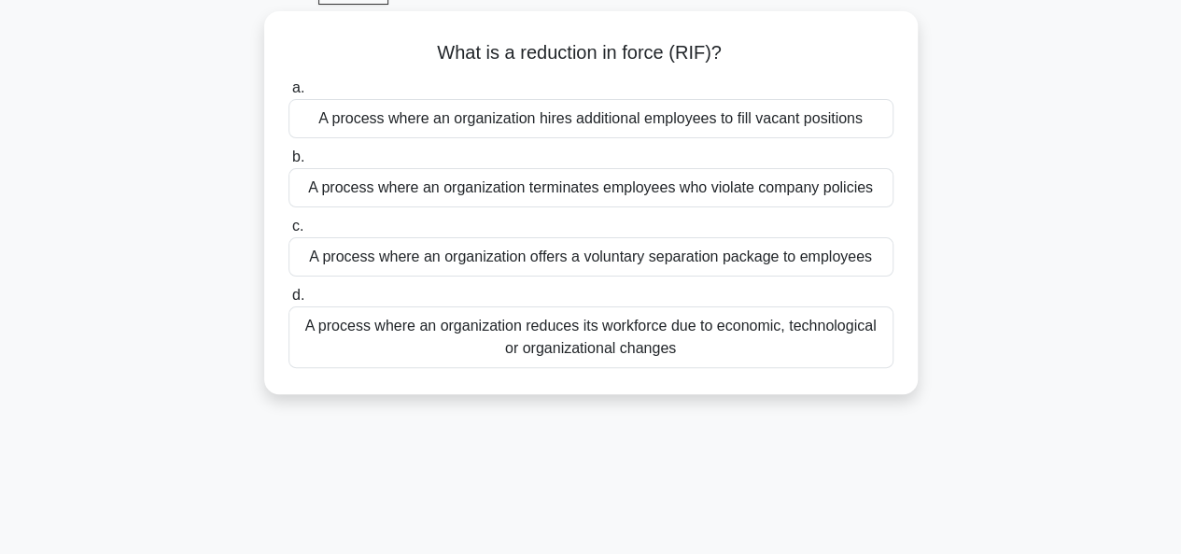
scroll to position [0, 0]
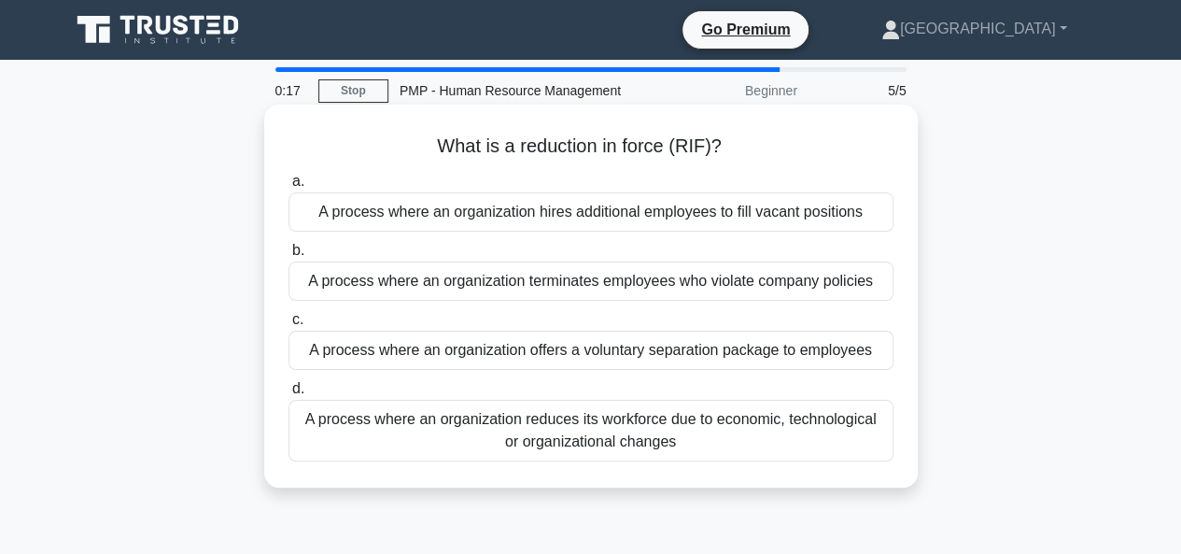
click at [515, 280] on div "A process where an organization terminates employees who violate company polici…" at bounding box center [591, 281] width 605 height 39
click at [289, 257] on input "b. A process where an organization terminates employees who violate company pol…" at bounding box center [289, 251] width 0 height 12
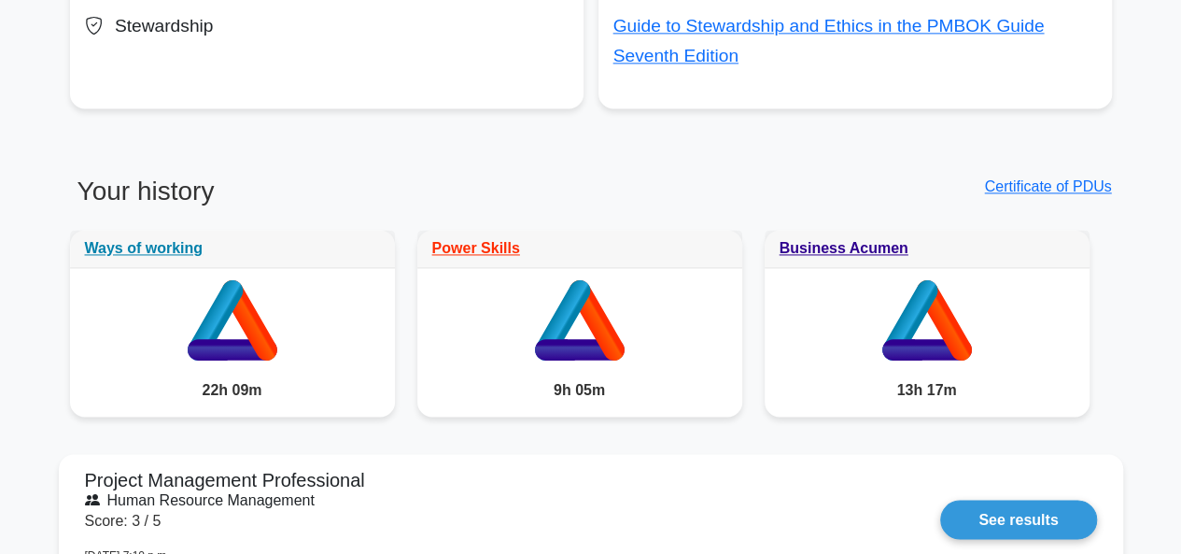
scroll to position [1401, 0]
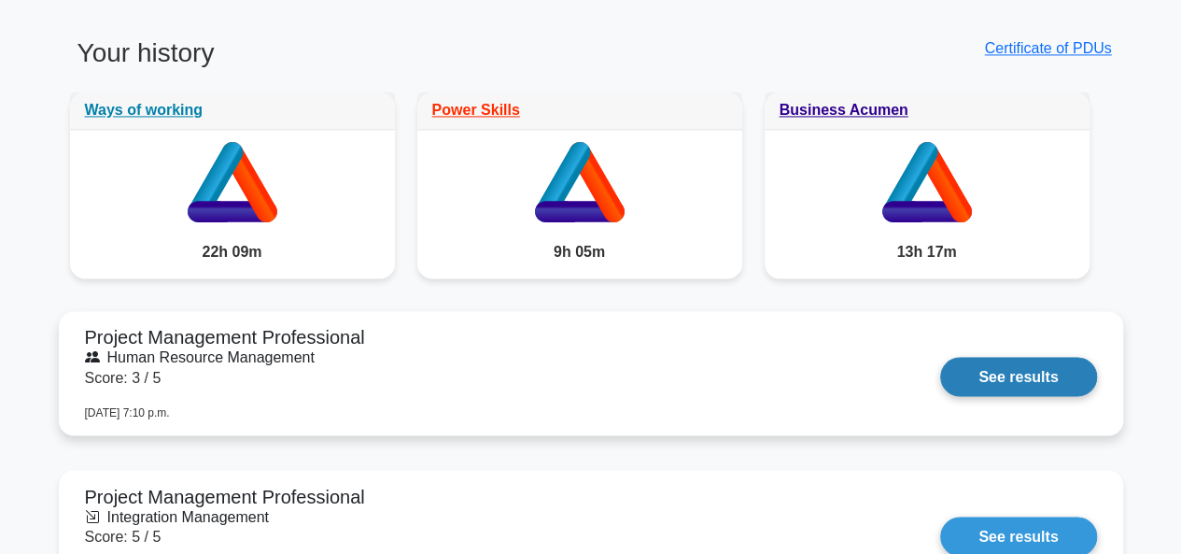
click at [1044, 375] on link "See results" at bounding box center [1019, 376] width 156 height 39
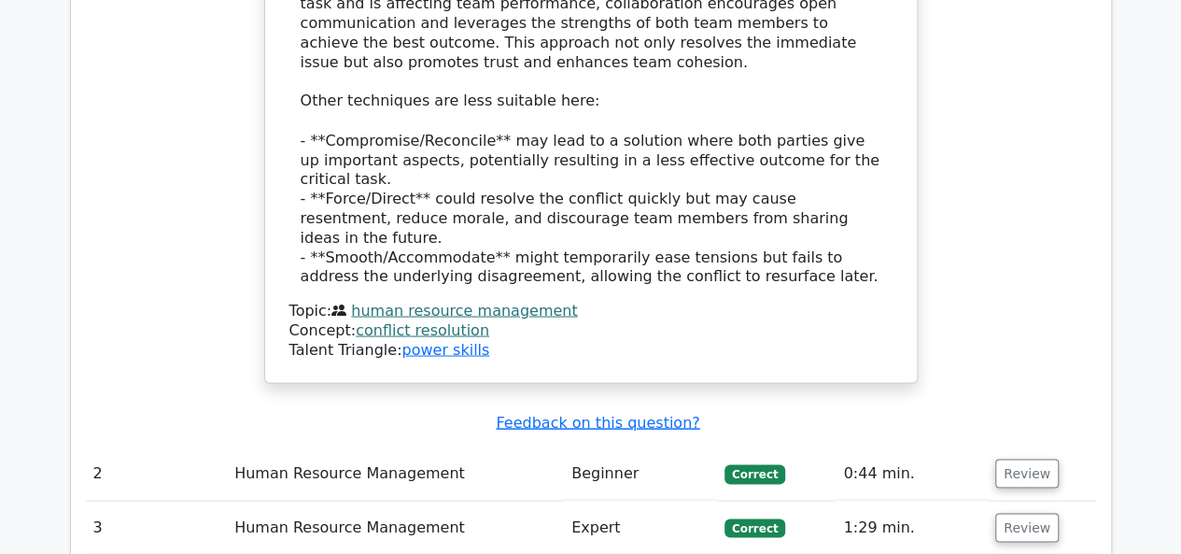
scroll to position [1868, 0]
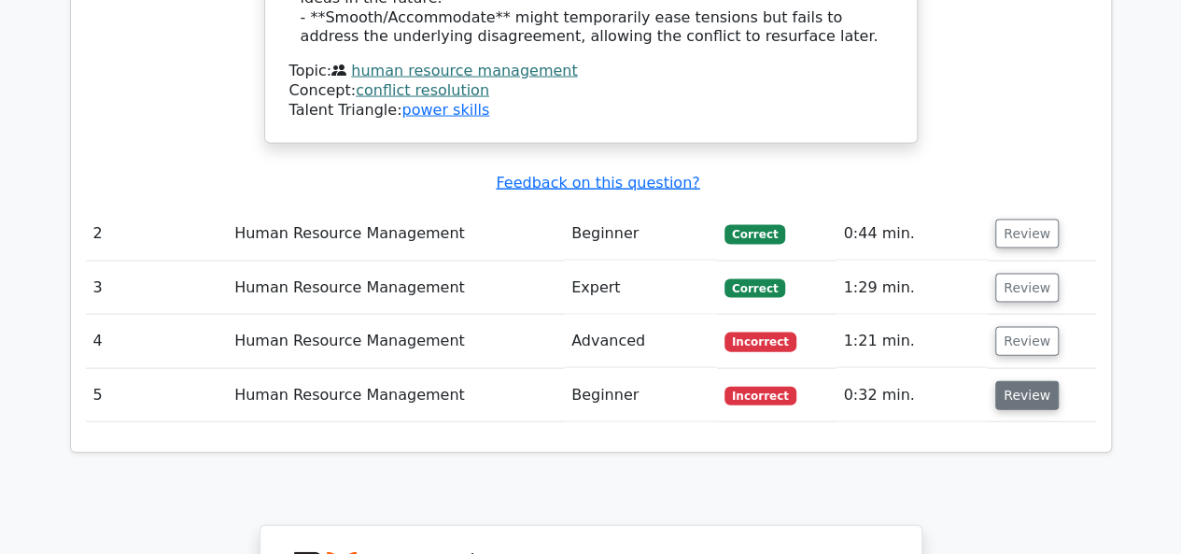
click at [1011, 381] on button "Review" at bounding box center [1028, 395] width 64 height 29
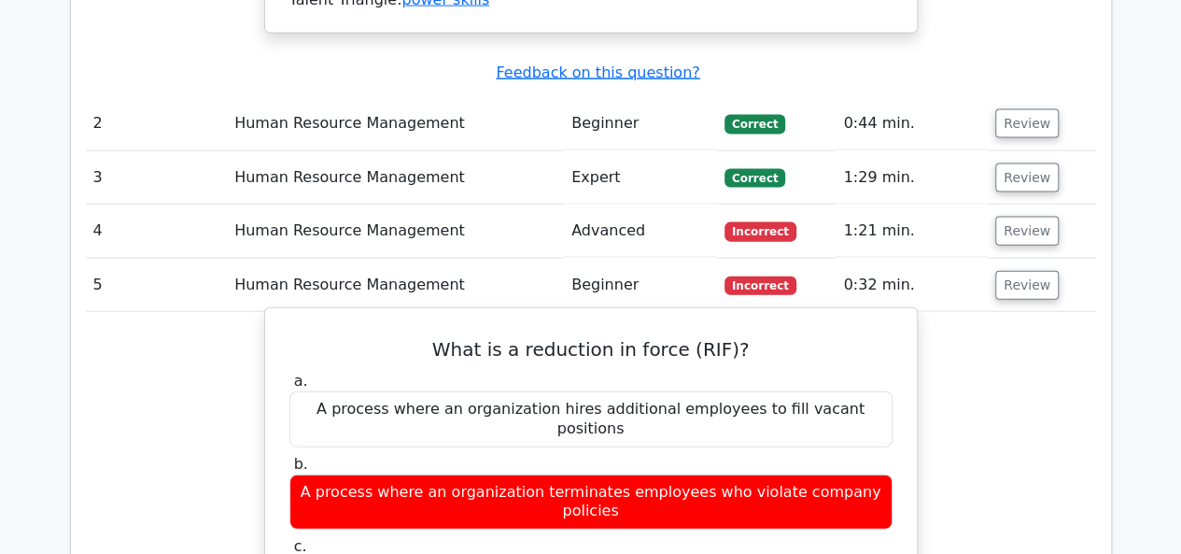
scroll to position [1775, 0]
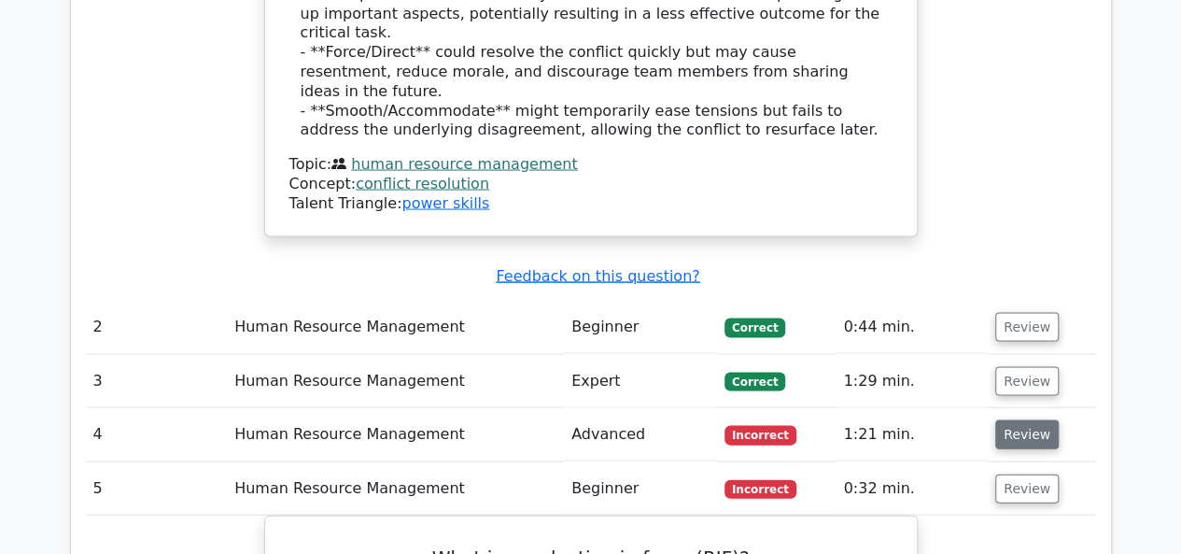
click at [1014, 420] on button "Review" at bounding box center [1028, 434] width 64 height 29
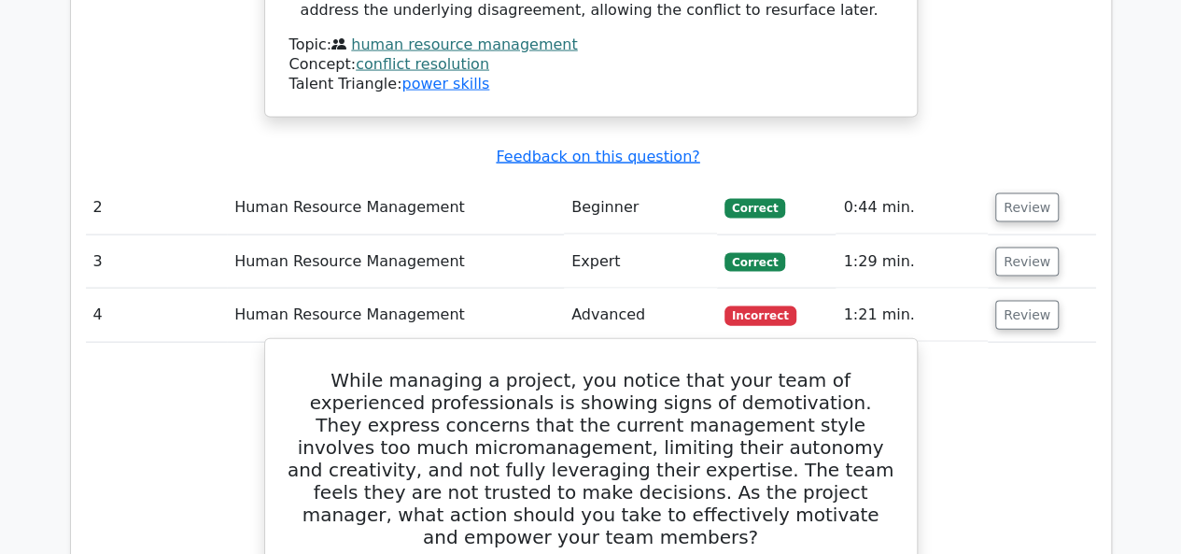
scroll to position [1868, 0]
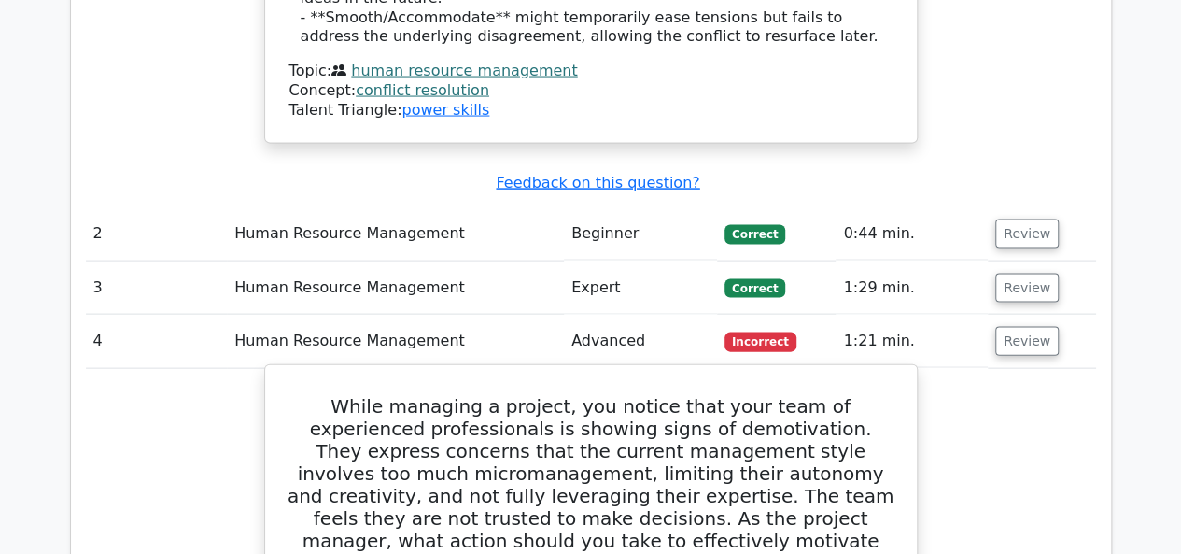
drag, startPoint x: 564, startPoint y: 541, endPoint x: 538, endPoint y: 541, distance: 26.2
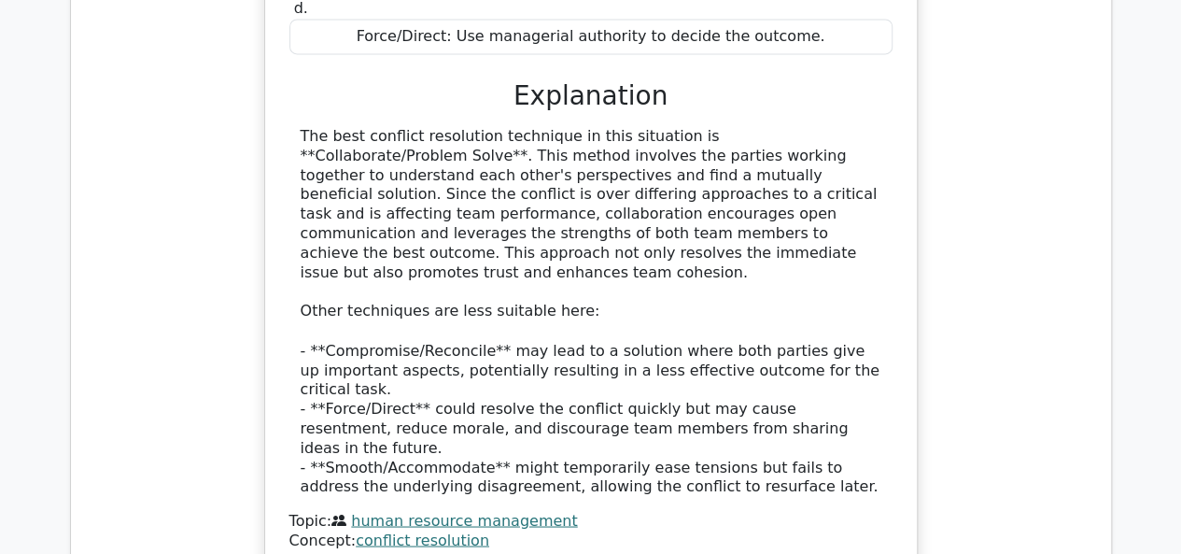
scroll to position [1494, 0]
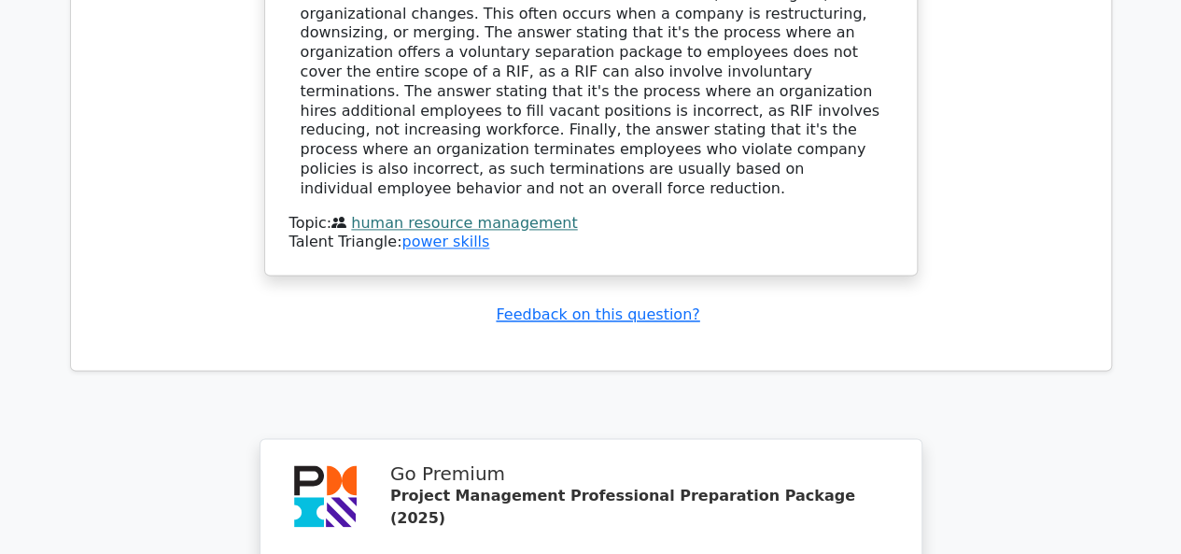
scroll to position [4915, 0]
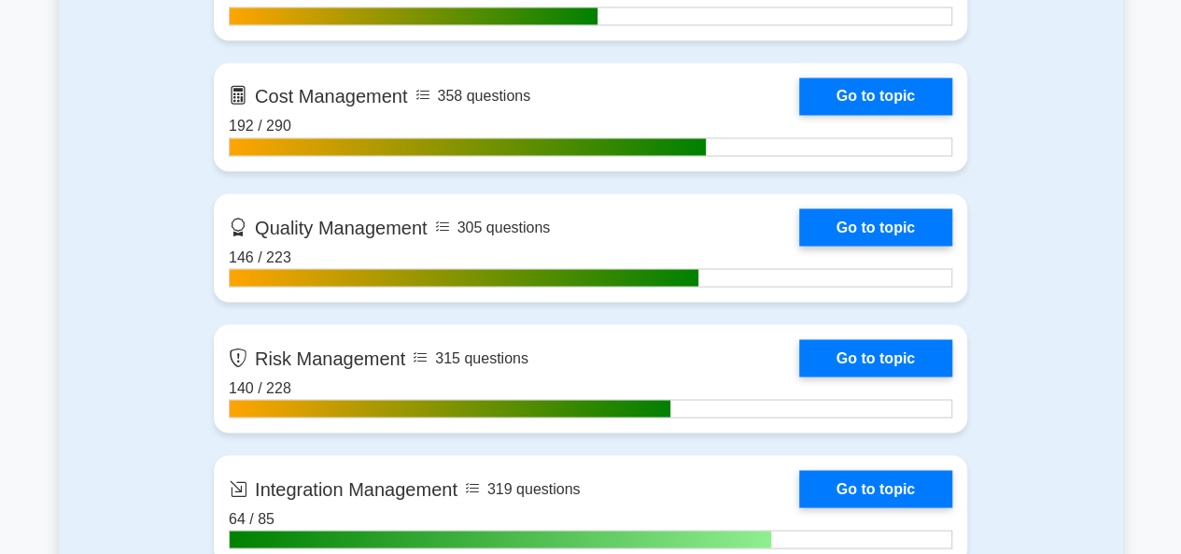
scroll to position [1681, 0]
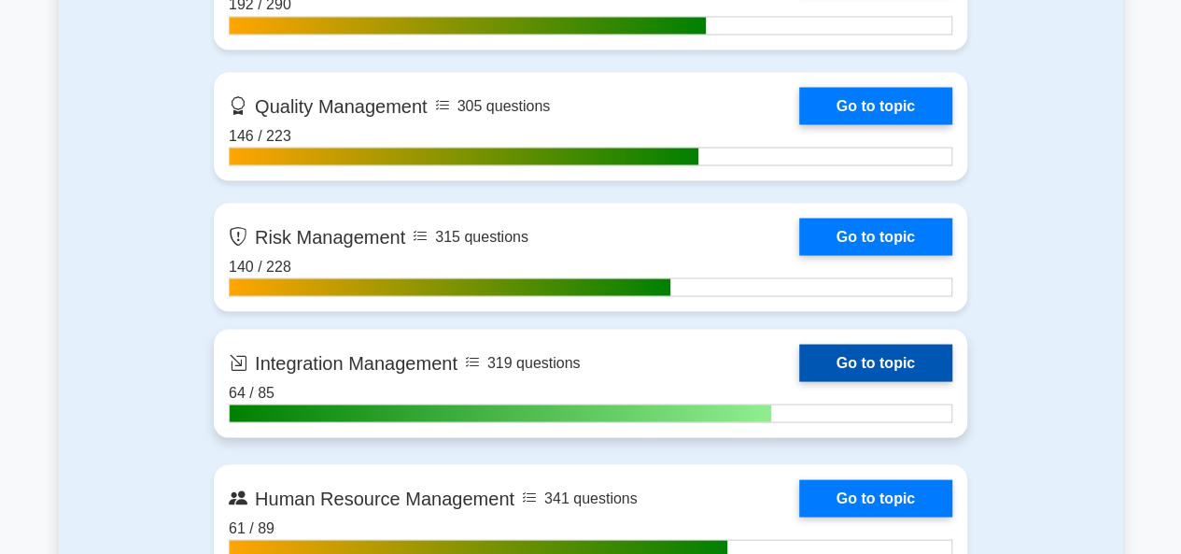
click at [887, 366] on link "Go to topic" at bounding box center [875, 362] width 153 height 37
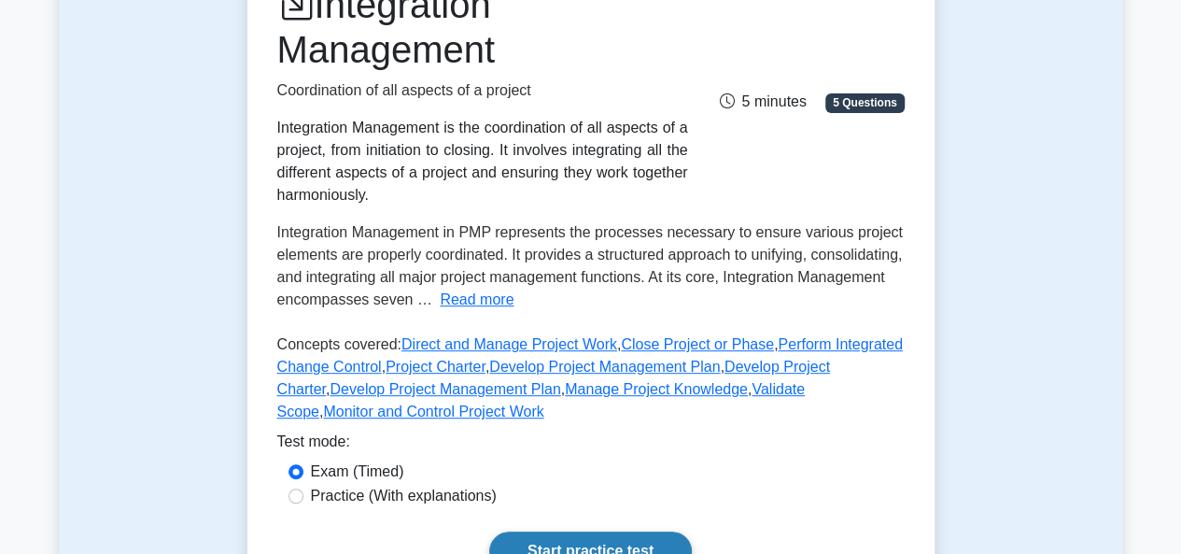
scroll to position [656, 0]
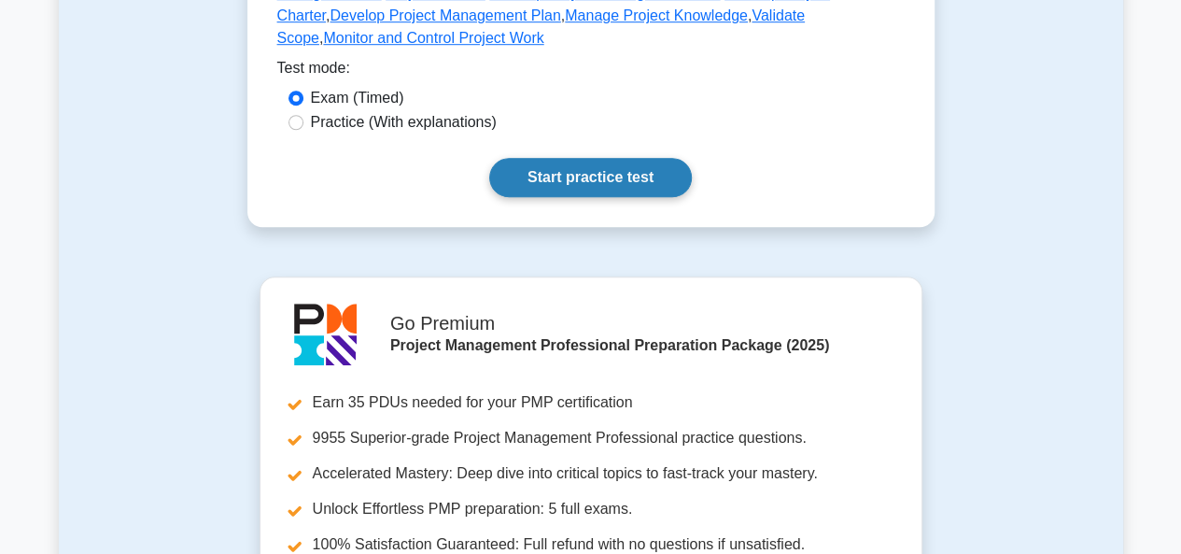
click at [559, 182] on link "Start practice test" at bounding box center [590, 177] width 203 height 39
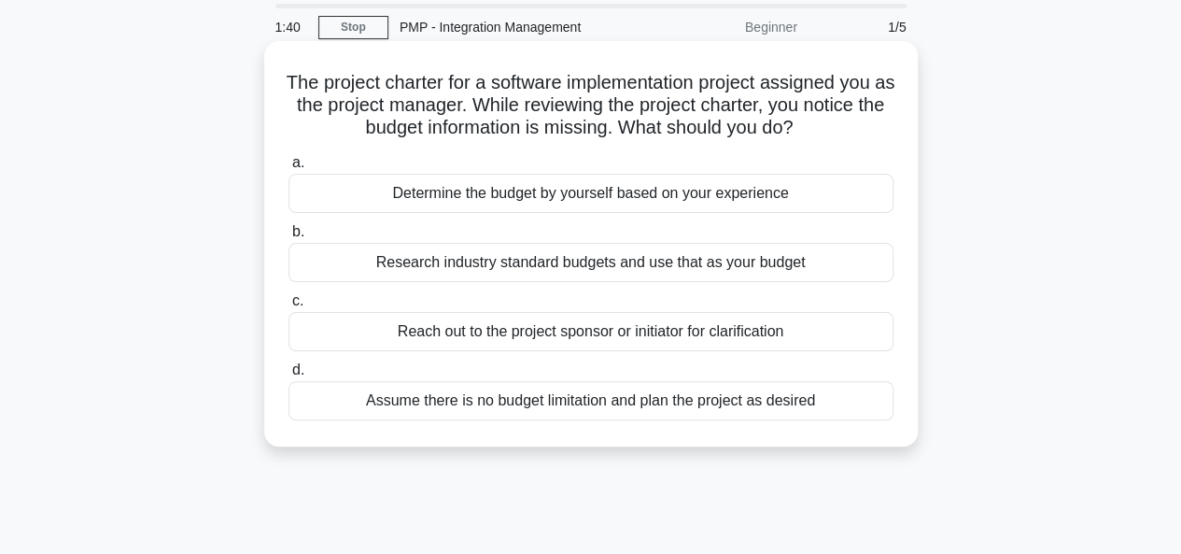
scroll to position [93, 0]
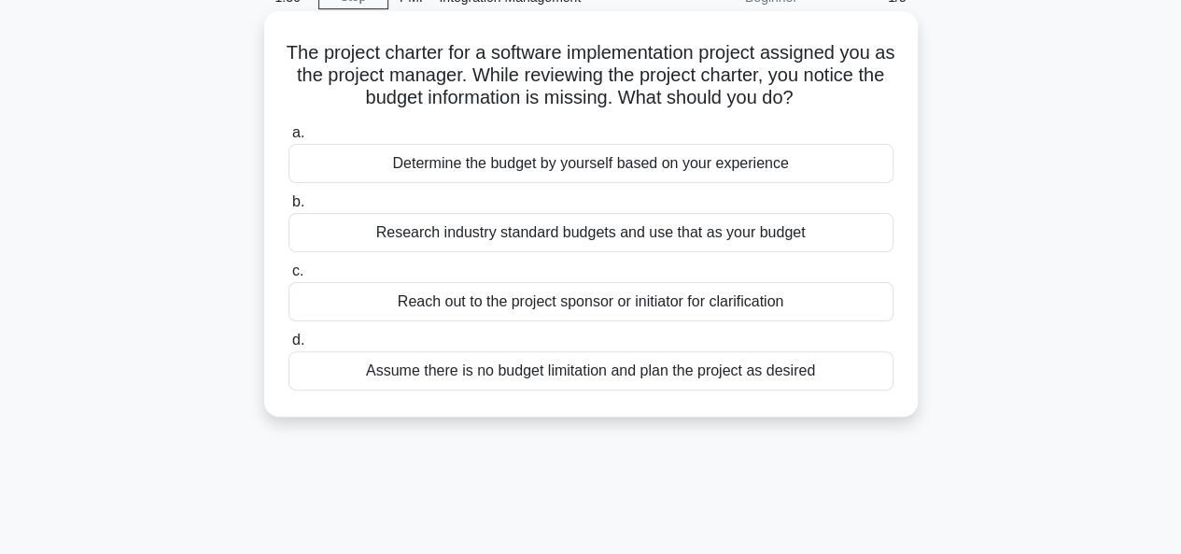
click at [512, 236] on div "Research industry standard budgets and use that as your budget" at bounding box center [591, 232] width 605 height 39
click at [289, 208] on input "b. Research industry standard budgets and use that as your budget" at bounding box center [289, 202] width 0 height 12
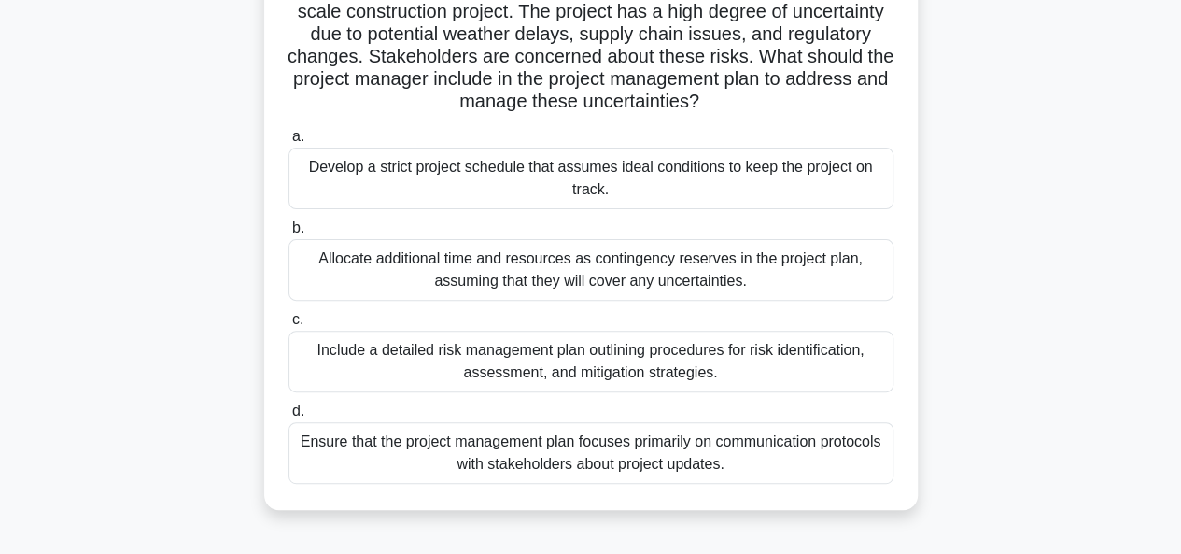
scroll to position [187, 0]
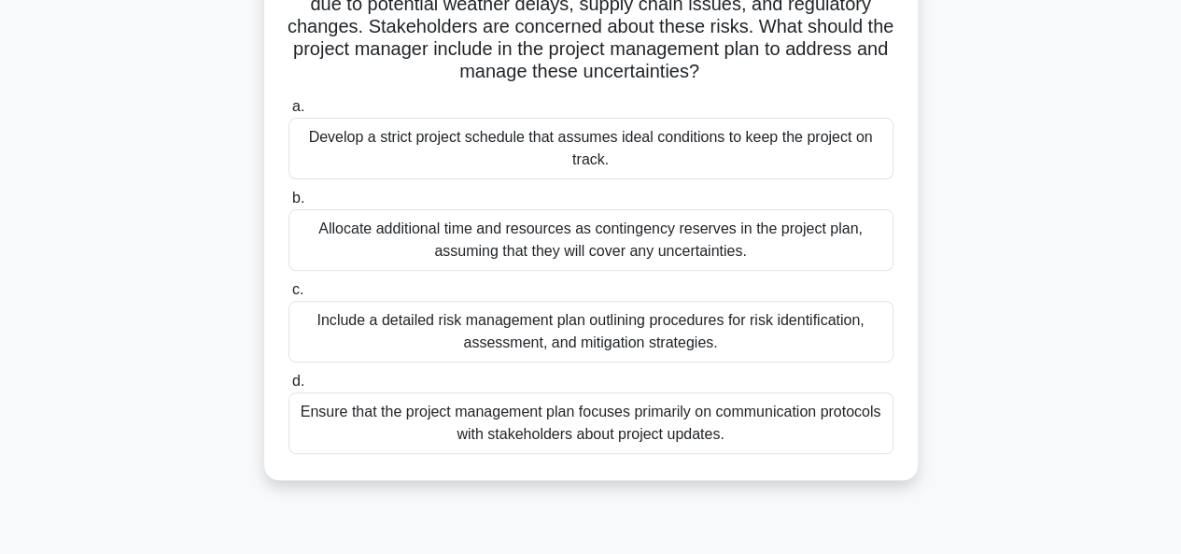
click at [608, 335] on div "Include a detailed risk management plan outlining procedures for risk identific…" at bounding box center [591, 332] width 605 height 62
click at [289, 296] on input "c. Include a detailed risk management plan outlining procedures for risk identi…" at bounding box center [289, 290] width 0 height 12
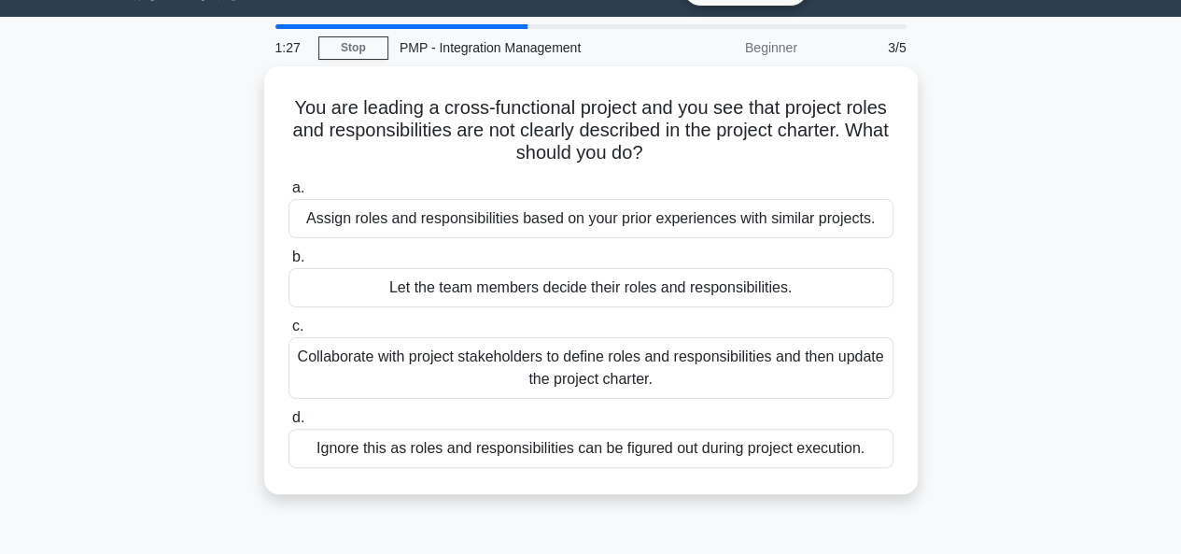
scroll to position [0, 0]
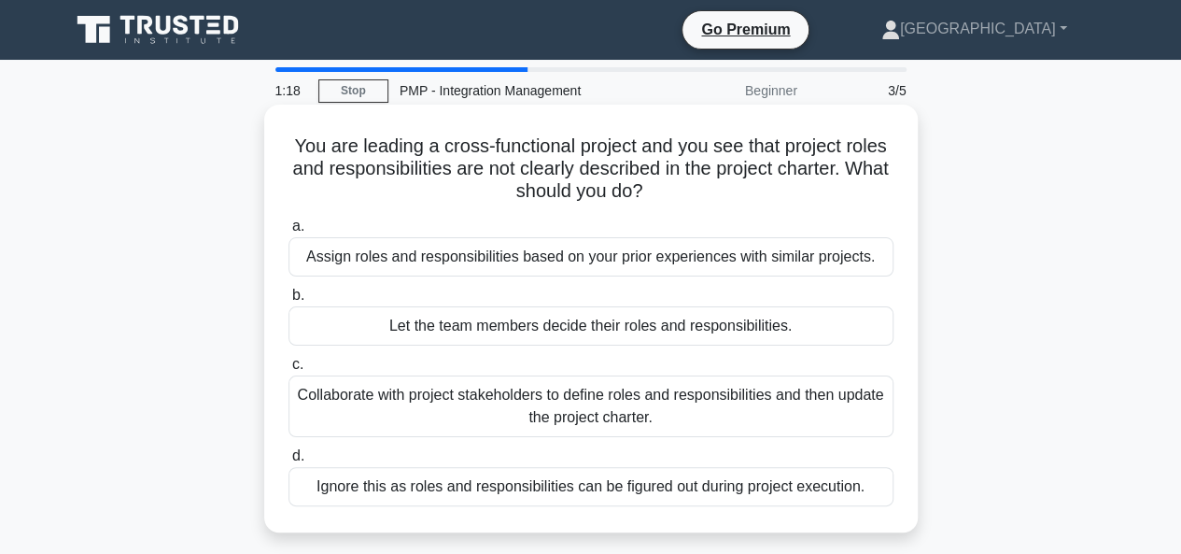
click at [575, 418] on div "Collaborate with project stakeholders to define roles and responsibilities and …" at bounding box center [591, 406] width 605 height 62
click at [289, 371] on input "c. Collaborate with project stakeholders to define roles and responsibilities a…" at bounding box center [289, 365] width 0 height 12
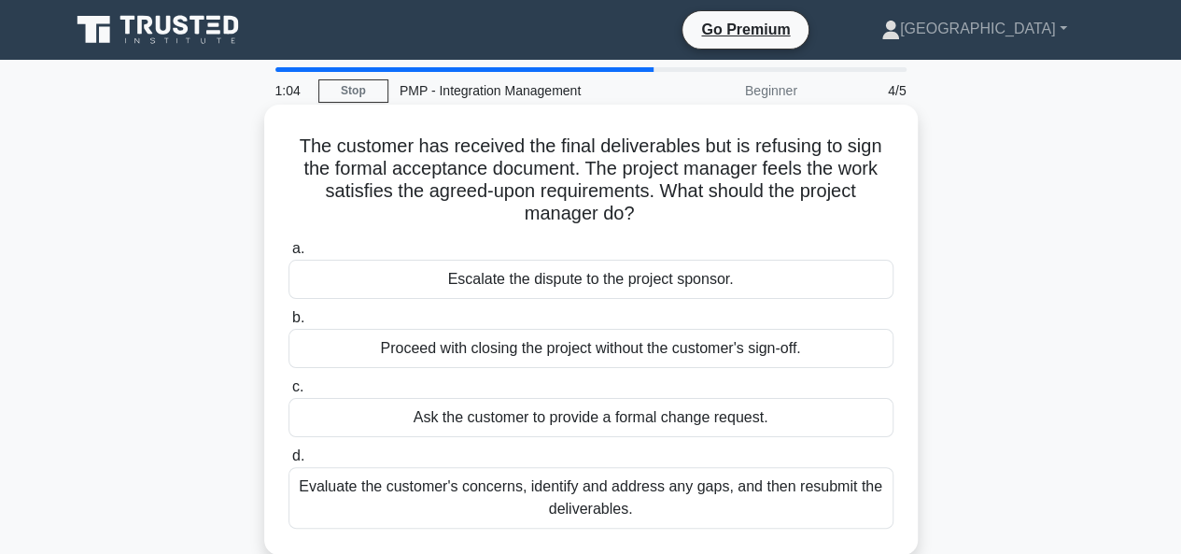
click at [536, 498] on div "Evaluate the customer's concerns, identify and address any gaps, and then resub…" at bounding box center [591, 498] width 605 height 62
click at [289, 462] on input "d. Evaluate the customer's concerns, identify and address any gaps, and then re…" at bounding box center [289, 456] width 0 height 12
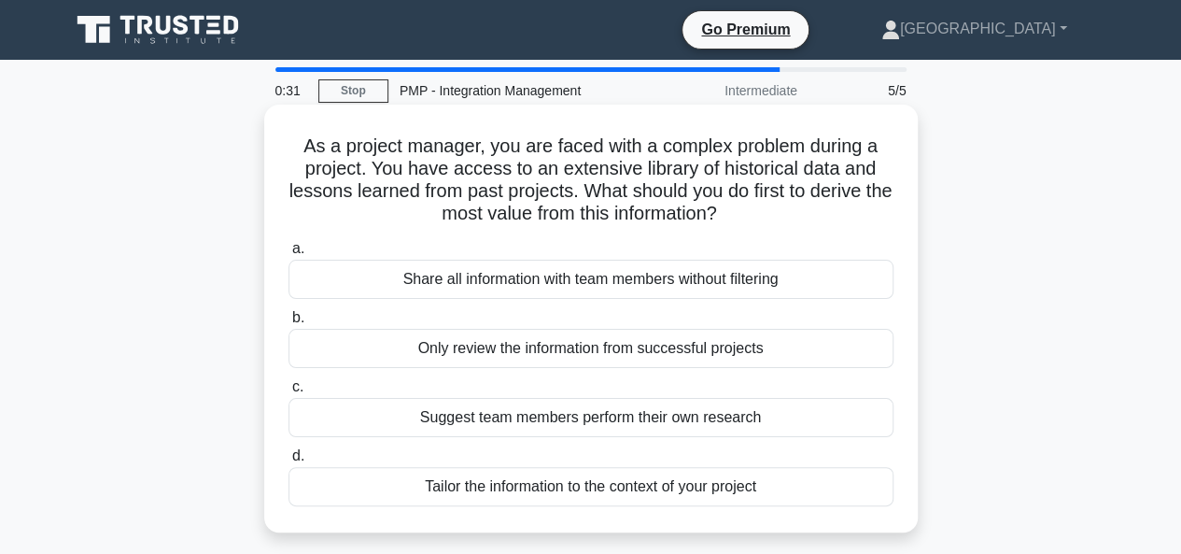
click at [587, 281] on div "Share all information with team members without filtering" at bounding box center [591, 279] width 605 height 39
click at [289, 255] on input "a. Share all information with team members without filtering" at bounding box center [289, 249] width 0 height 12
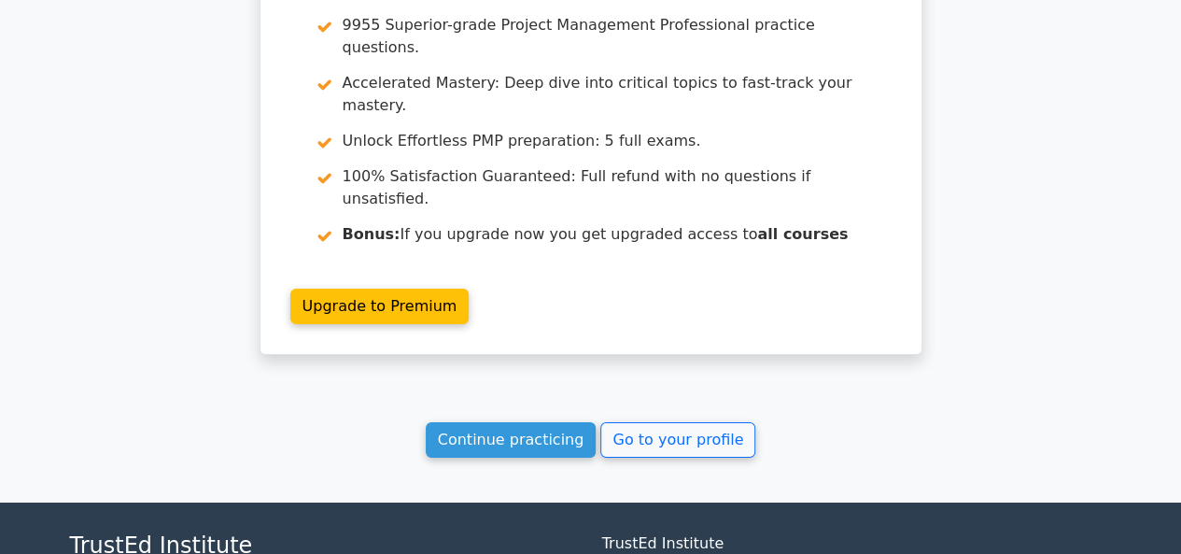
scroll to position [3136, 0]
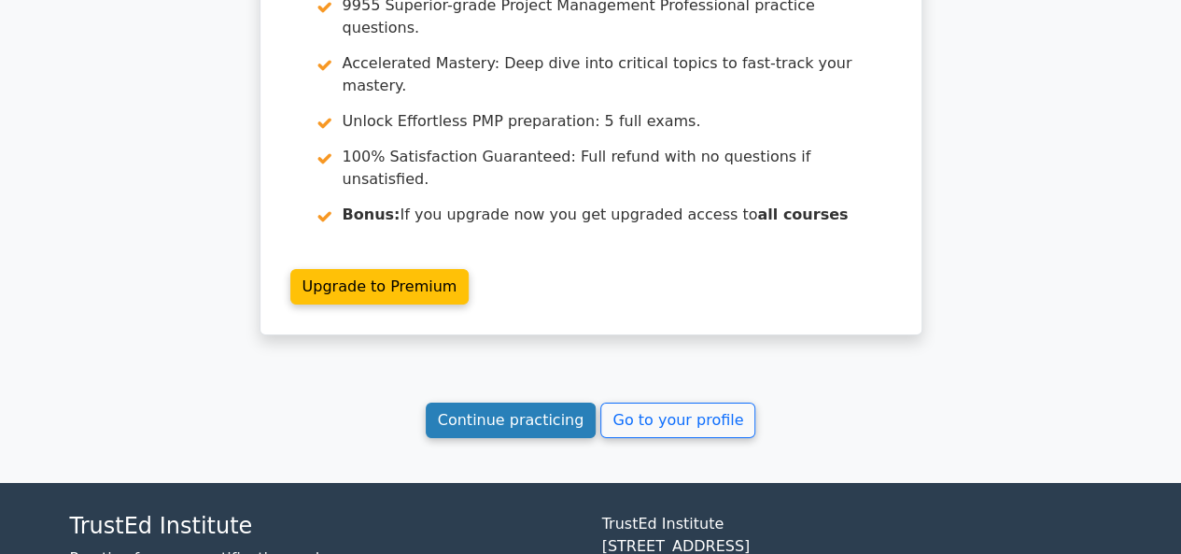
click at [480, 403] on link "Continue practicing" at bounding box center [511, 420] width 171 height 35
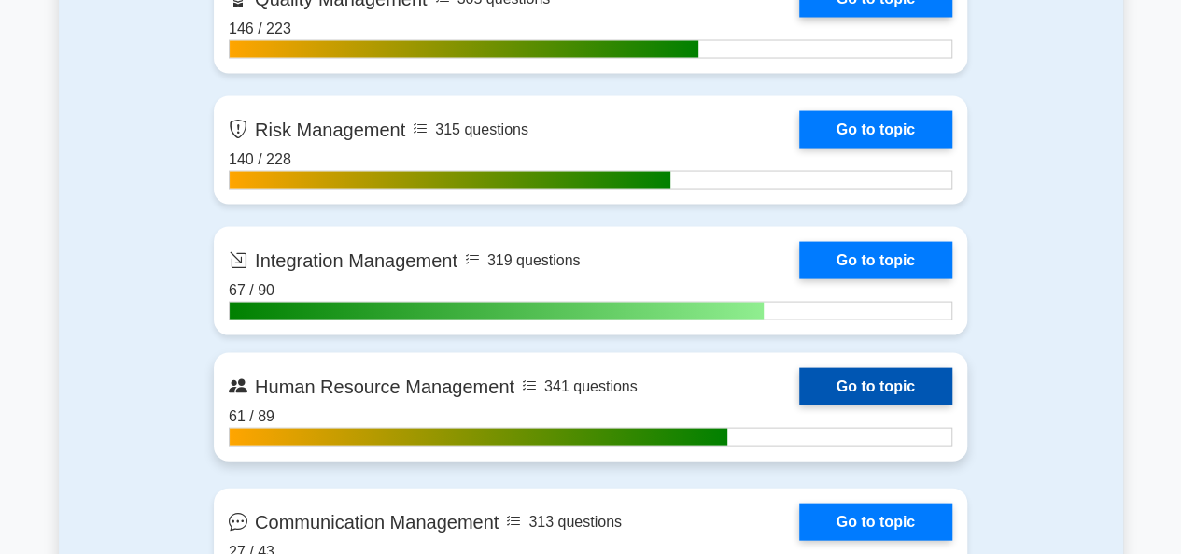
scroll to position [1961, 0]
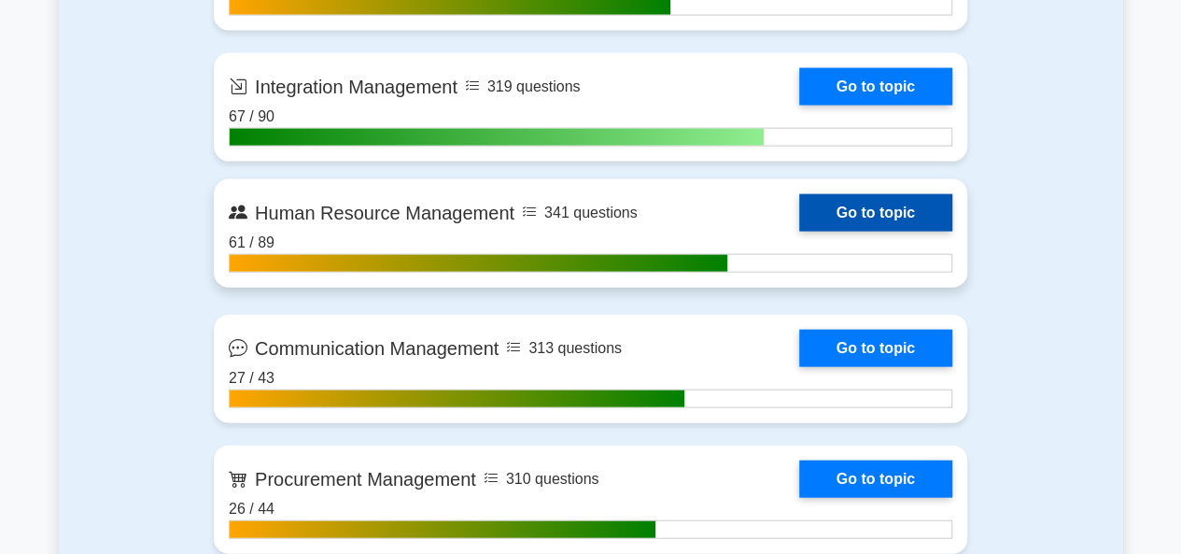
click at [847, 206] on link "Go to topic" at bounding box center [875, 212] width 153 height 37
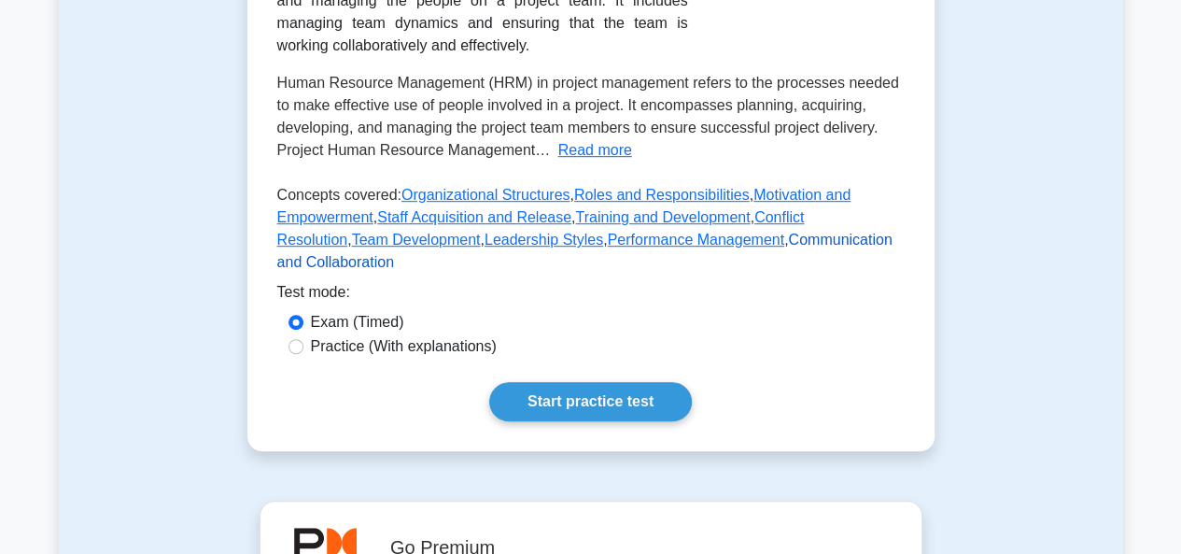
scroll to position [467, 0]
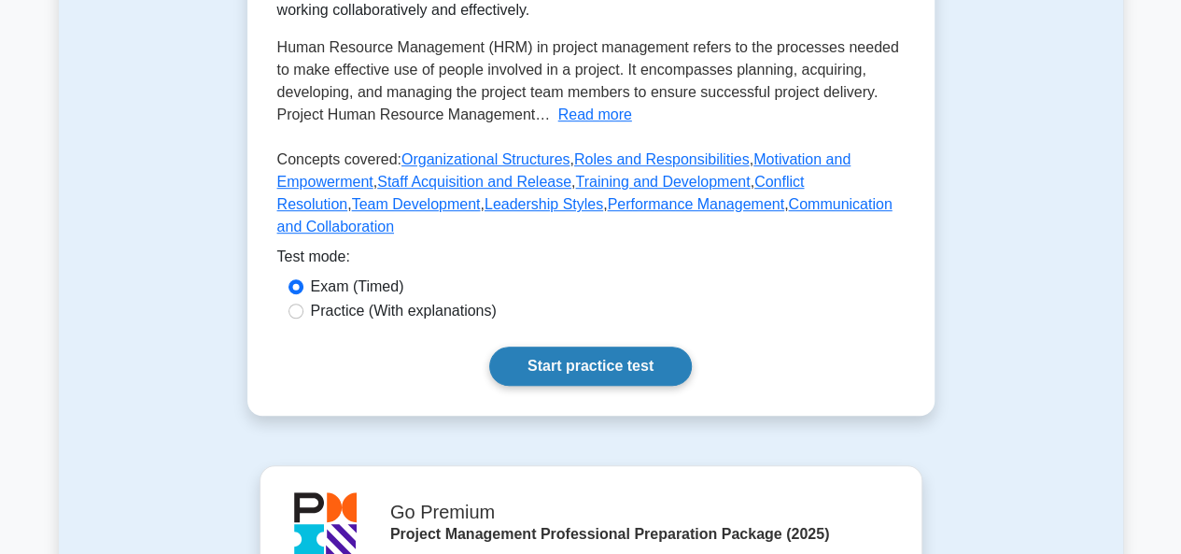
click at [545, 347] on link "Start practice test" at bounding box center [590, 366] width 203 height 39
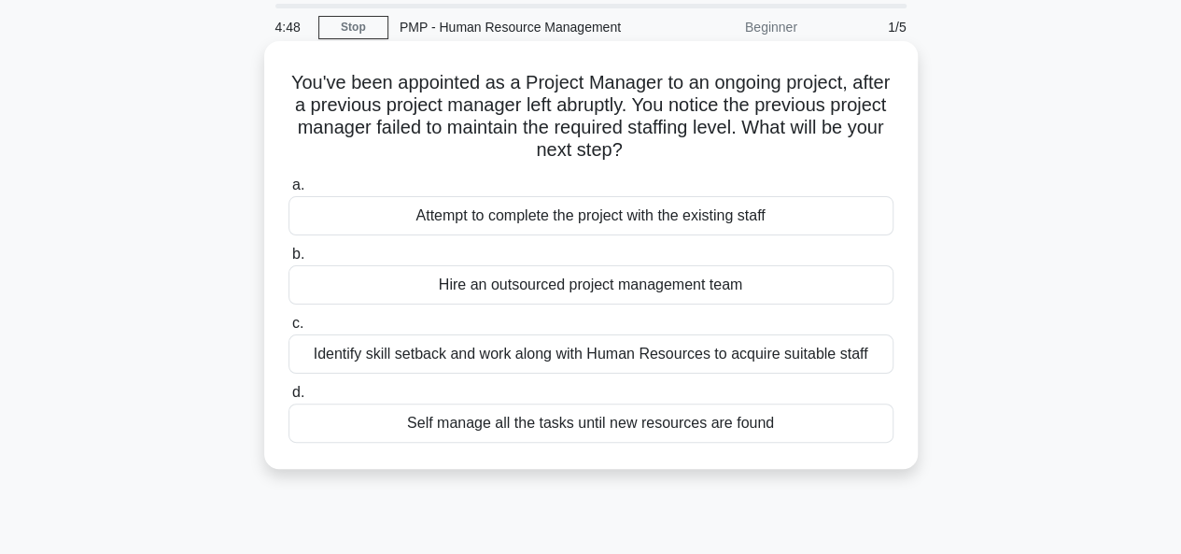
scroll to position [93, 0]
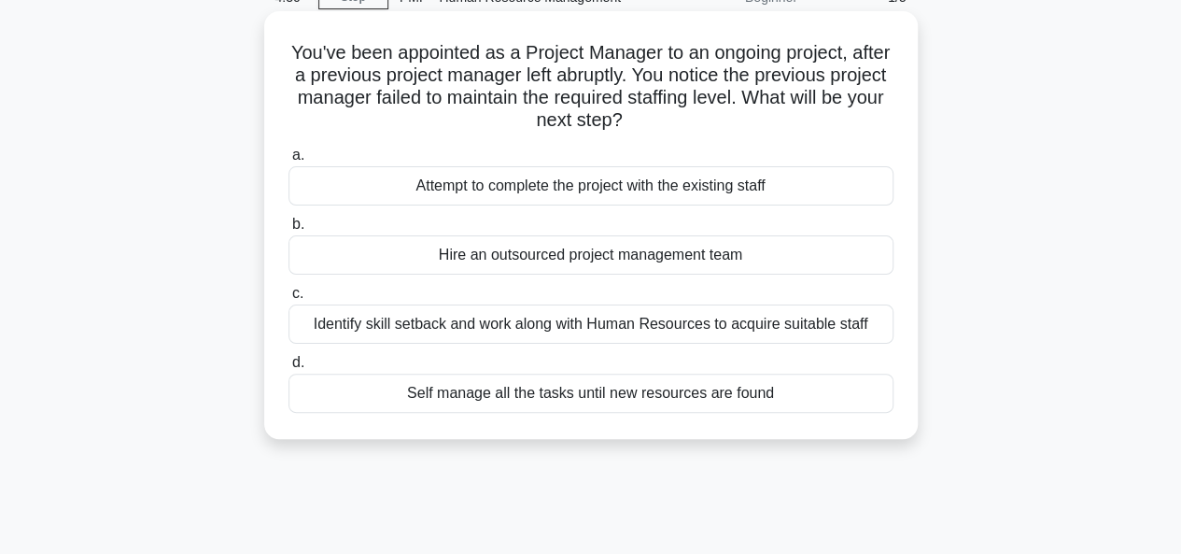
click at [551, 326] on div "Identify skill setback and work along with Human Resources to acquire suitable …" at bounding box center [591, 323] width 605 height 39
click at [289, 300] on input "c. Identify skill setback and work along with Human Resources to acquire suitab…" at bounding box center [289, 294] width 0 height 12
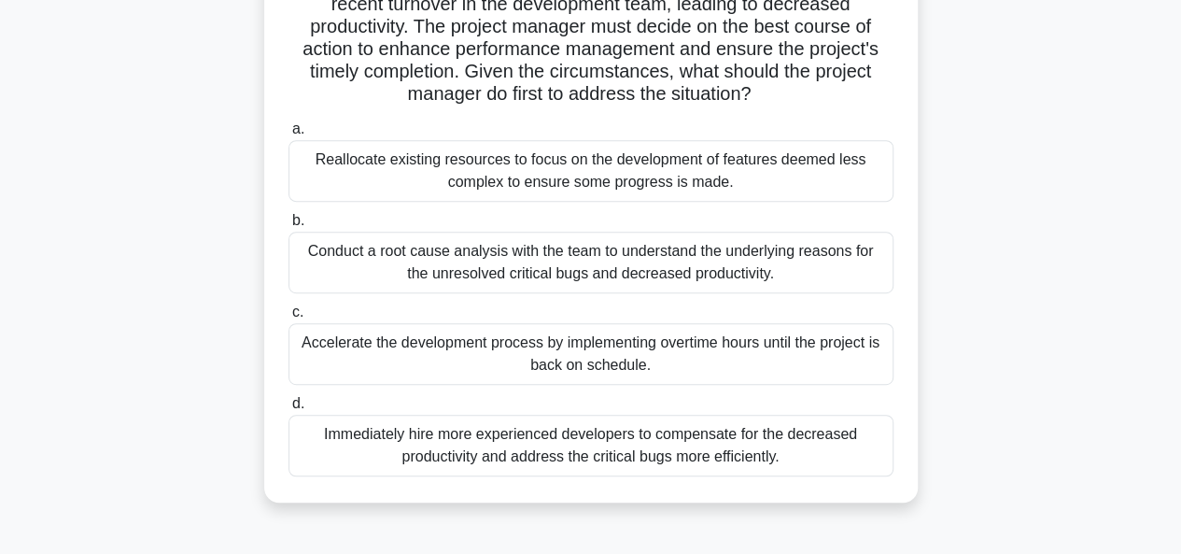
scroll to position [374, 0]
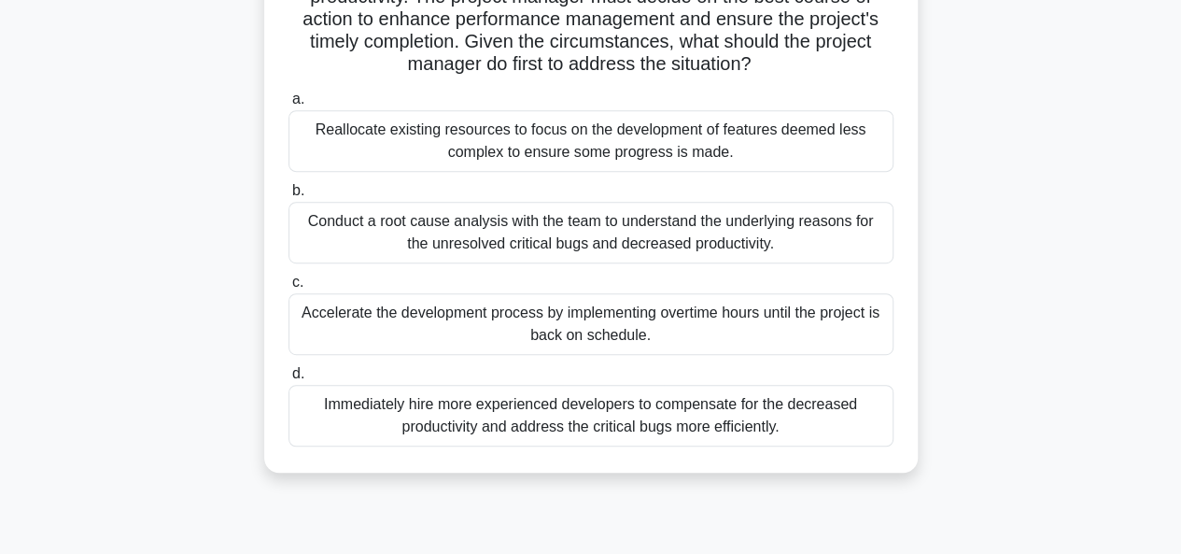
click at [563, 233] on div "Conduct a root cause analysis with the team to understand the underlying reason…" at bounding box center [591, 233] width 605 height 62
click at [289, 197] on input "b. Conduct a root cause analysis with the team to understand the underlying rea…" at bounding box center [289, 191] width 0 height 12
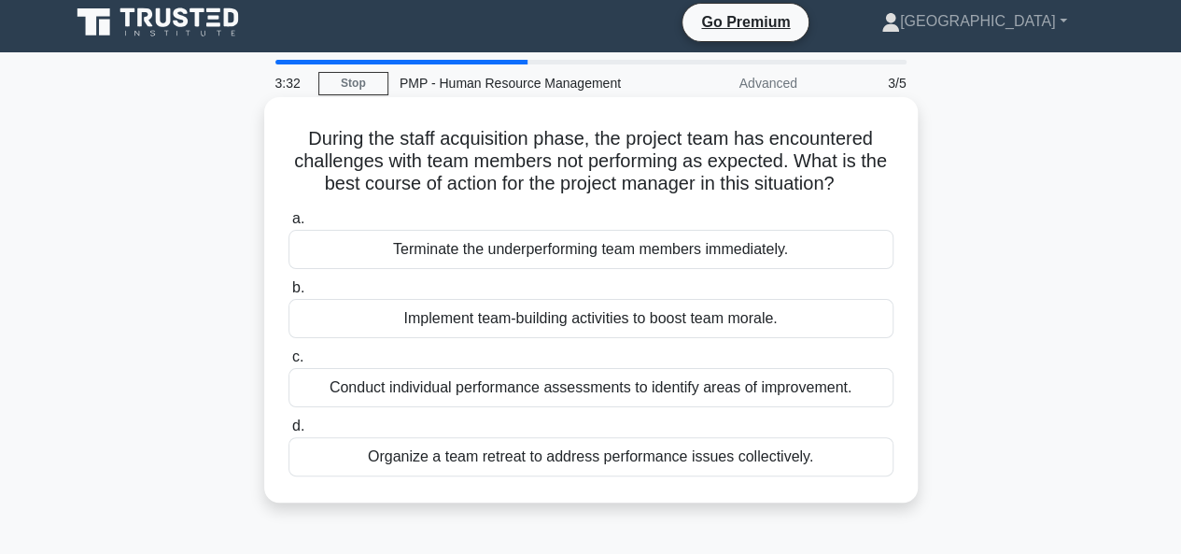
scroll to position [0, 0]
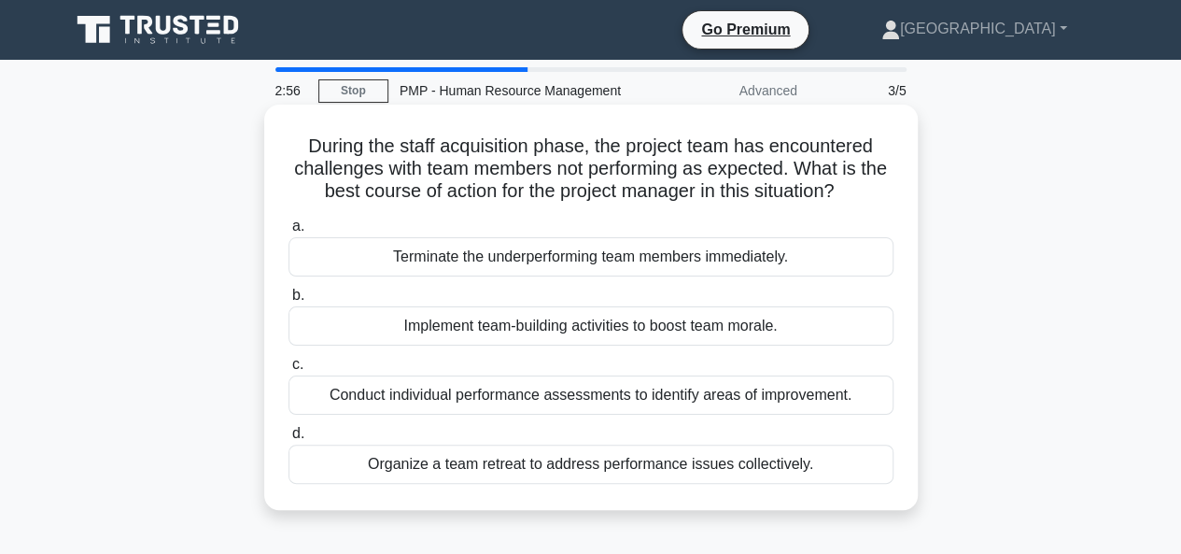
click at [538, 327] on div "Implement team-building activities to boost team morale." at bounding box center [591, 325] width 605 height 39
click at [289, 302] on input "b. Implement team-building activities to boost team morale." at bounding box center [289, 296] width 0 height 12
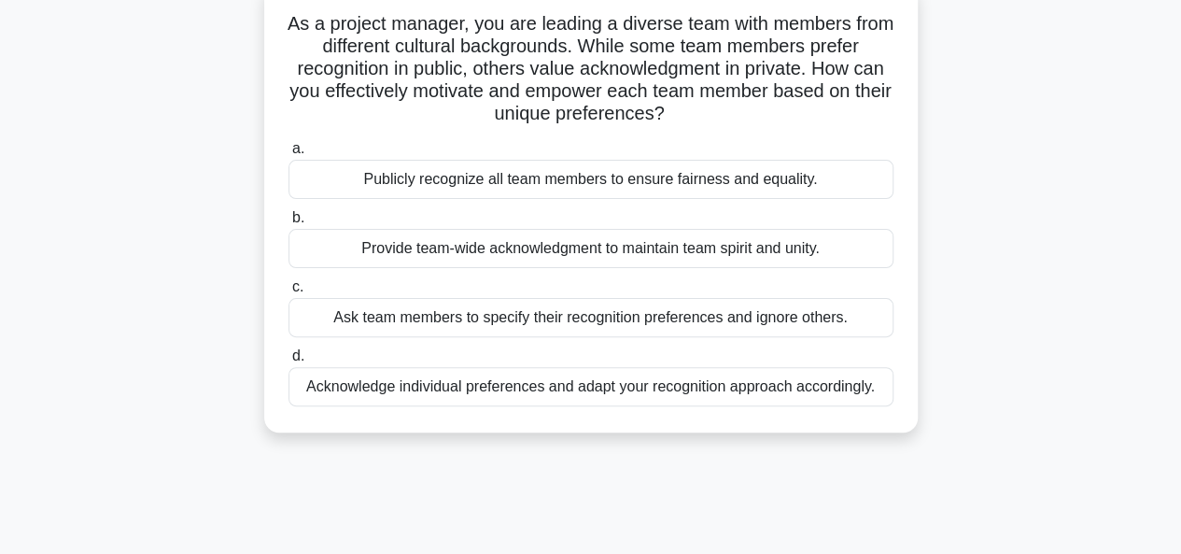
scroll to position [93, 0]
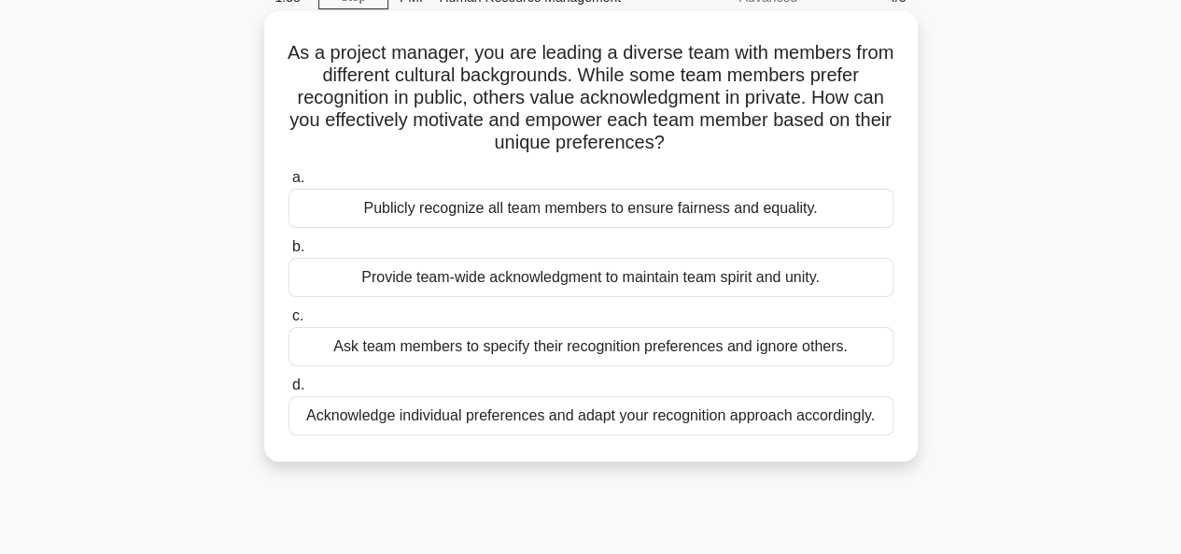
click at [549, 276] on div "Provide team-wide acknowledgment to maintain team spirit and unity." at bounding box center [591, 277] width 605 height 39
click at [289, 253] on input "b. Provide team-wide acknowledgment to maintain team spirit and unity." at bounding box center [289, 247] width 0 height 12
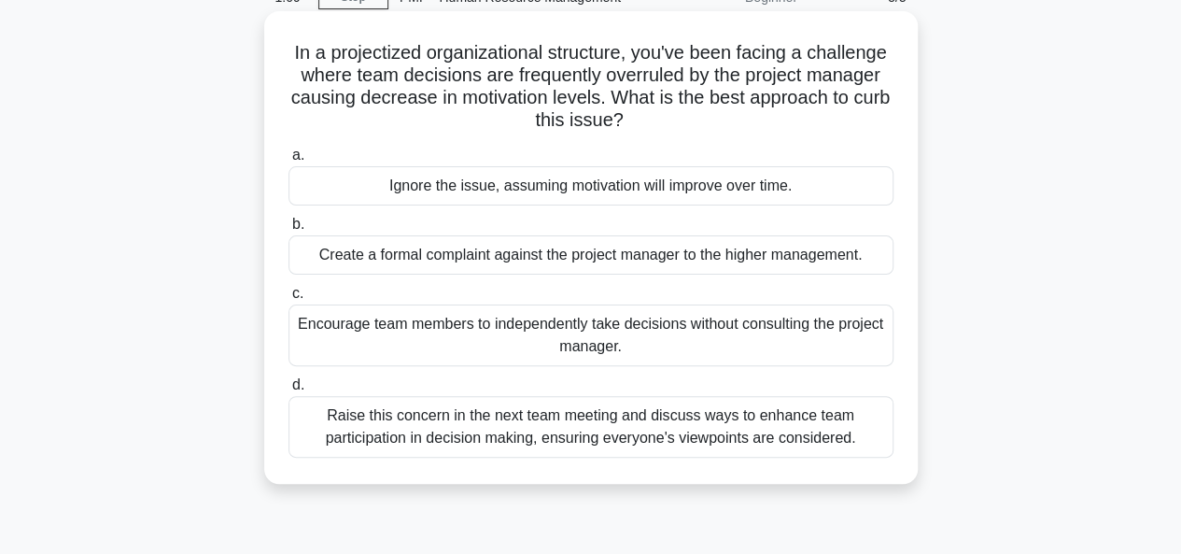
click at [559, 444] on div "Raise this concern in the next team meeting and discuss ways to enhance team pa…" at bounding box center [591, 427] width 605 height 62
click at [289, 391] on input "d. Raise this concern in the next team meeting and discuss ways to enhance team…" at bounding box center [289, 385] width 0 height 12
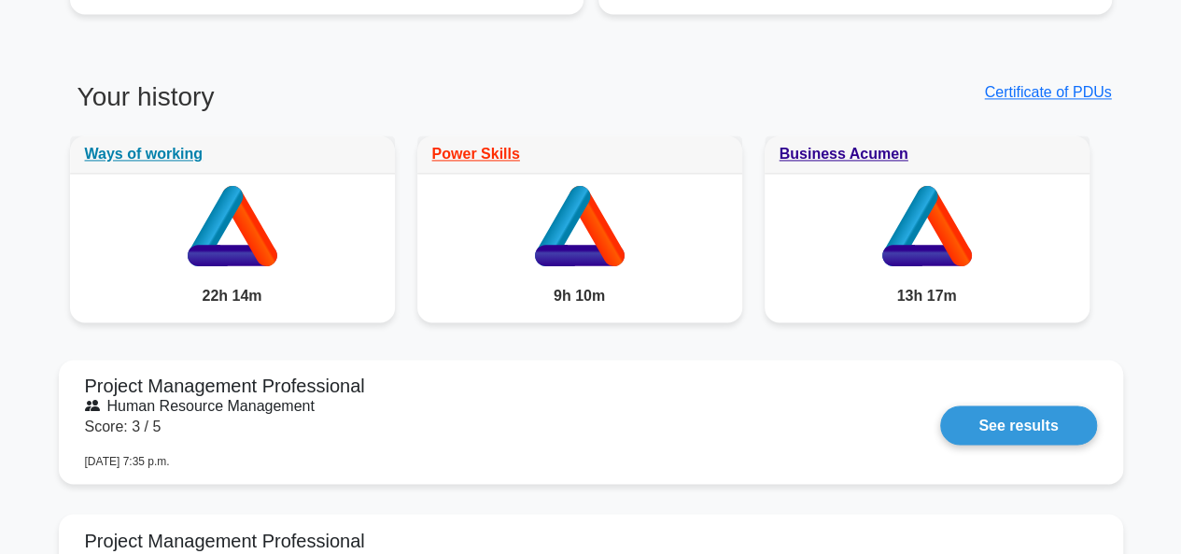
scroll to position [1494, 0]
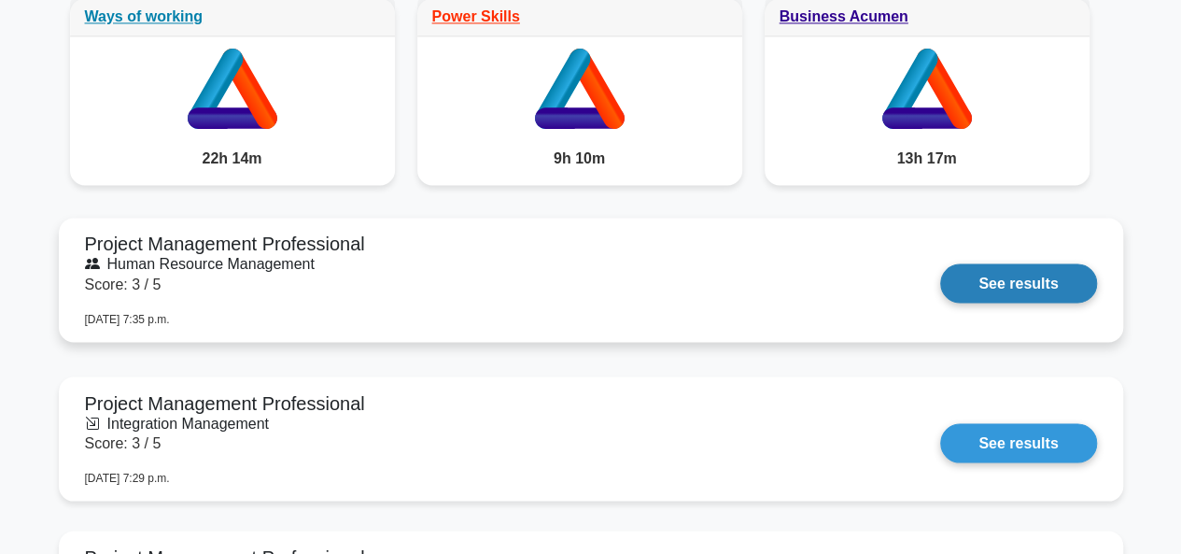
click at [1059, 285] on link "See results" at bounding box center [1019, 282] width 156 height 39
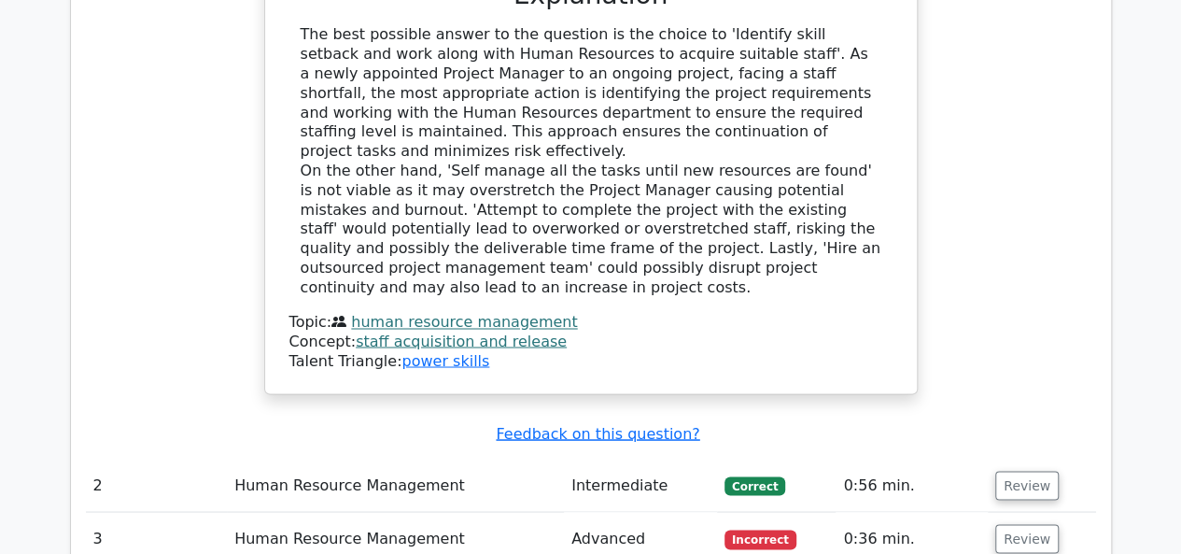
scroll to position [1775, 0]
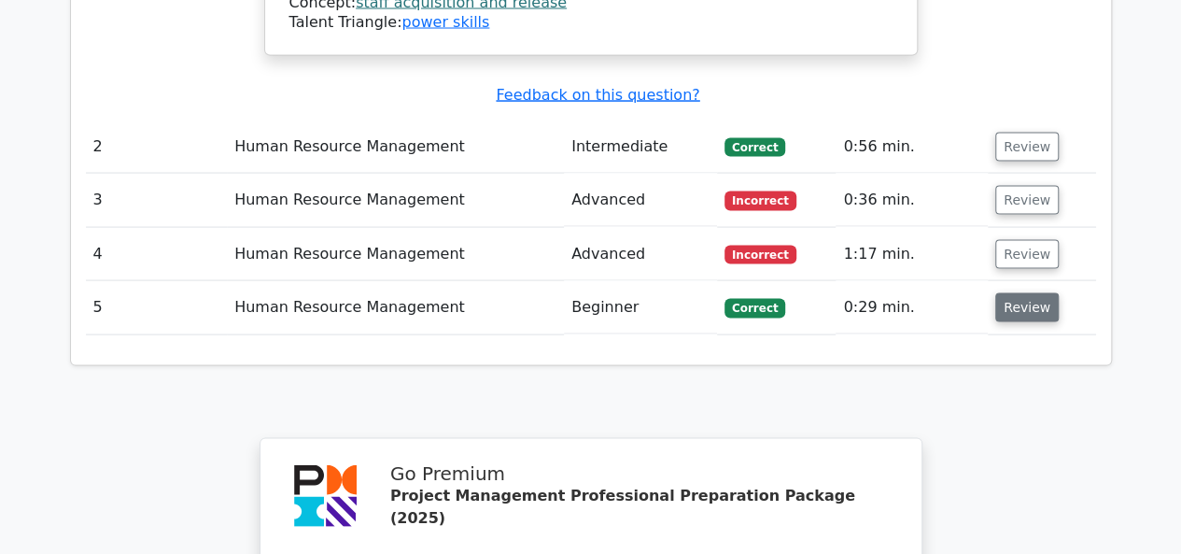
click at [1019, 293] on button "Review" at bounding box center [1028, 307] width 64 height 29
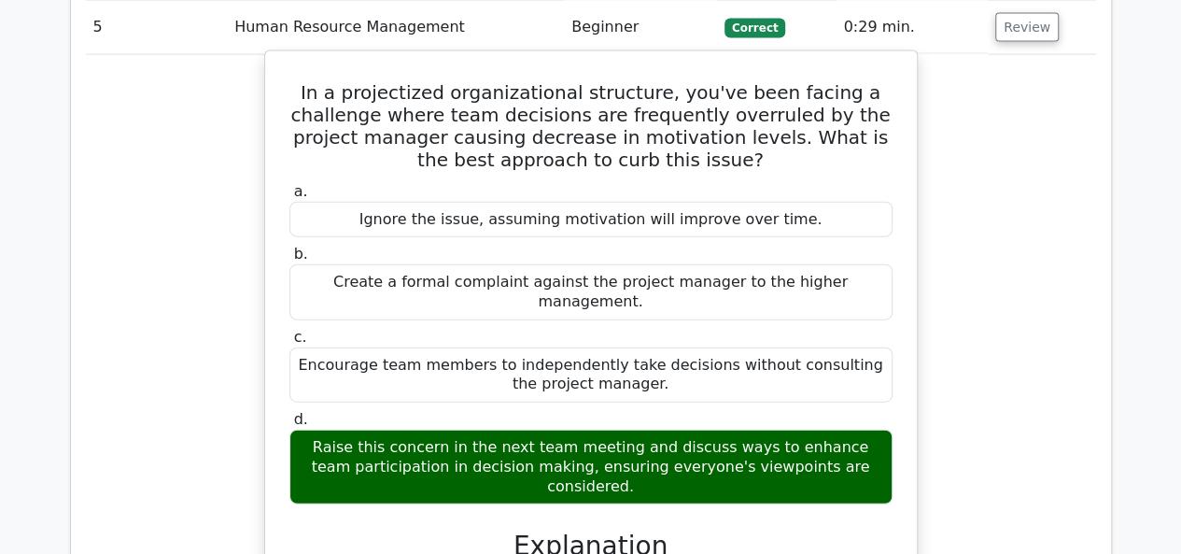
scroll to position [1681, 0]
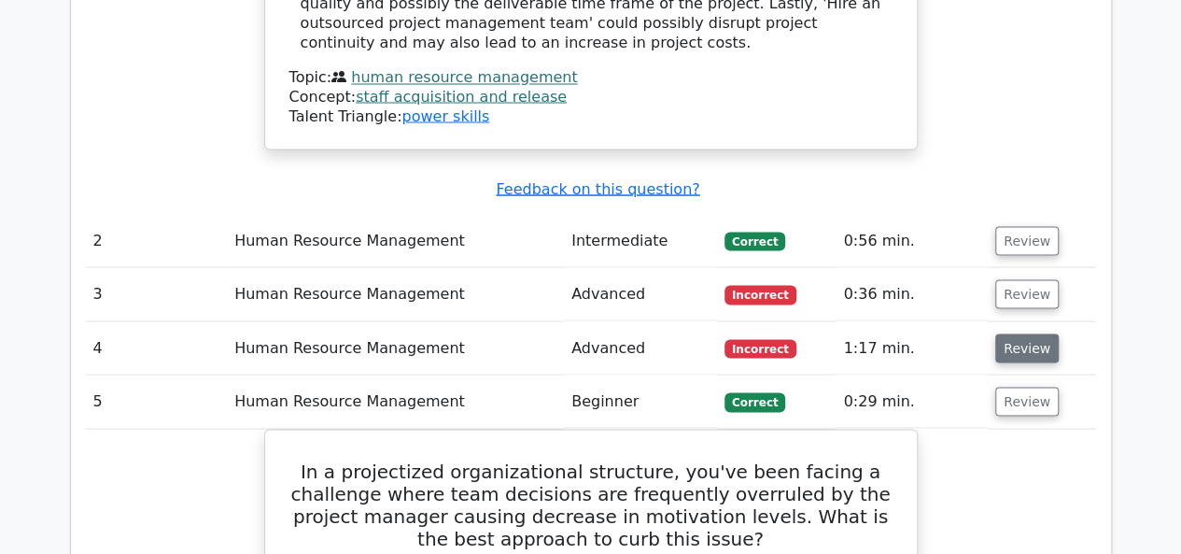
click at [1027, 333] on button "Review" at bounding box center [1028, 347] width 64 height 29
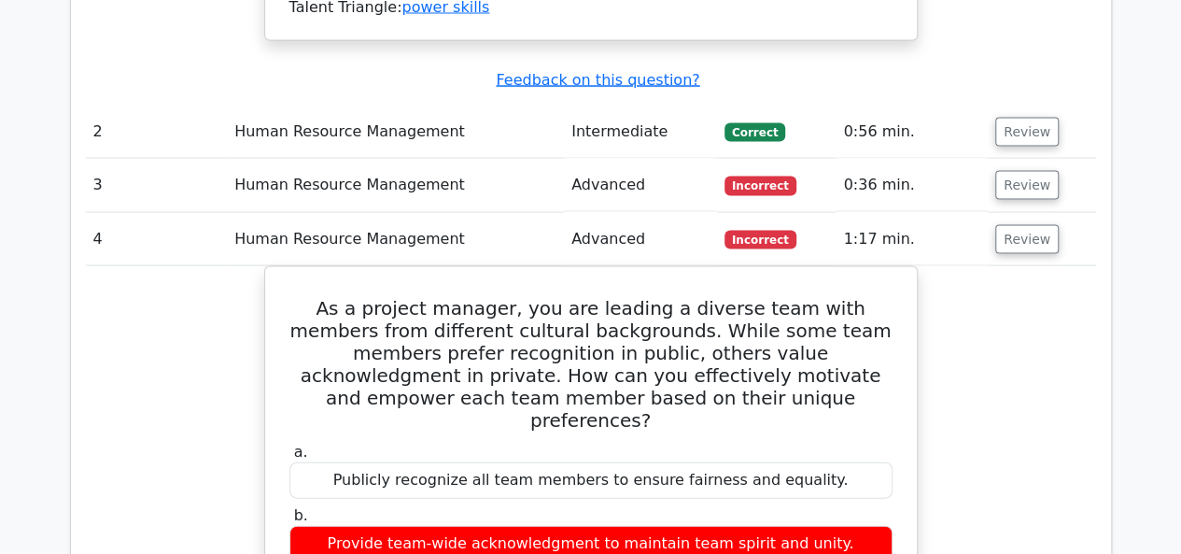
scroll to position [1961, 0]
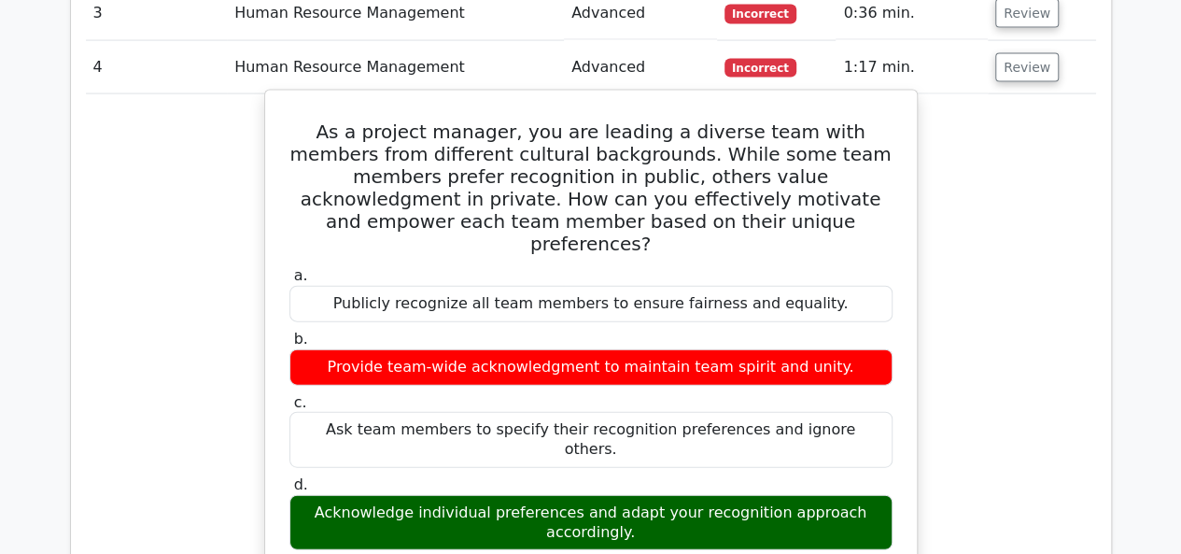
drag, startPoint x: 827, startPoint y: 272, endPoint x: 277, endPoint y: 266, distance: 549.2
click at [278, 330] on div "b. Provide team-wide acknowledgment to maintain team spirit and unity." at bounding box center [591, 358] width 626 height 56
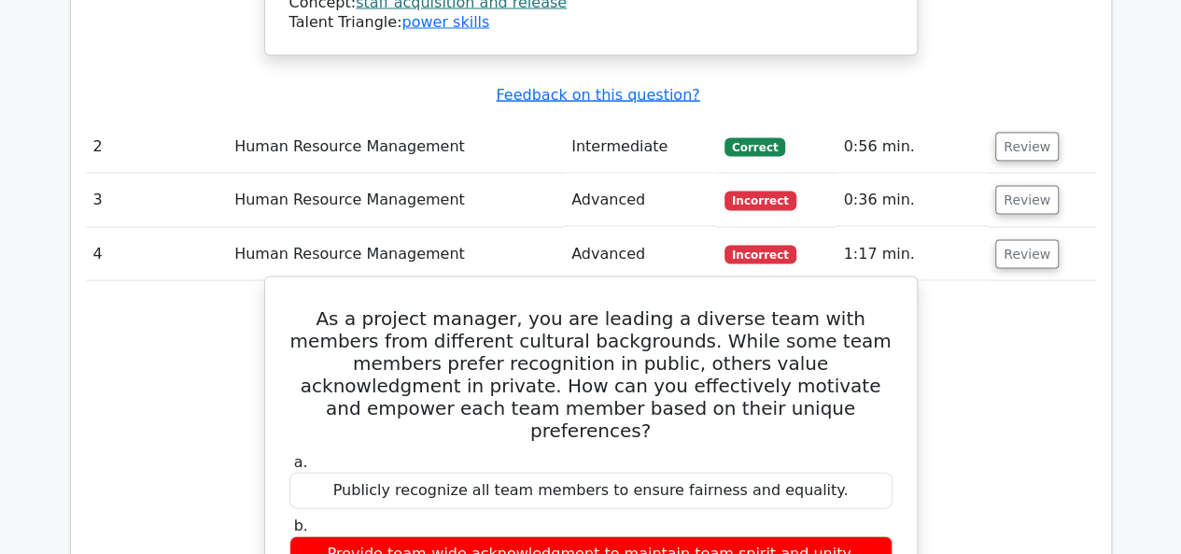
scroll to position [1588, 0]
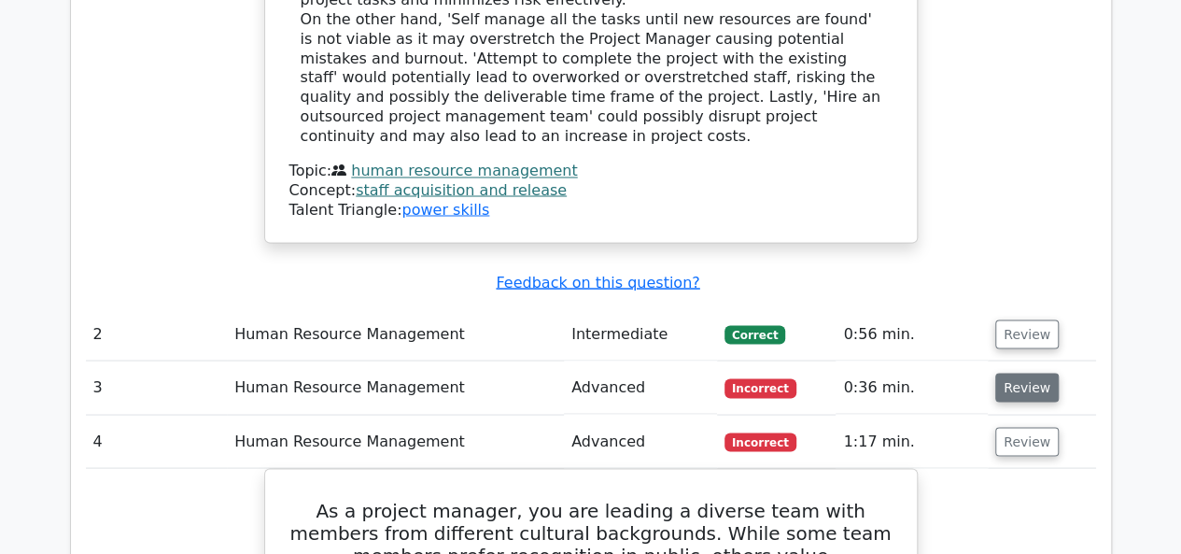
click at [1010, 373] on button "Review" at bounding box center [1028, 387] width 64 height 29
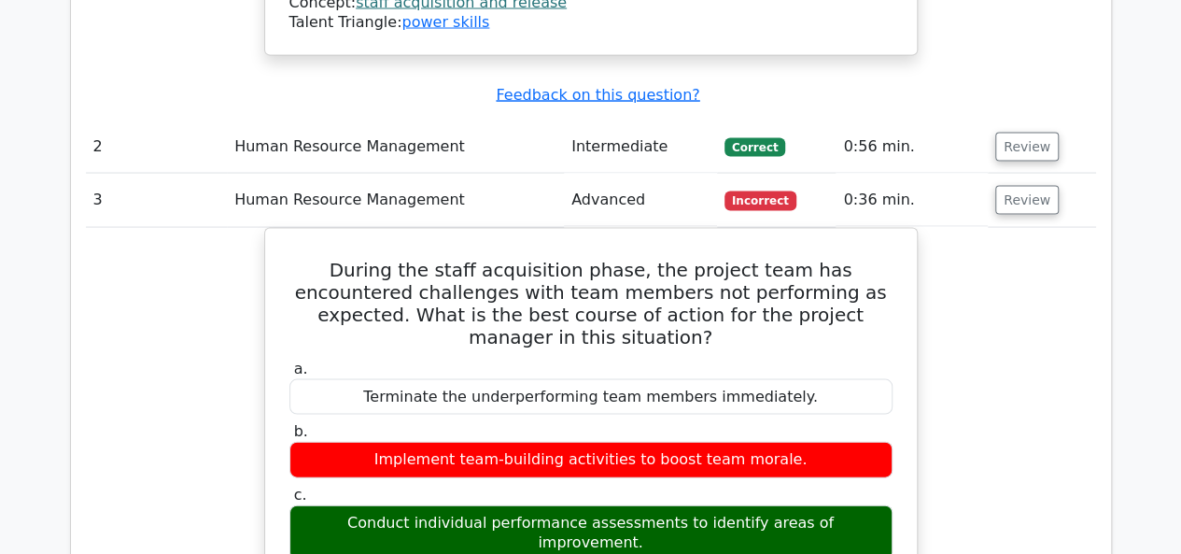
scroll to position [1681, 0]
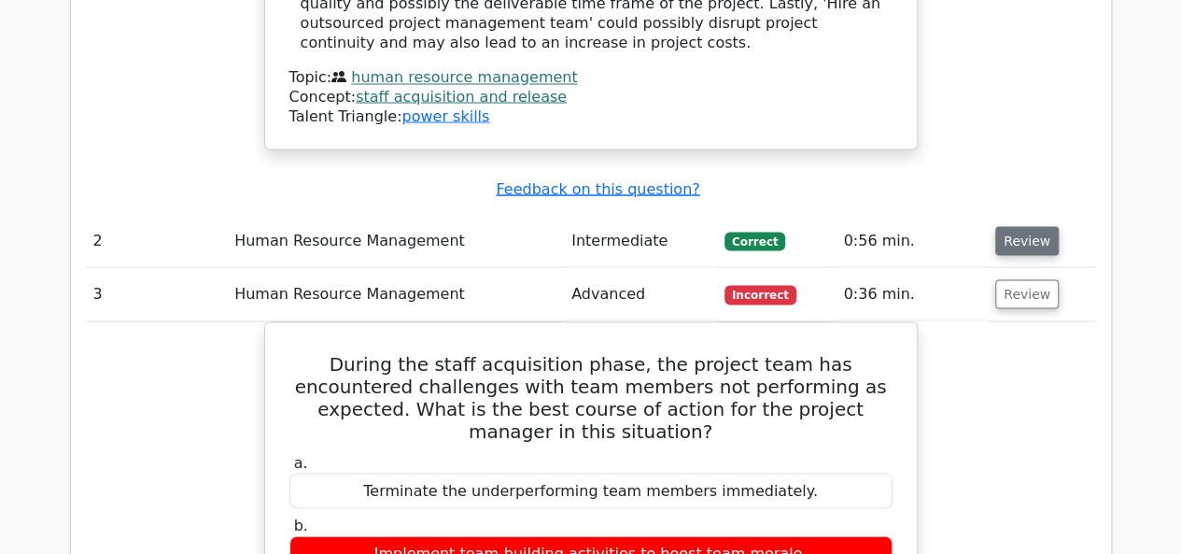
click at [1014, 226] on button "Review" at bounding box center [1028, 240] width 64 height 29
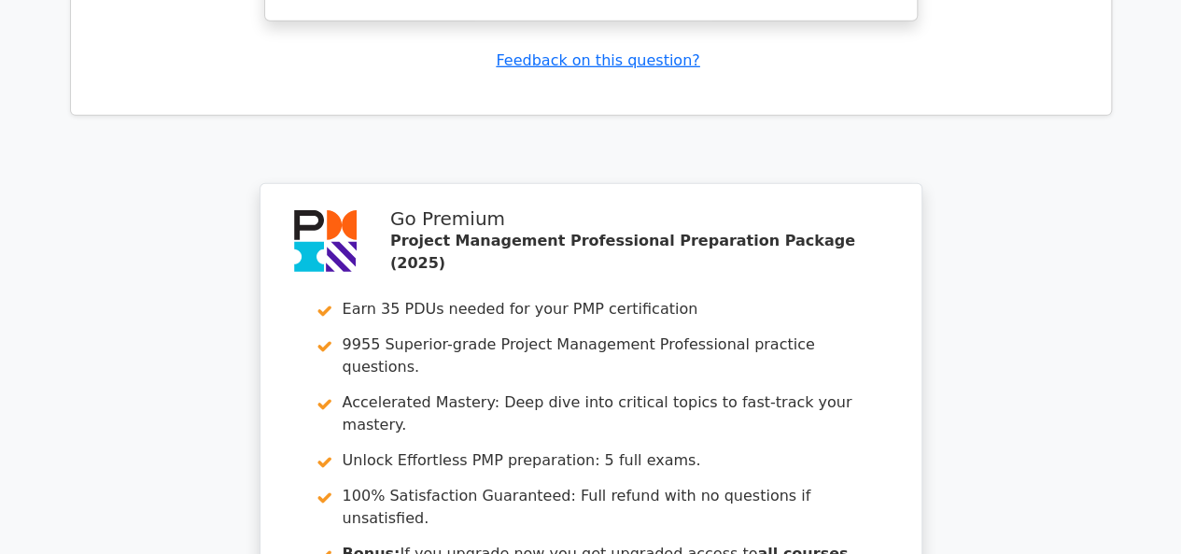
scroll to position [6467, 0]
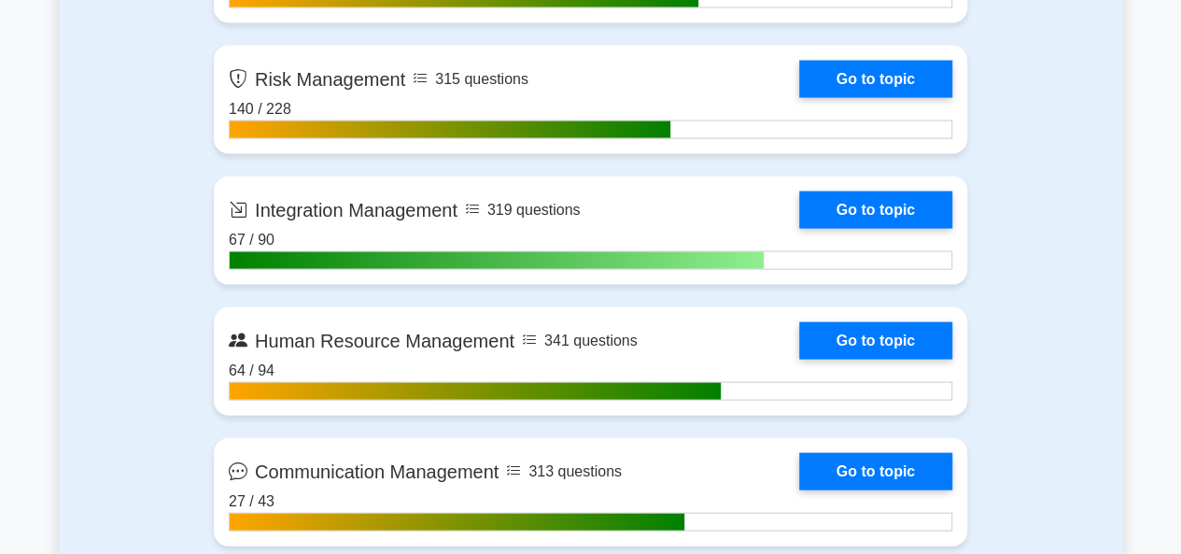
scroll to position [1868, 0]
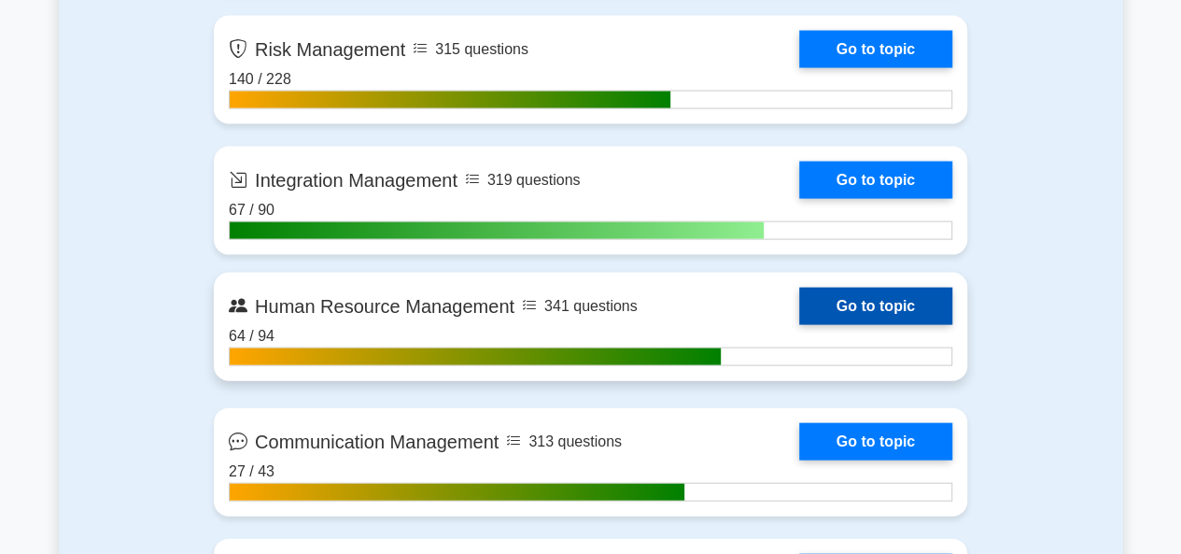
click at [859, 300] on link "Go to topic" at bounding box center [875, 306] width 153 height 37
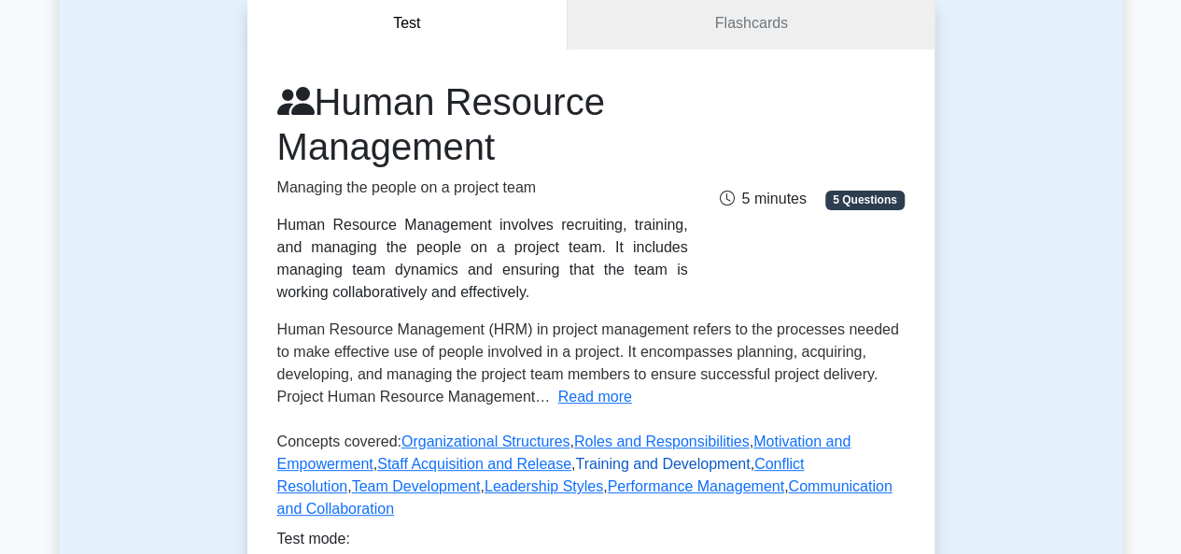
scroll to position [467, 0]
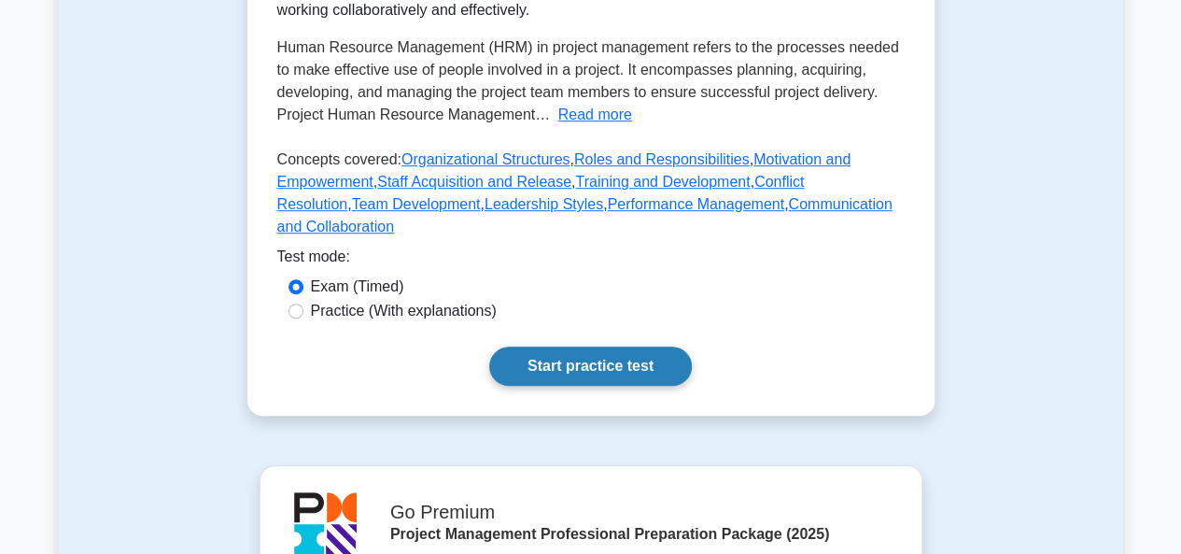
click at [581, 354] on link "Start practice test" at bounding box center [590, 366] width 203 height 39
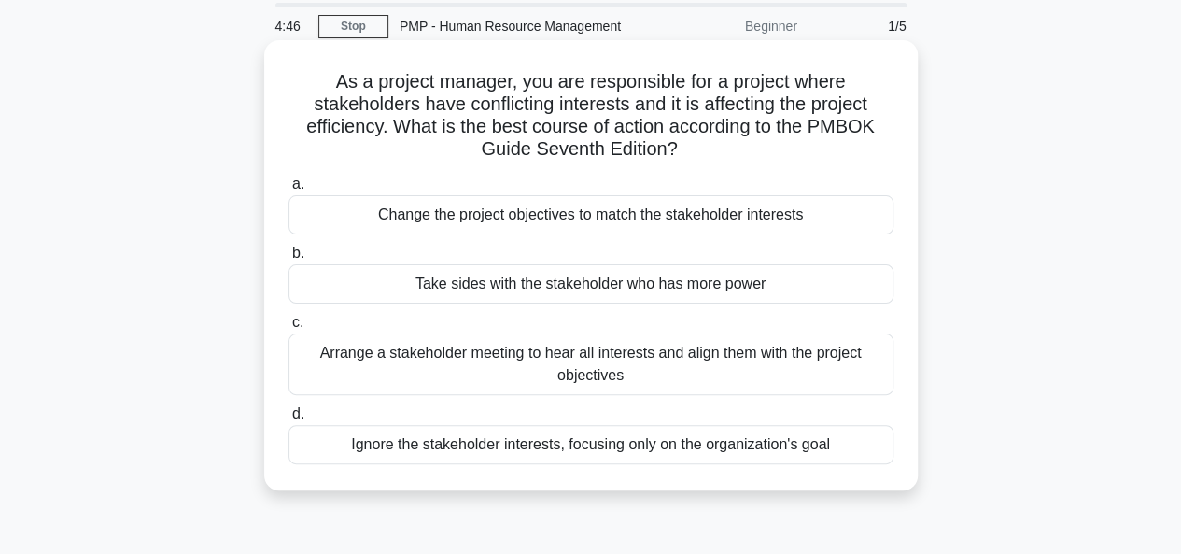
scroll to position [93, 0]
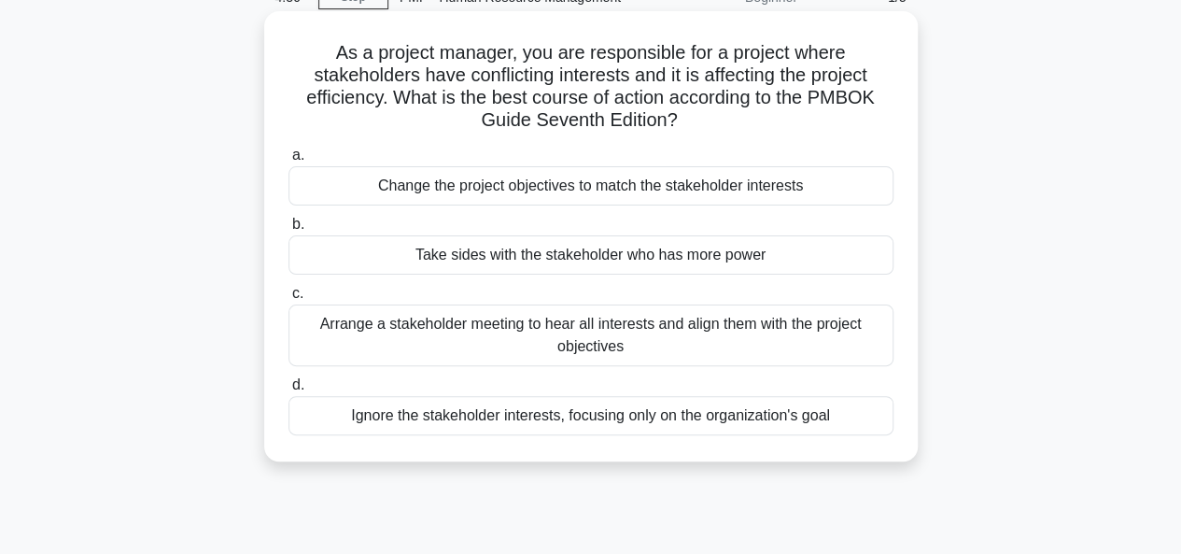
click at [604, 342] on div "Arrange a stakeholder meeting to hear all interests and align them with the pro…" at bounding box center [591, 335] width 605 height 62
click at [289, 300] on input "c. Arrange a stakeholder meeting to hear all interests and align them with the …" at bounding box center [289, 294] width 0 height 12
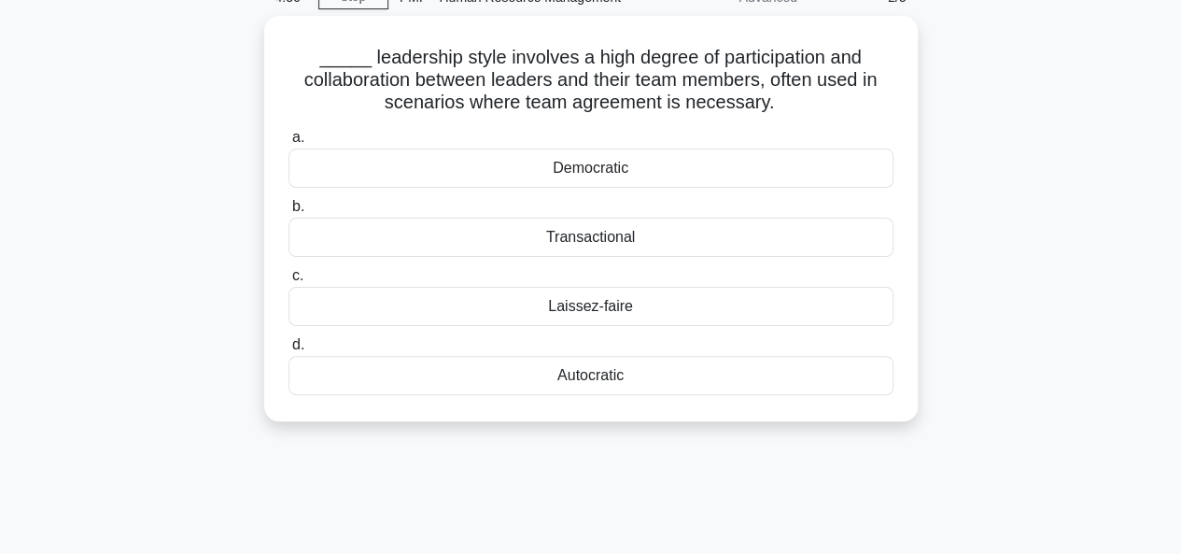
scroll to position [0, 0]
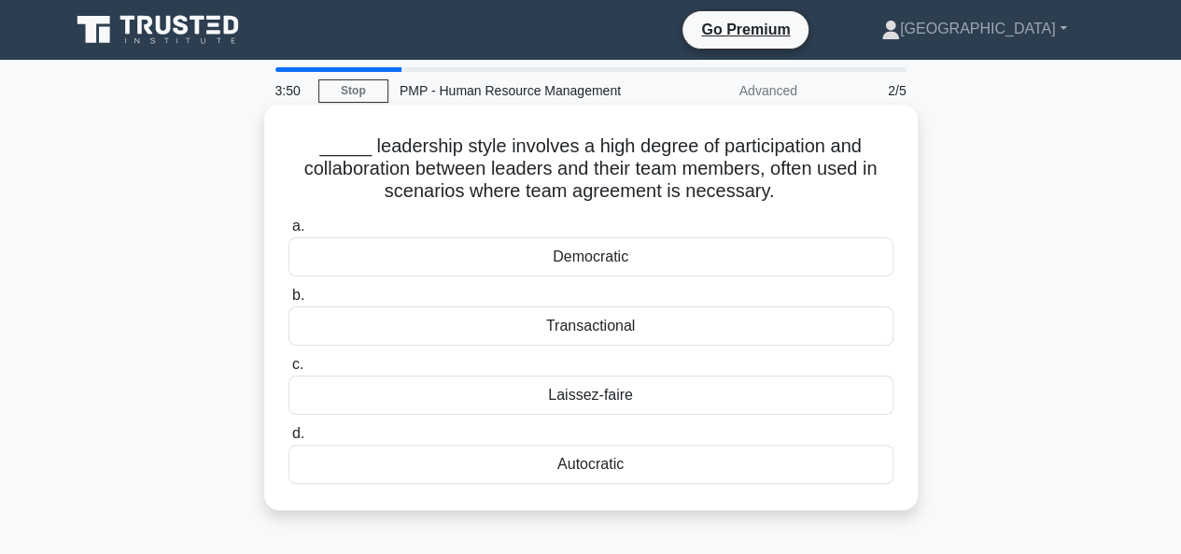
click at [575, 330] on div "Transactional" at bounding box center [591, 325] width 605 height 39
click at [289, 302] on input "b. Transactional" at bounding box center [289, 296] width 0 height 12
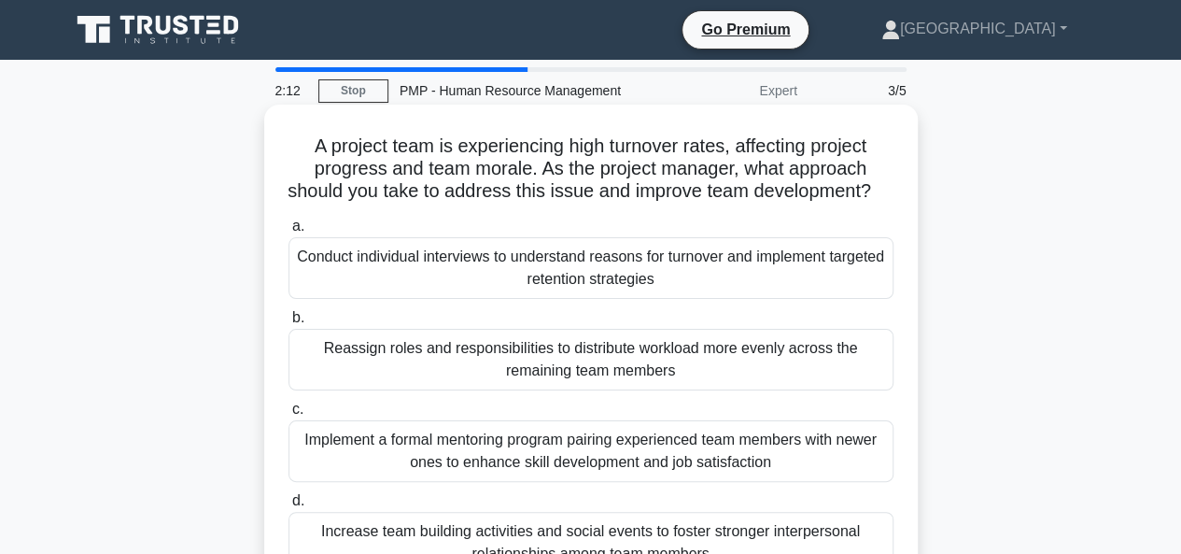
scroll to position [93, 0]
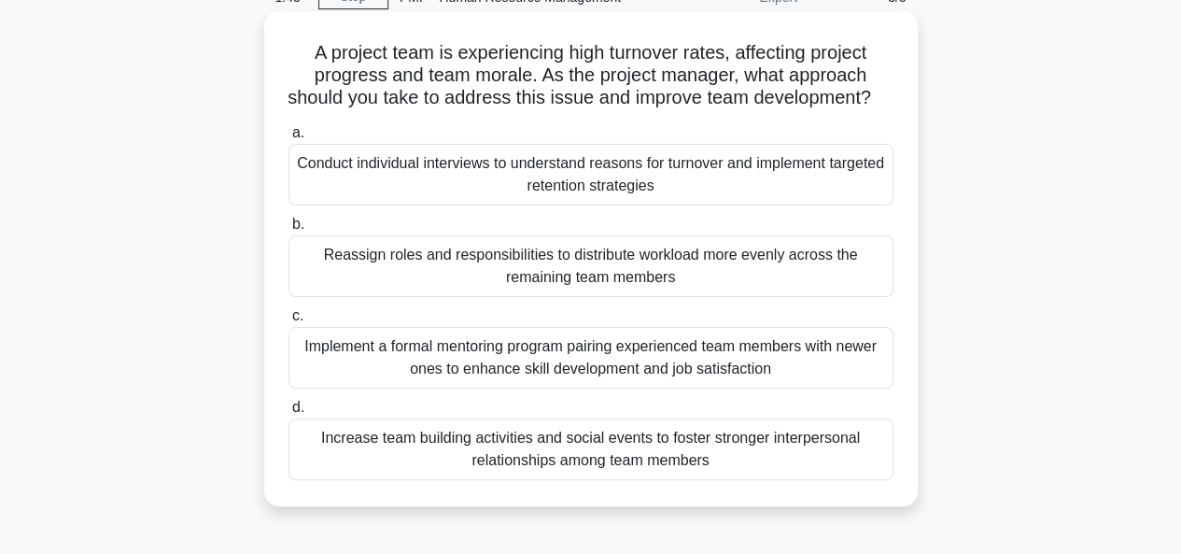
click at [555, 205] on div "Conduct individual interviews to understand reasons for turnover and implement …" at bounding box center [591, 175] width 605 height 62
click at [289, 139] on input "a. Conduct individual interviews to understand reasons for turnover and impleme…" at bounding box center [289, 133] width 0 height 12
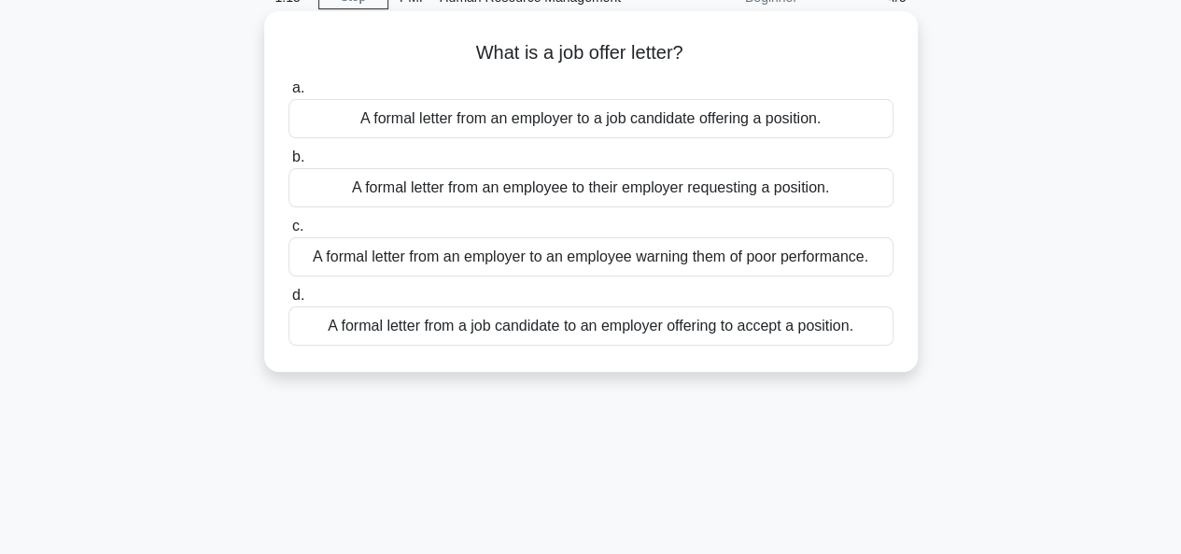
click at [552, 119] on div "A formal letter from an employer to a job candidate offering a position." at bounding box center [591, 118] width 605 height 39
click at [289, 94] on input "a. A formal letter from an employer to a job candidate offering a position." at bounding box center [289, 88] width 0 height 12
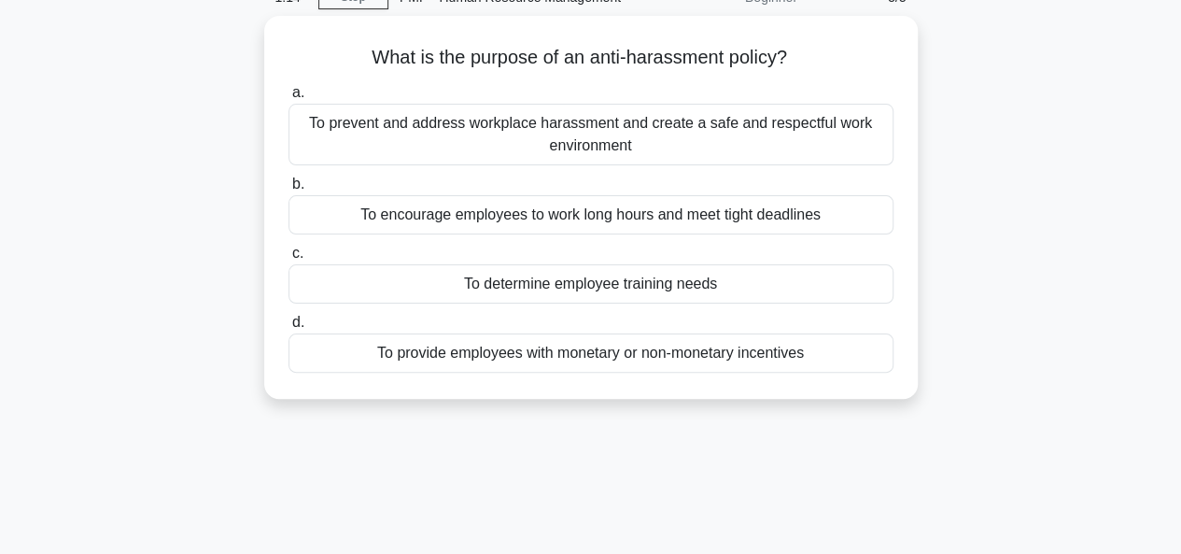
scroll to position [0, 0]
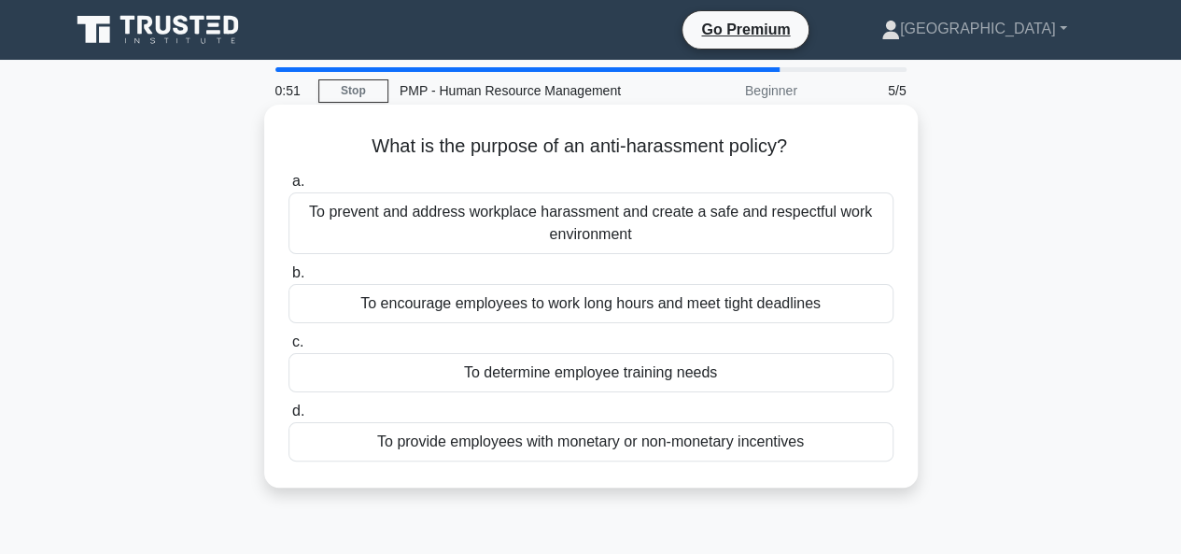
click at [573, 234] on div "To prevent and address workplace harassment and create a safe and respectful wo…" at bounding box center [591, 223] width 605 height 62
click at [289, 188] on input "a. To prevent and address workplace harassment and create a safe and respectful…" at bounding box center [289, 182] width 0 height 12
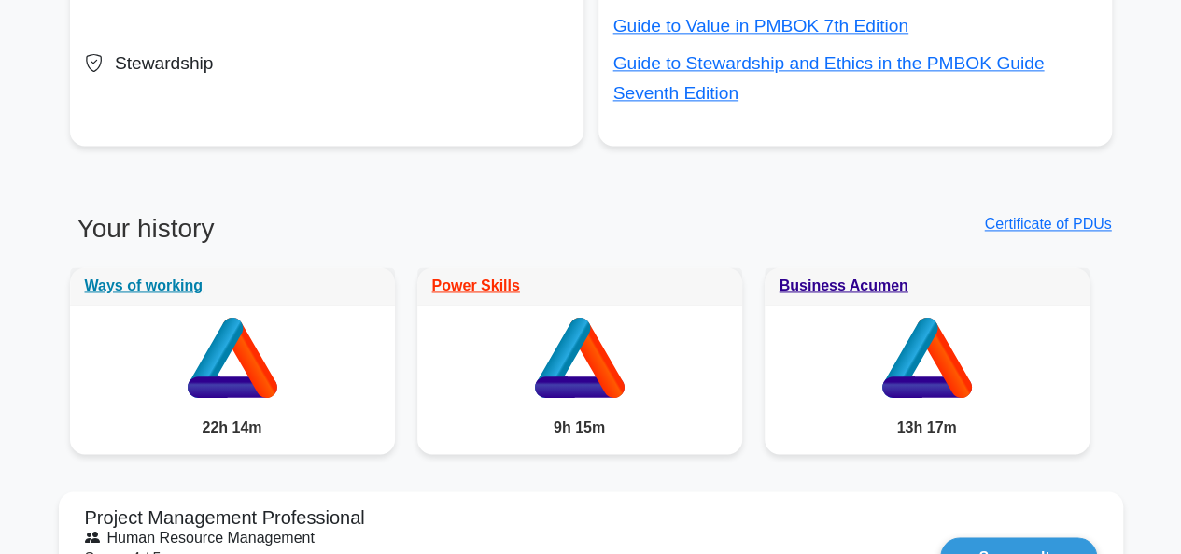
scroll to position [1401, 0]
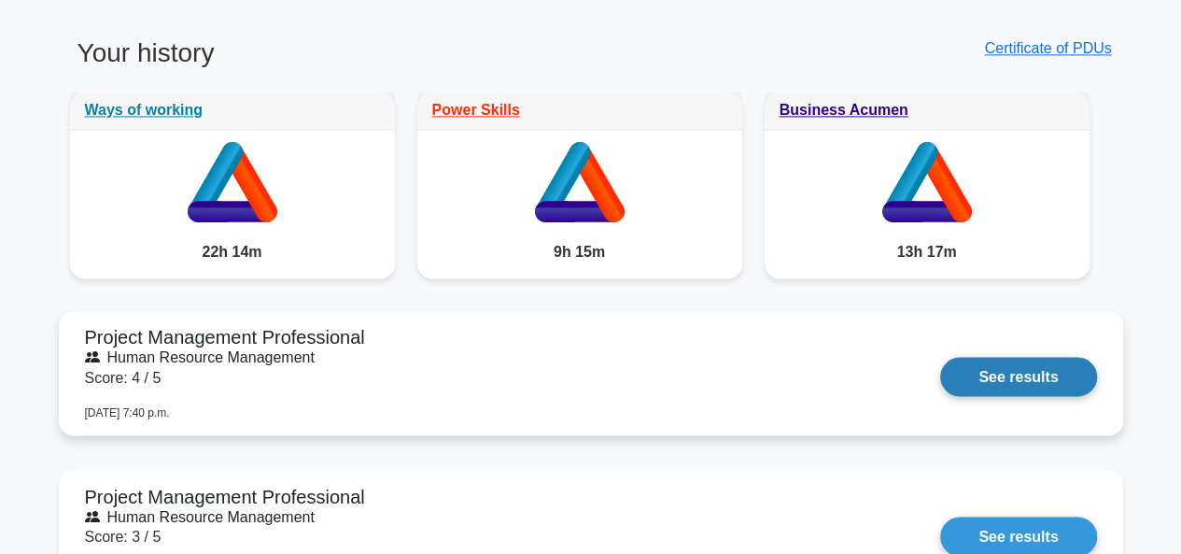
click at [996, 361] on link "See results" at bounding box center [1019, 376] width 156 height 39
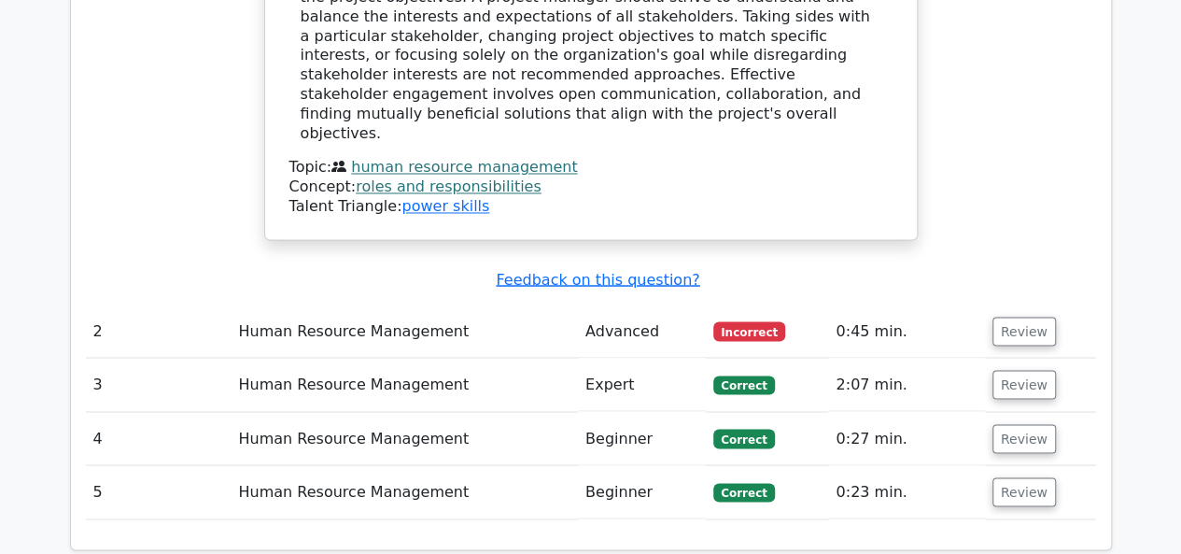
scroll to position [1681, 0]
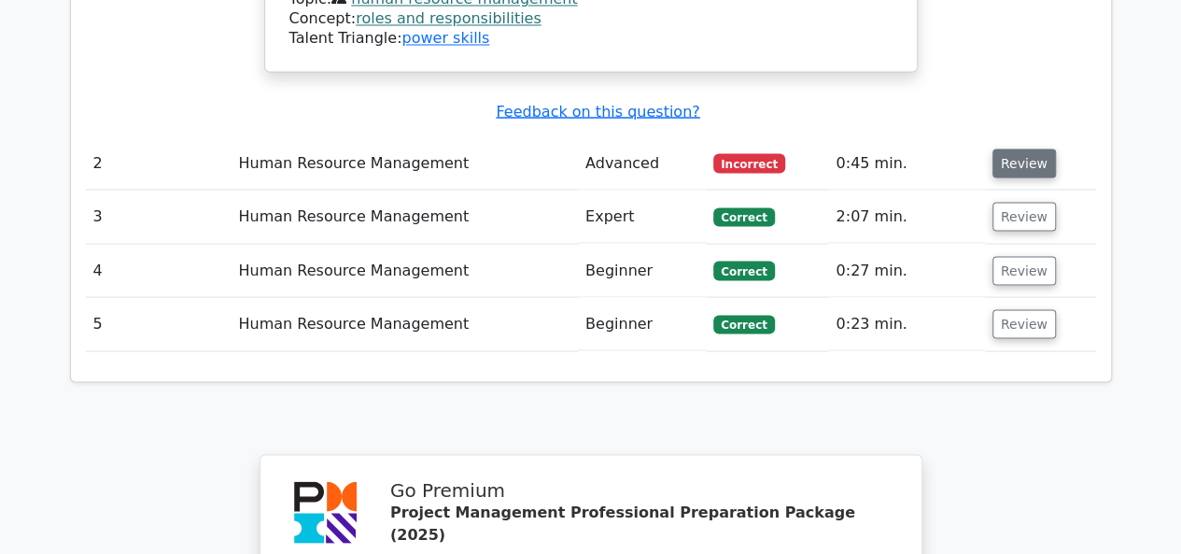
click at [1022, 149] on button "Review" at bounding box center [1025, 163] width 64 height 29
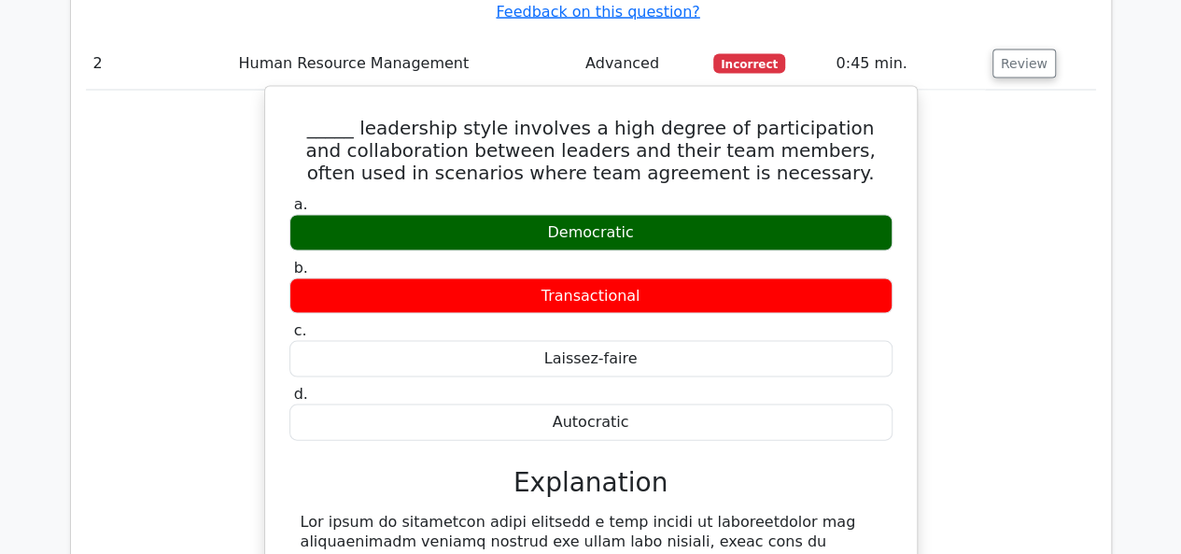
scroll to position [1775, 0]
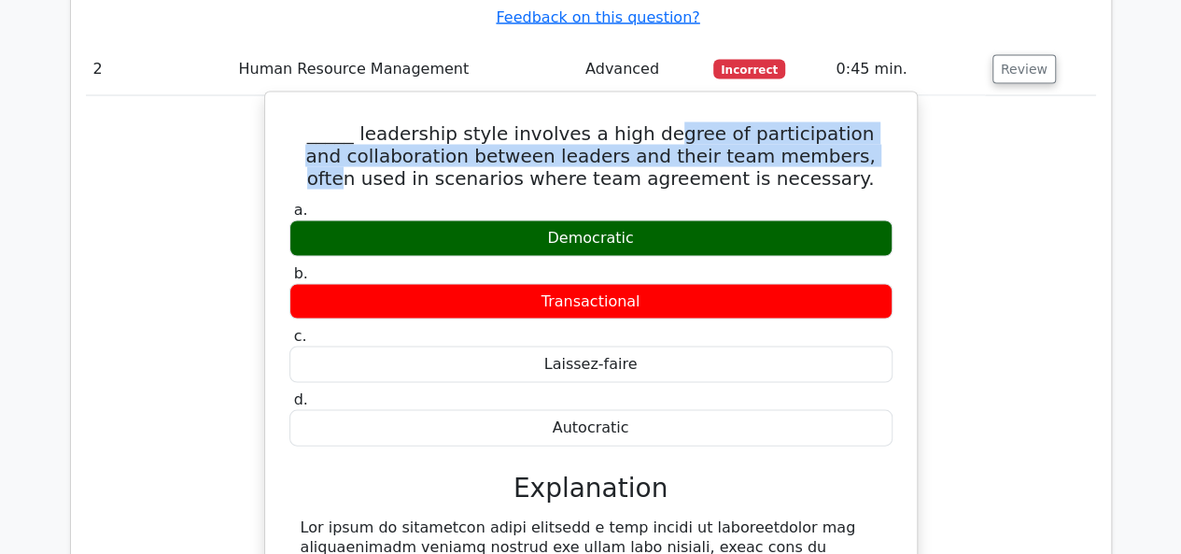
drag, startPoint x: 655, startPoint y: 81, endPoint x: 612, endPoint y: 198, distance: 124.4
click at [799, 139] on h5 "_____ leadership style involves a high degree of participation and collaboratio…" at bounding box center [591, 155] width 607 height 67
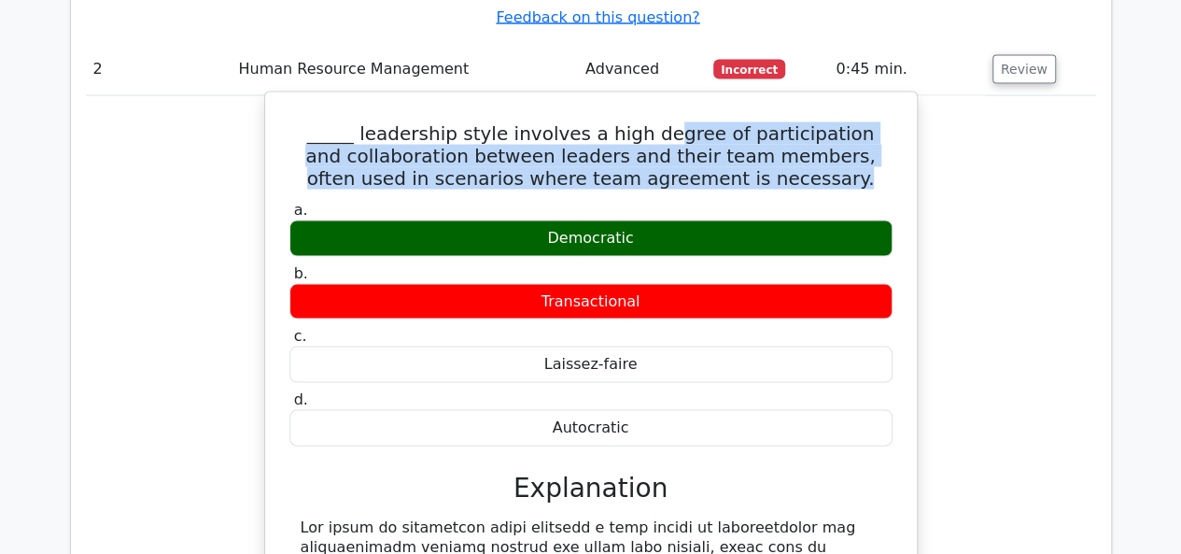
drag, startPoint x: 530, startPoint y: 182, endPoint x: 678, endPoint y: 200, distance: 149.6
click at [678, 220] on div "Democratic" at bounding box center [591, 238] width 603 height 36
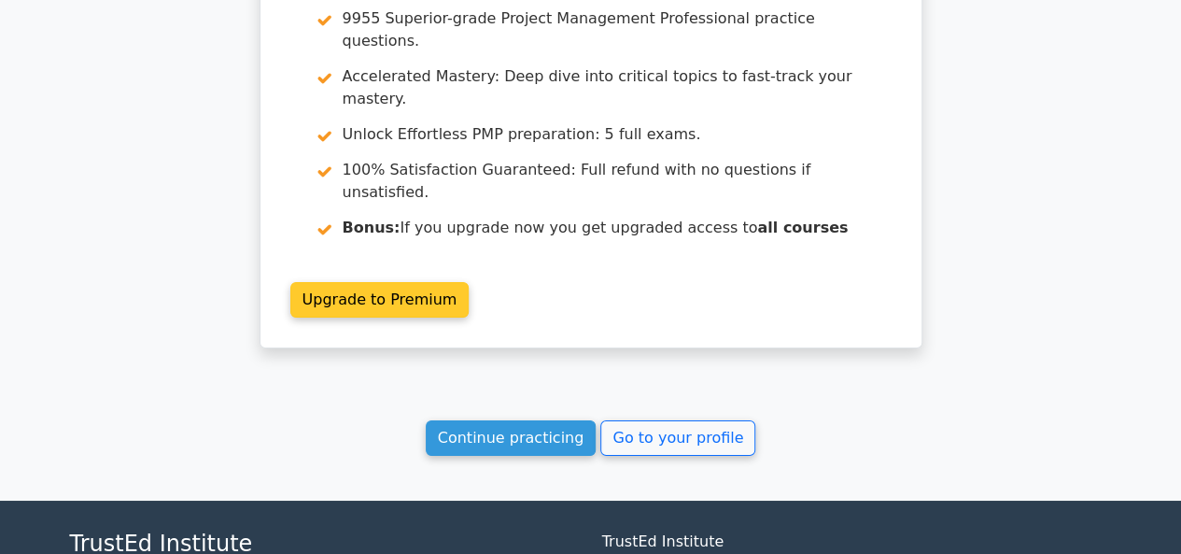
scroll to position [3194, 0]
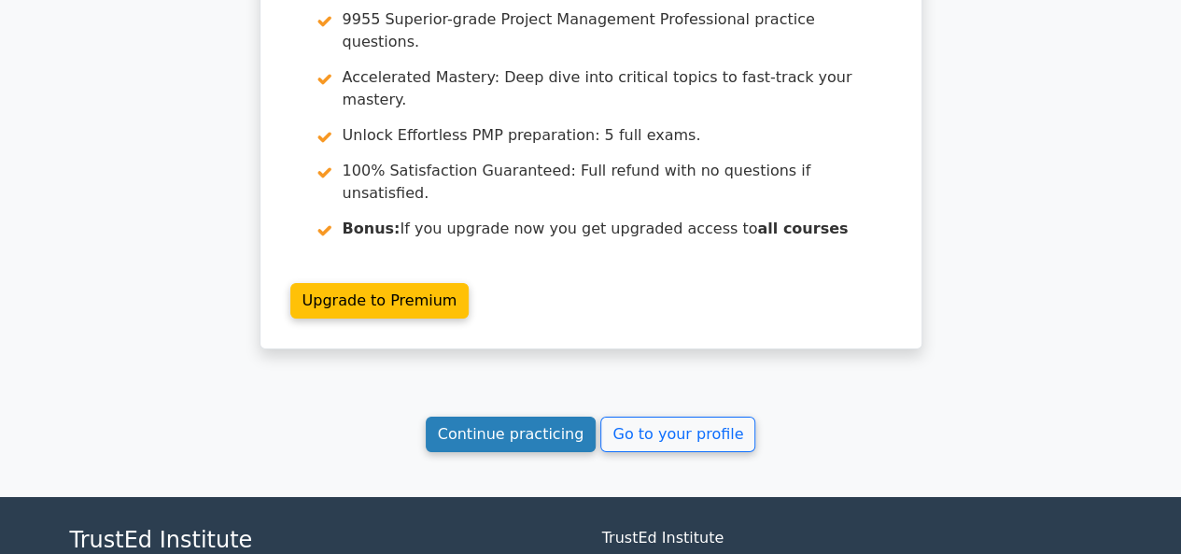
click at [520, 417] on link "Continue practicing" at bounding box center [511, 434] width 171 height 35
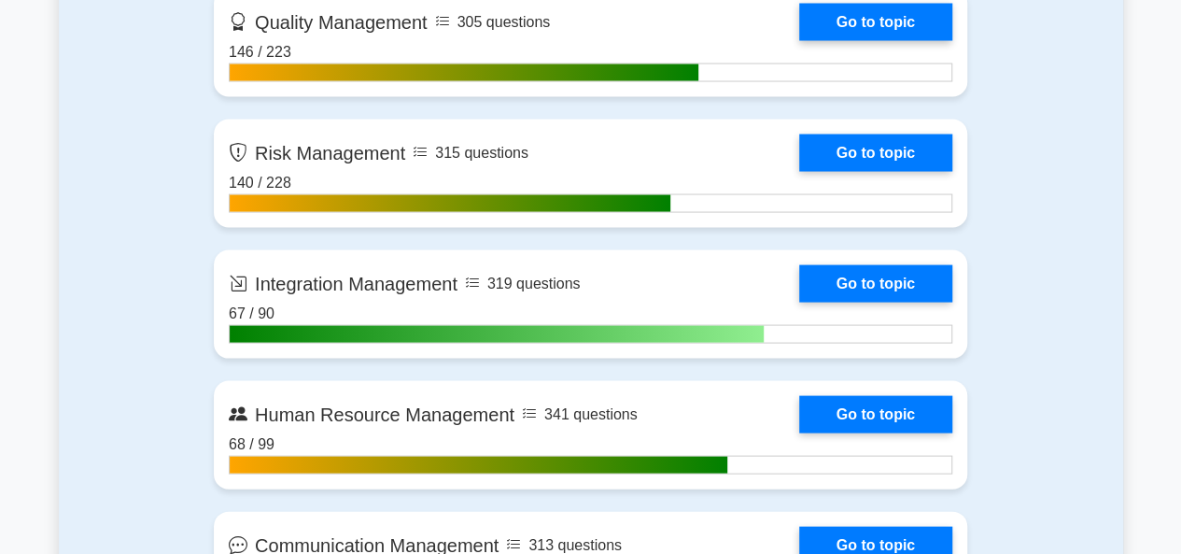
scroll to position [1868, 0]
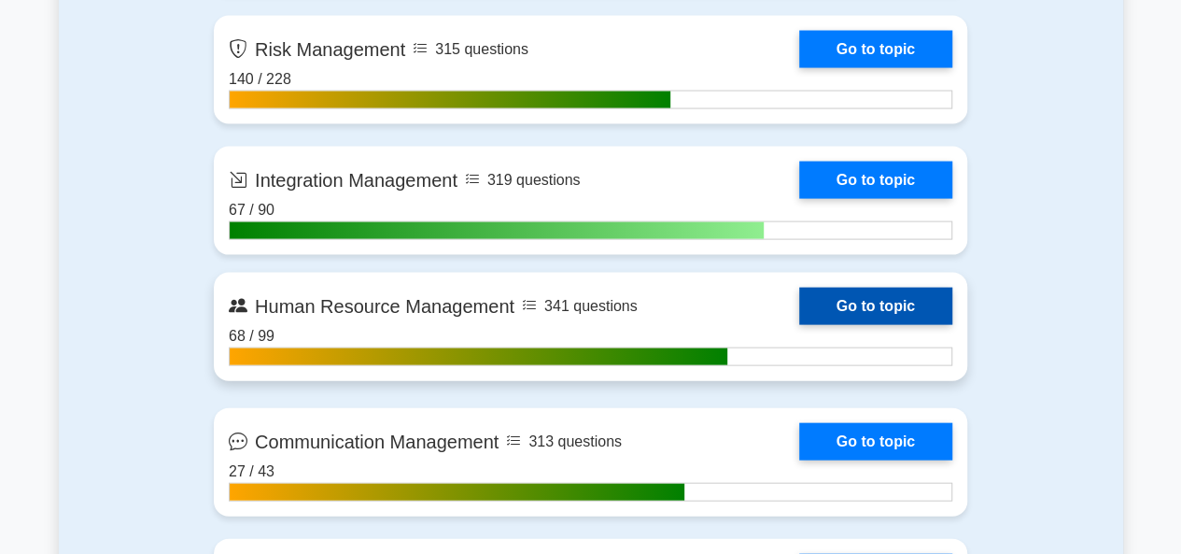
click at [857, 307] on link "Go to topic" at bounding box center [875, 306] width 153 height 37
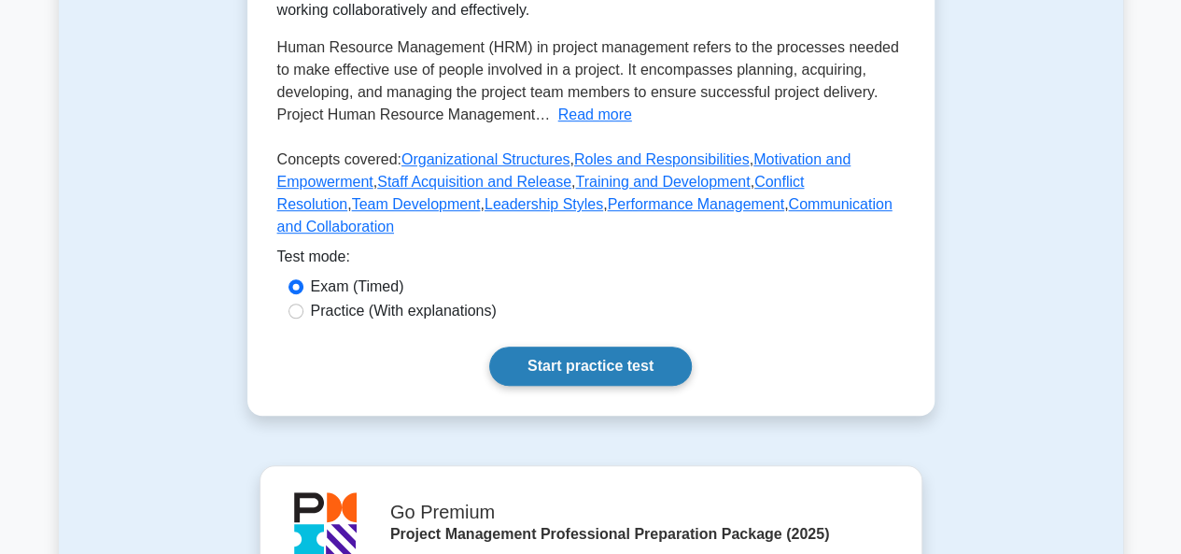
click at [620, 347] on link "Start practice test" at bounding box center [590, 366] width 203 height 39
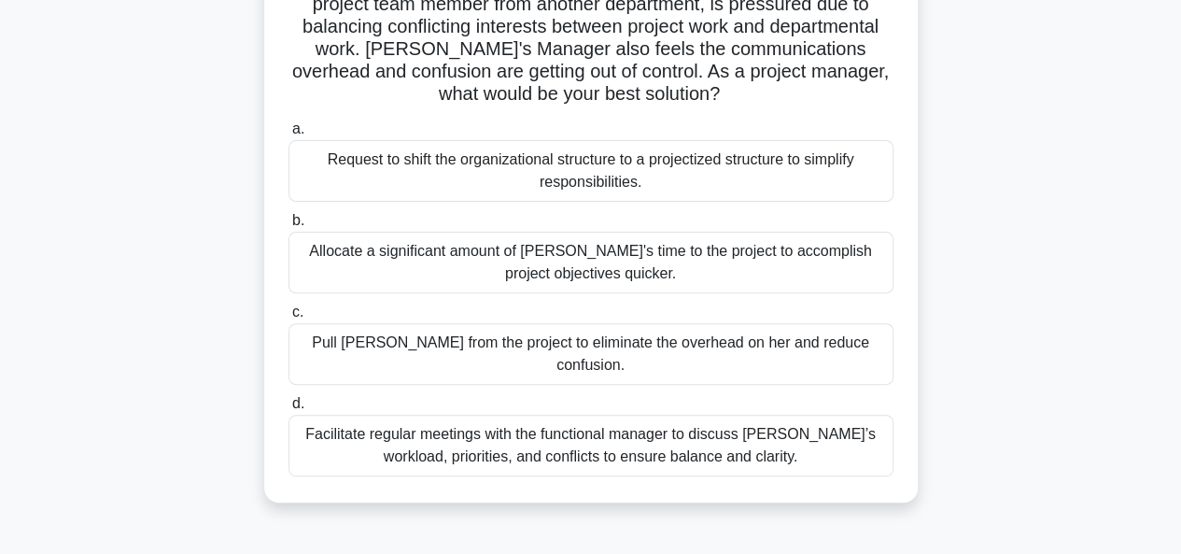
scroll to position [280, 0]
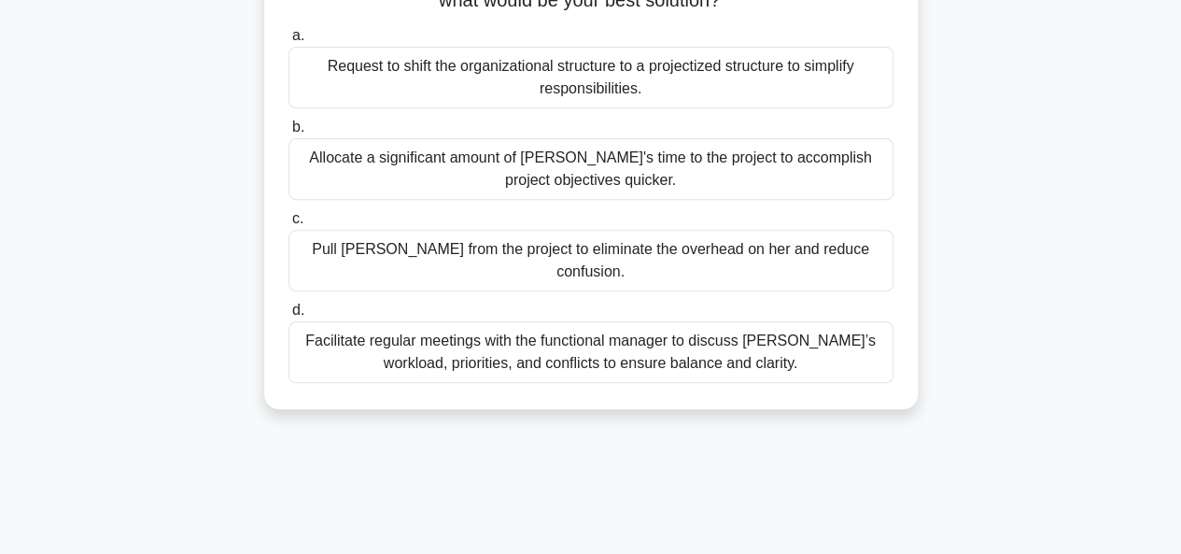
click at [575, 328] on div "Facilitate regular meetings with the functional manager to discuss [PERSON_NAME…" at bounding box center [591, 352] width 605 height 62
click at [289, 317] on input "d. Facilitate regular meetings with the functional manager to discuss [PERSON_N…" at bounding box center [289, 310] width 0 height 12
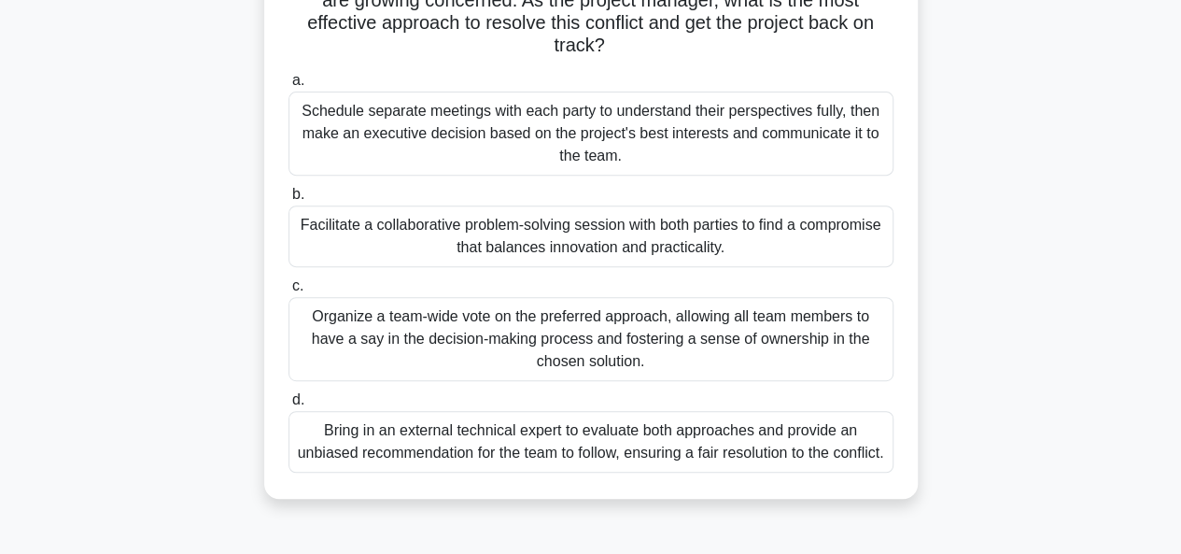
scroll to position [361, 0]
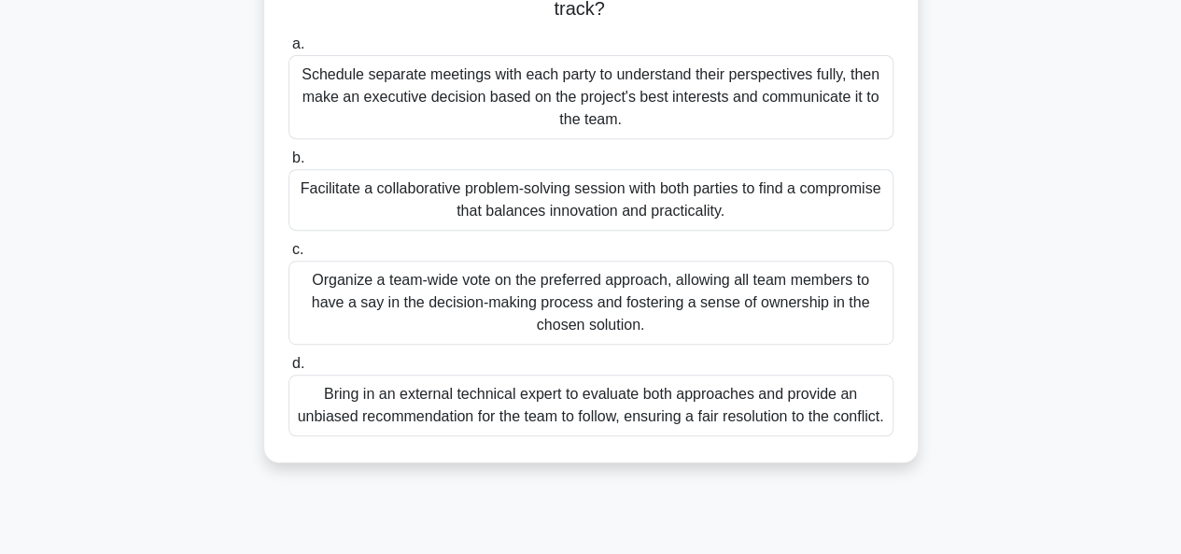
click at [603, 420] on div "Bring in an external technical expert to evaluate both approaches and provide a…" at bounding box center [591, 406] width 605 height 62
click at [592, 424] on div "Bring in an external technical expert to evaluate both approaches and provide a…" at bounding box center [591, 406] width 605 height 62
click at [289, 370] on input "d. Bring in an external technical expert to evaluate both approaches and provid…" at bounding box center [289, 364] width 0 height 12
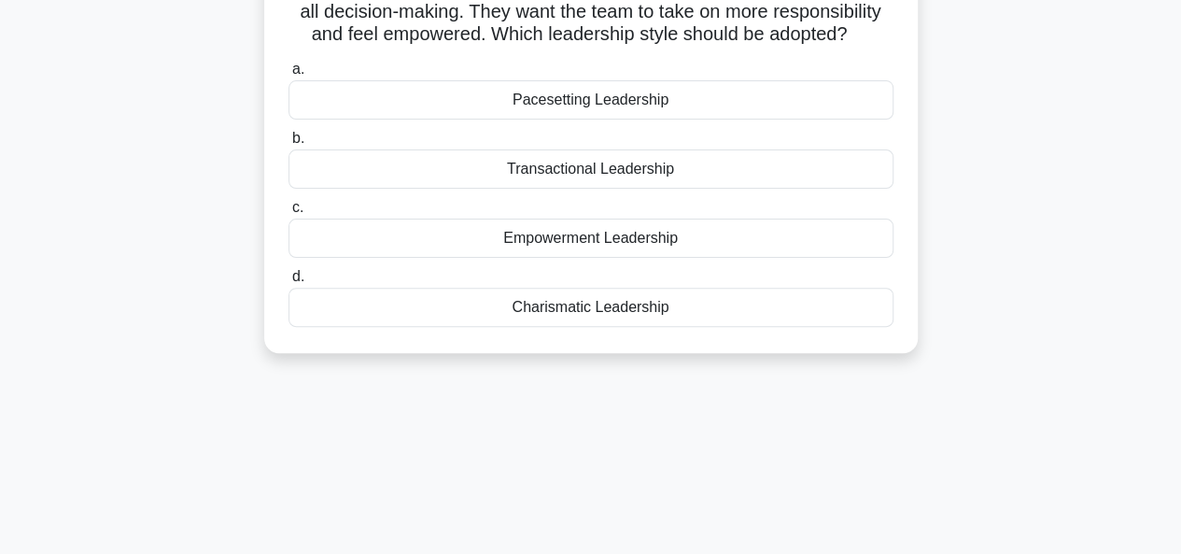
scroll to position [187, 0]
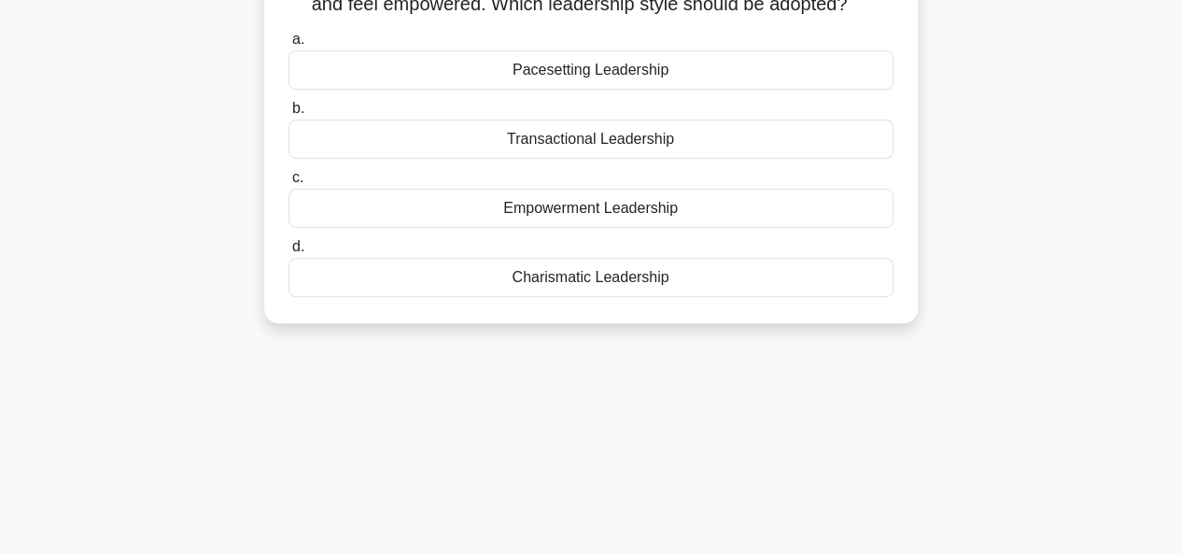
click at [577, 228] on div "Empowerment Leadership" at bounding box center [591, 208] width 605 height 39
click at [289, 184] on input "c. Empowerment Leadership" at bounding box center [289, 178] width 0 height 12
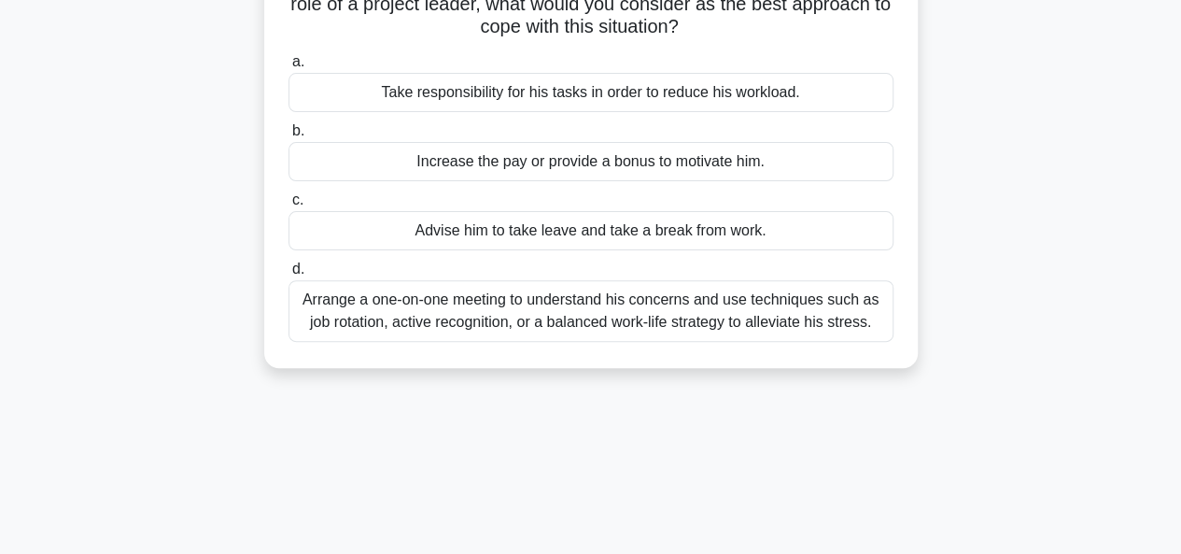
click at [622, 310] on div "Arrange a one-on-one meeting to understand his concerns and use techniques such…" at bounding box center [591, 311] width 605 height 62
click at [289, 276] on input "d. Arrange a one-on-one meeting to understand his concerns and use techniques s…" at bounding box center [289, 269] width 0 height 12
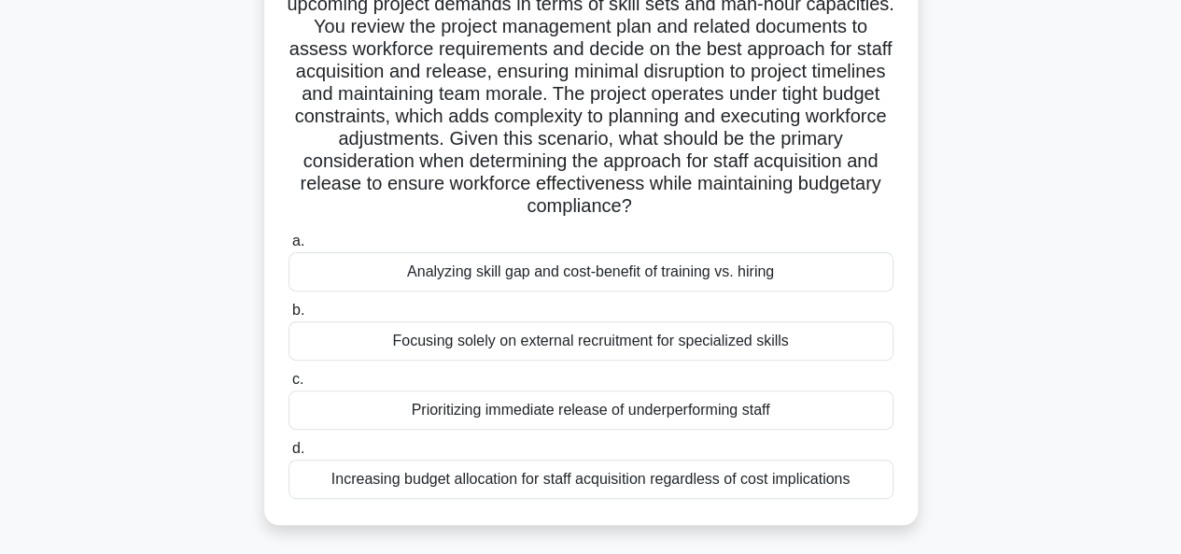
scroll to position [280, 0]
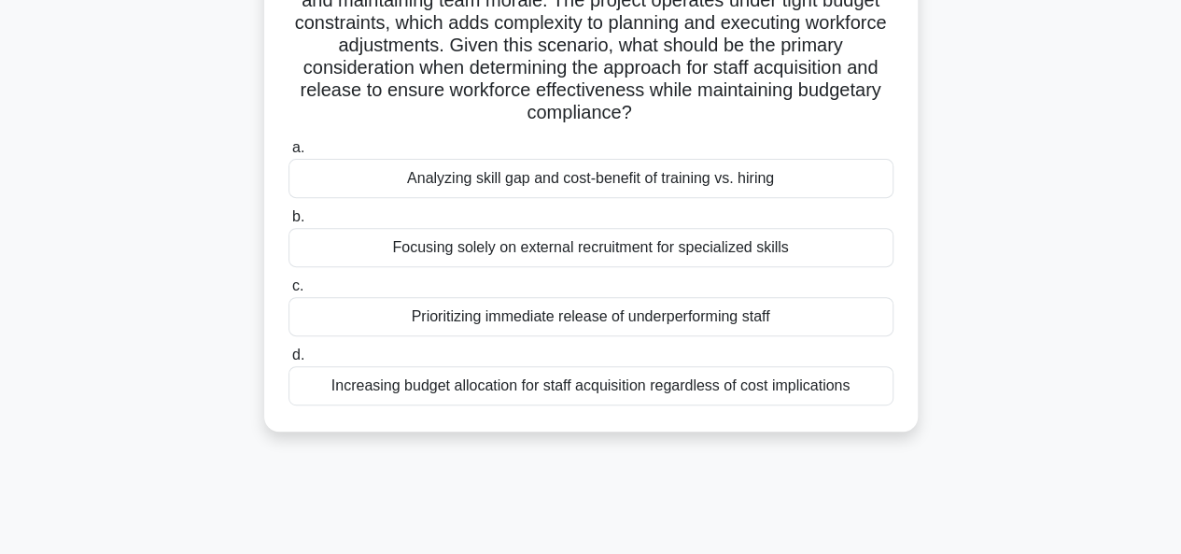
click at [570, 181] on div "Analyzing skill gap and cost-benefit of training vs. hiring" at bounding box center [591, 178] width 605 height 39
click at [289, 154] on input "a. Analyzing skill gap and cost-benefit of training vs. hiring" at bounding box center [289, 148] width 0 height 12
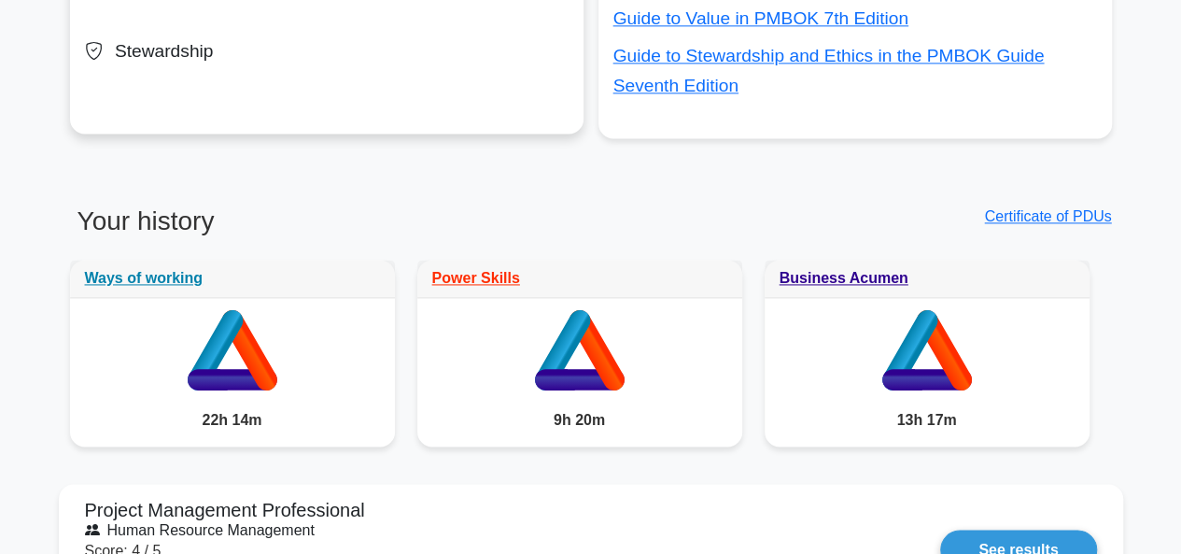
scroll to position [1401, 0]
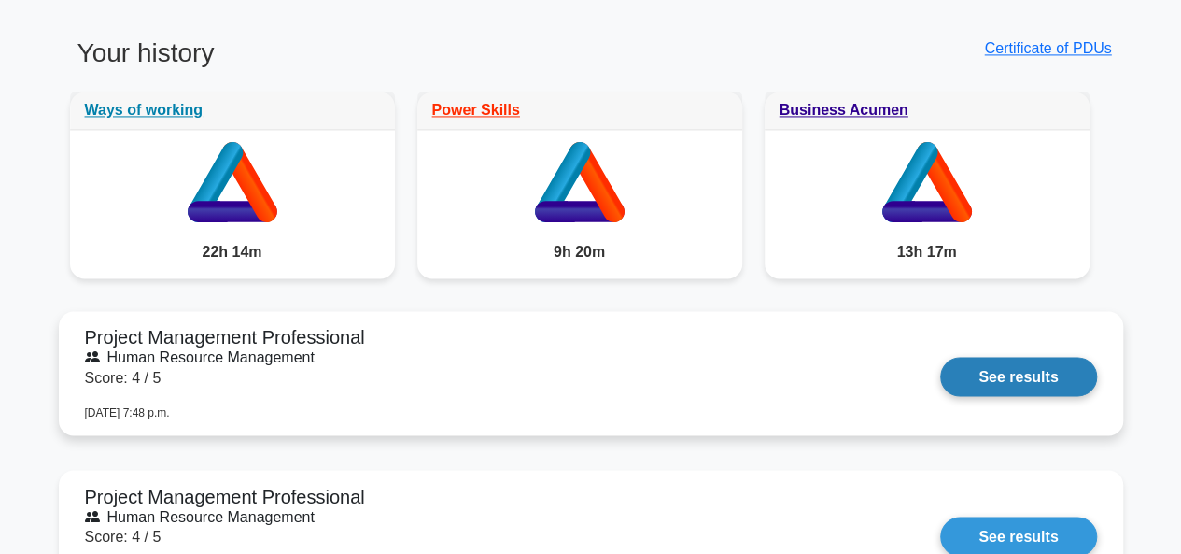
click at [1046, 386] on link "See results" at bounding box center [1019, 376] width 156 height 39
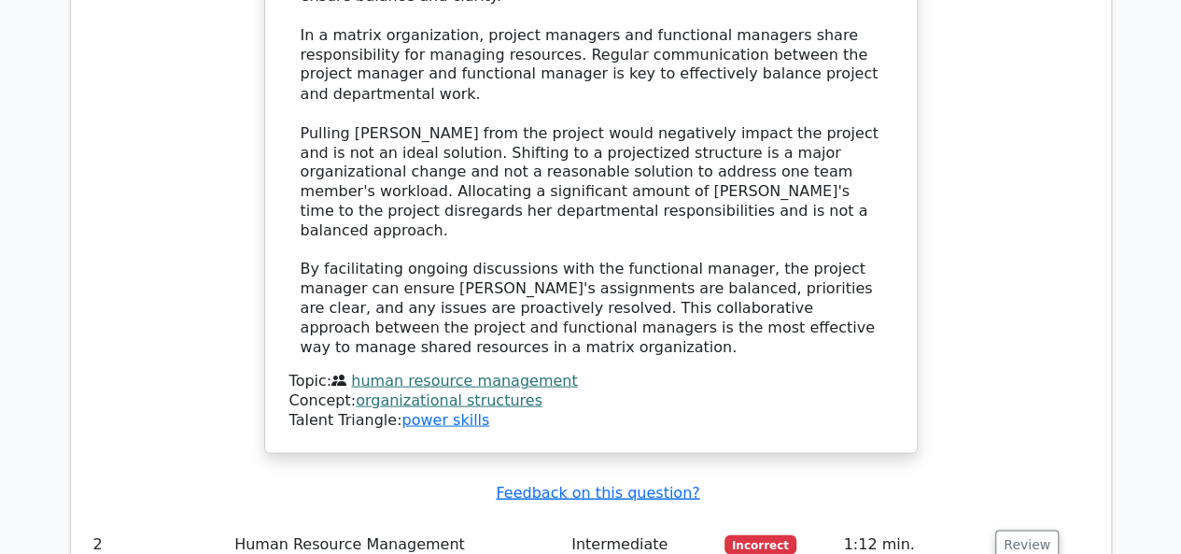
scroll to position [1961, 0]
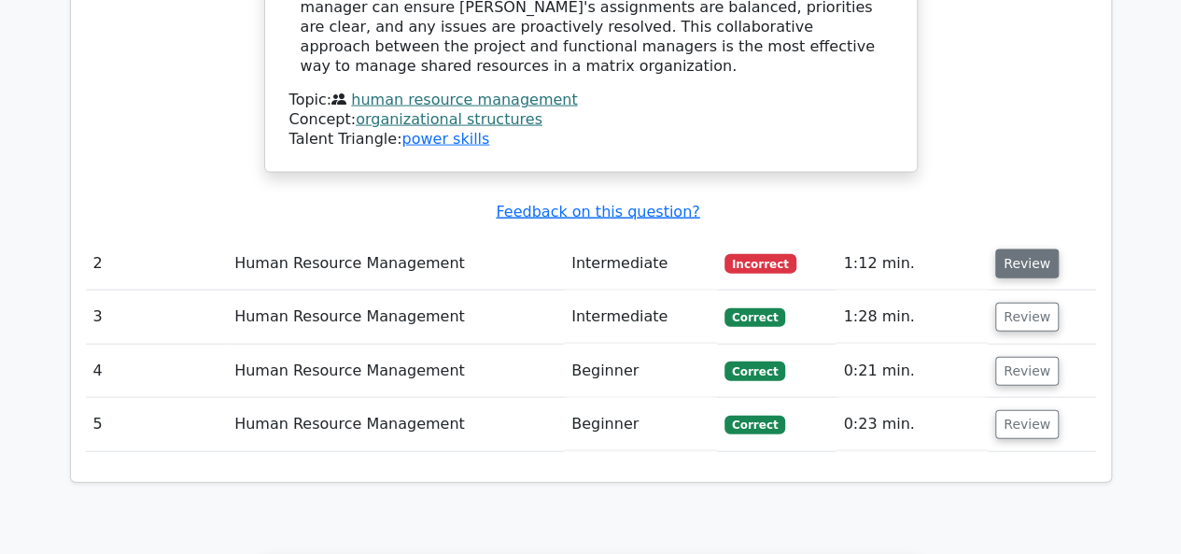
click at [1024, 249] on button "Review" at bounding box center [1028, 263] width 64 height 29
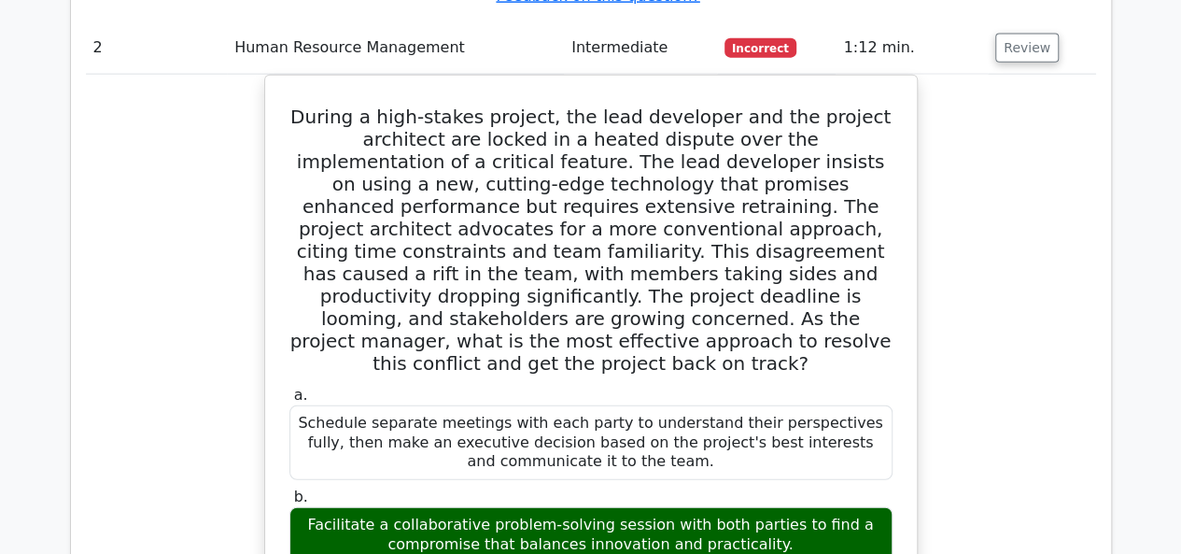
scroll to position [2335, 0]
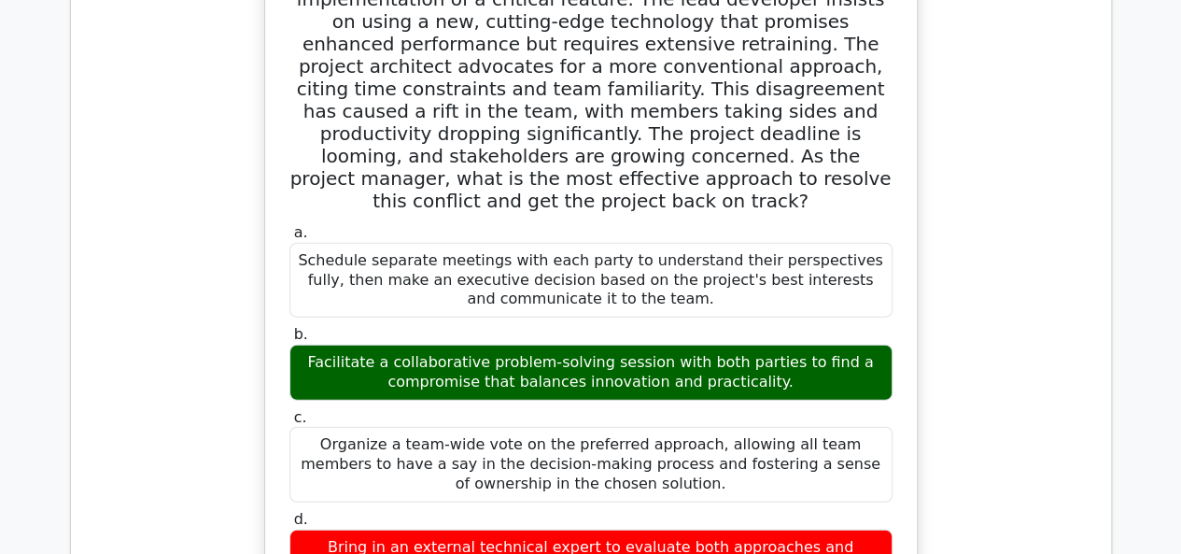
drag, startPoint x: 341, startPoint y: 210, endPoint x: 796, endPoint y: 238, distance: 455.7
click at [793, 345] on div "Facilitate a collaborative problem-solving session with both parties to find a …" at bounding box center [591, 373] width 603 height 56
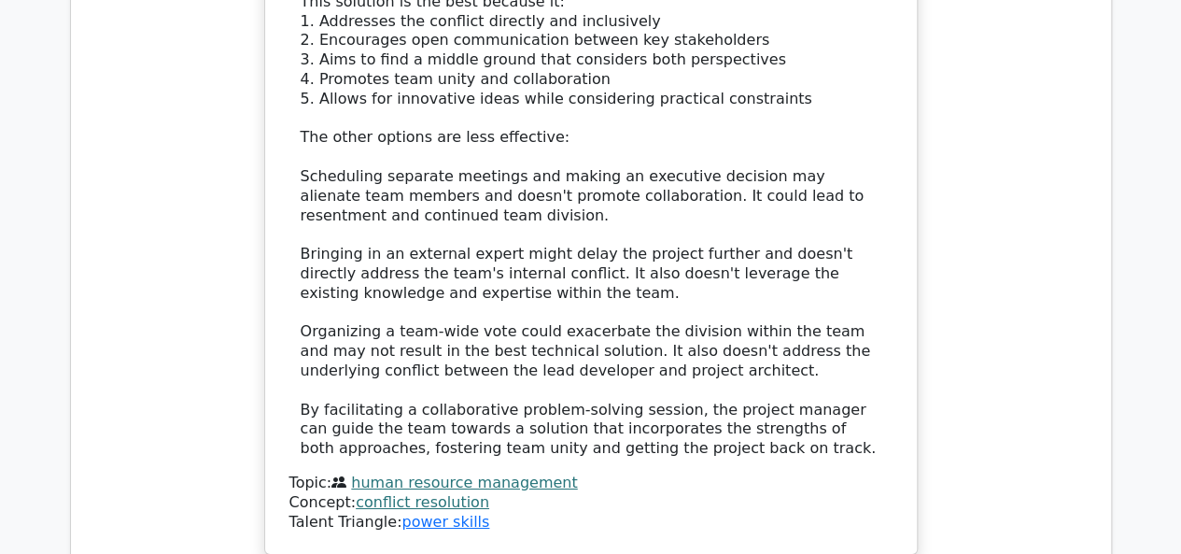
scroll to position [3269, 0]
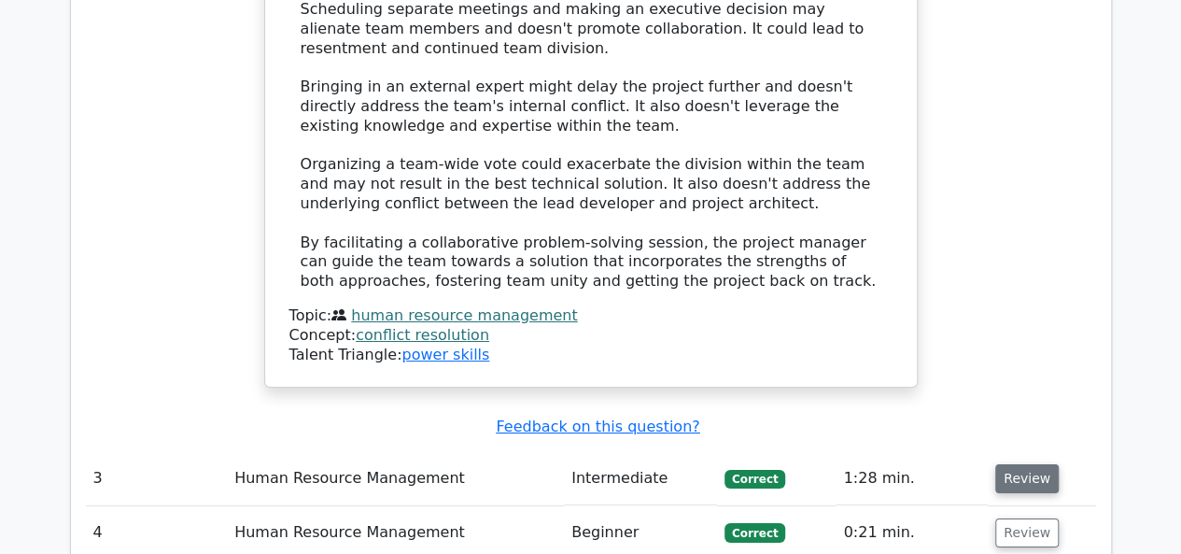
click at [998, 464] on button "Review" at bounding box center [1028, 478] width 64 height 29
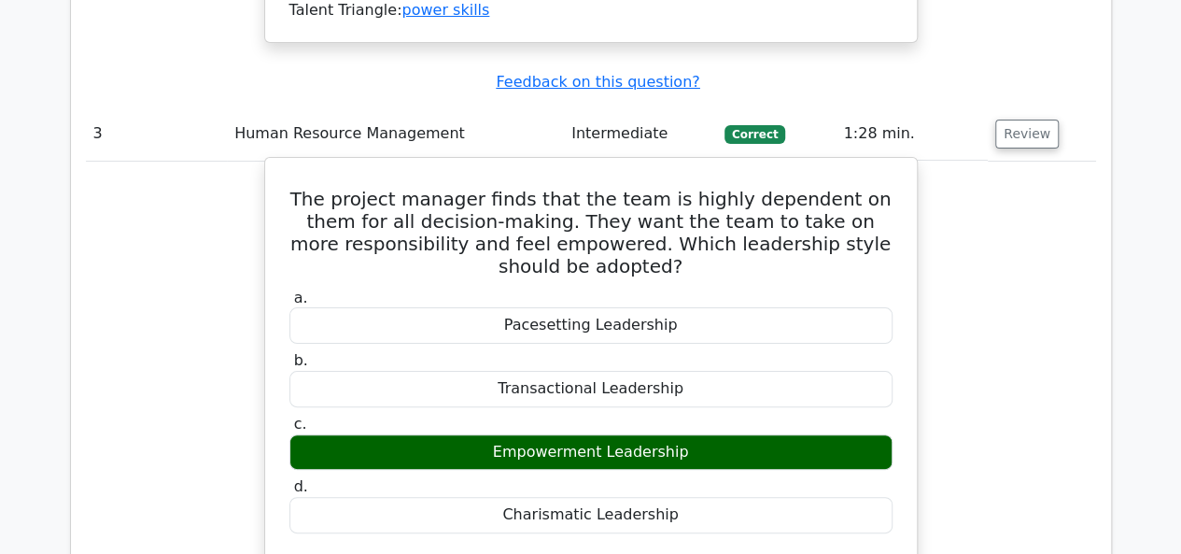
scroll to position [3642, 0]
